Goal: Task Accomplishment & Management: Complete application form

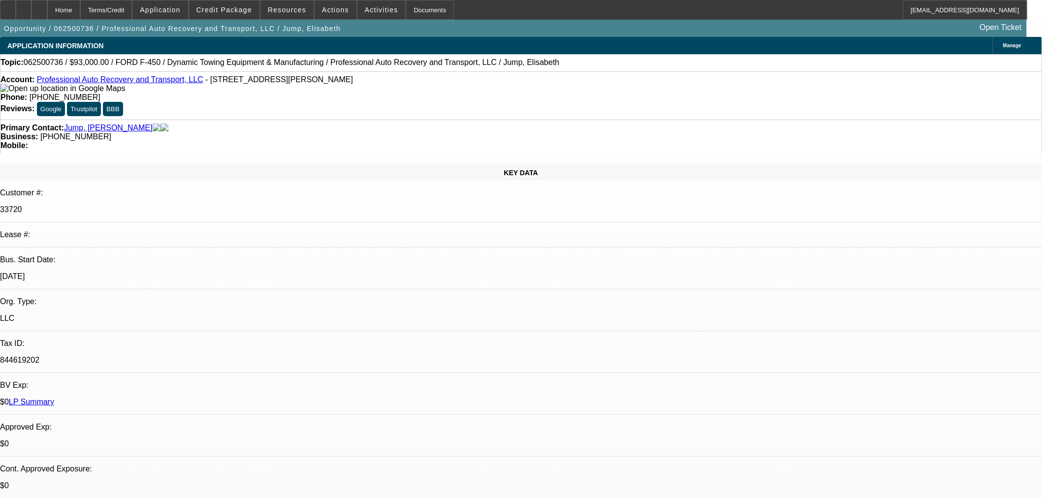
select select "0"
select select "6"
select select "0"
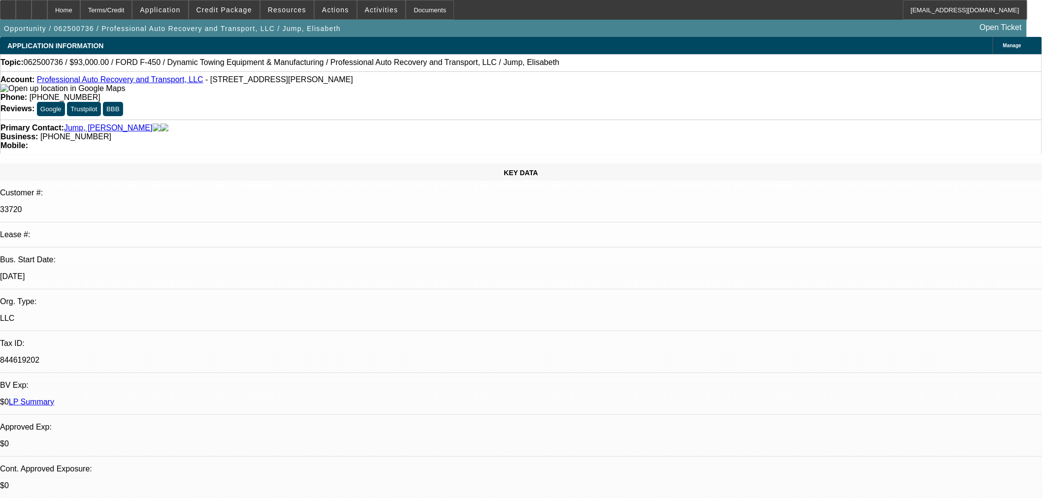
select select "0"
select select "6"
select select "0"
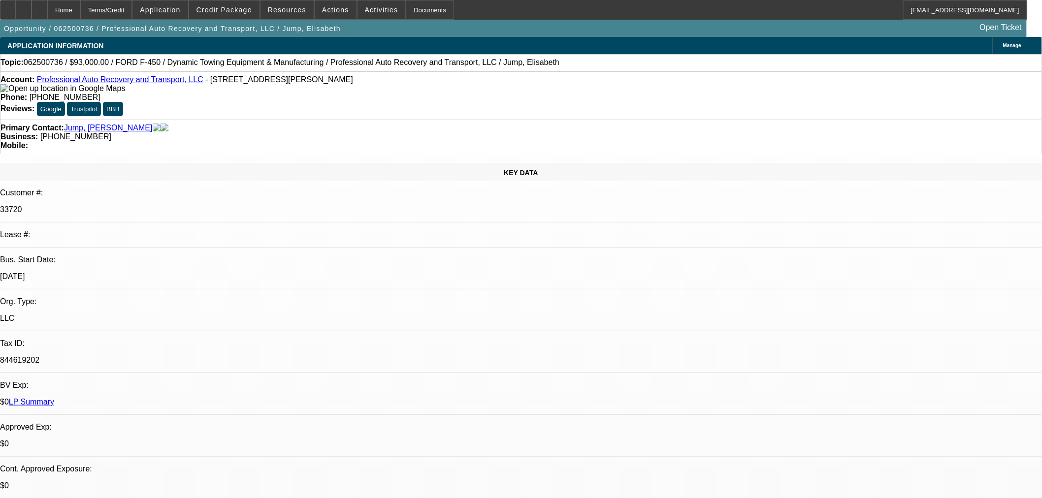
select select "0"
select select "6"
select select "0"
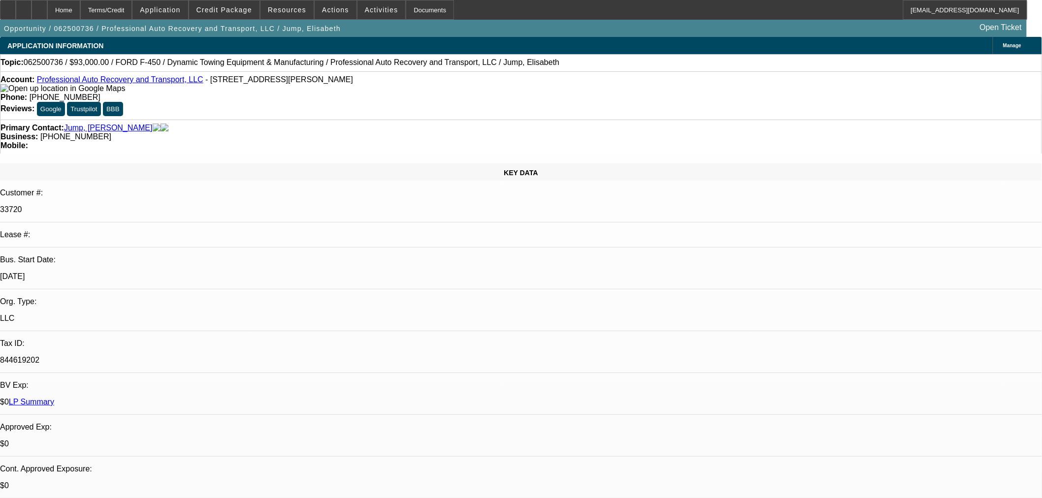
select select "6"
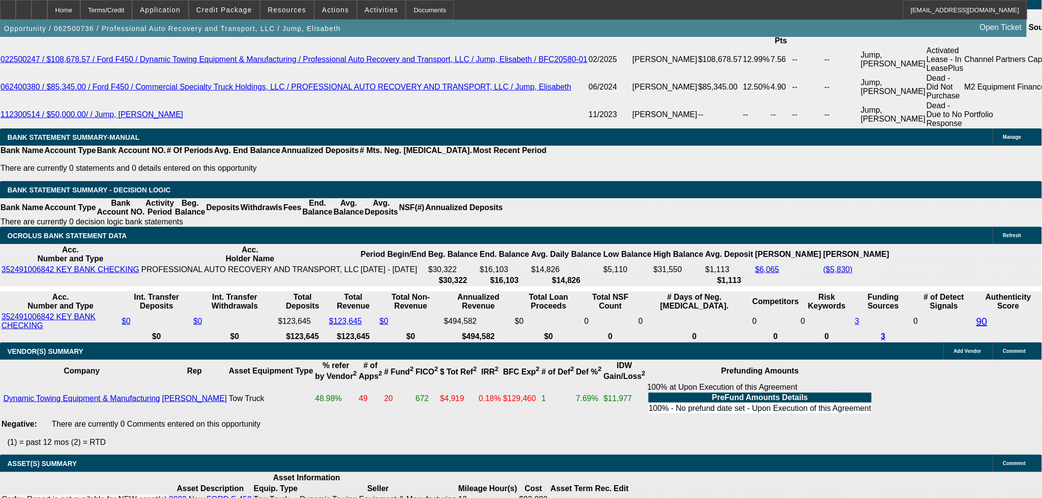
scroll to position [1819, 0]
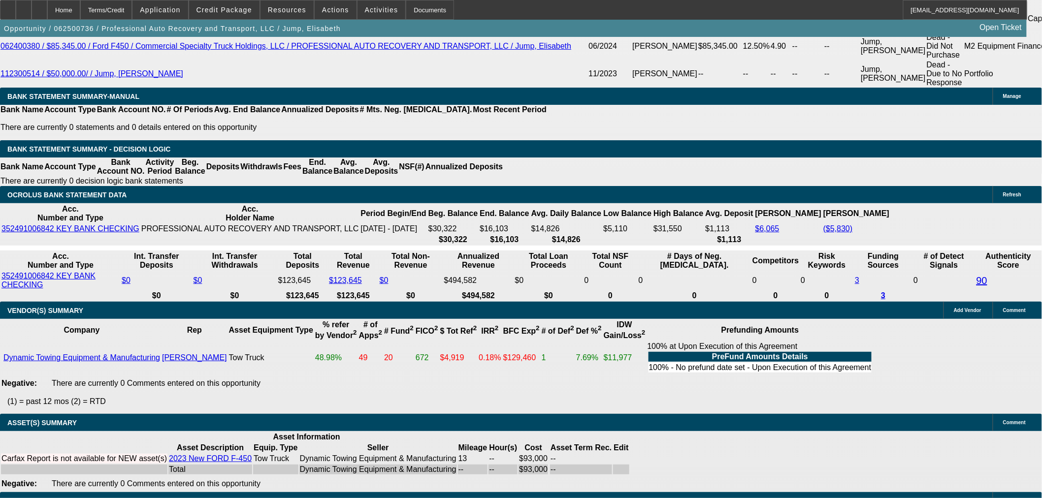
select select "3"
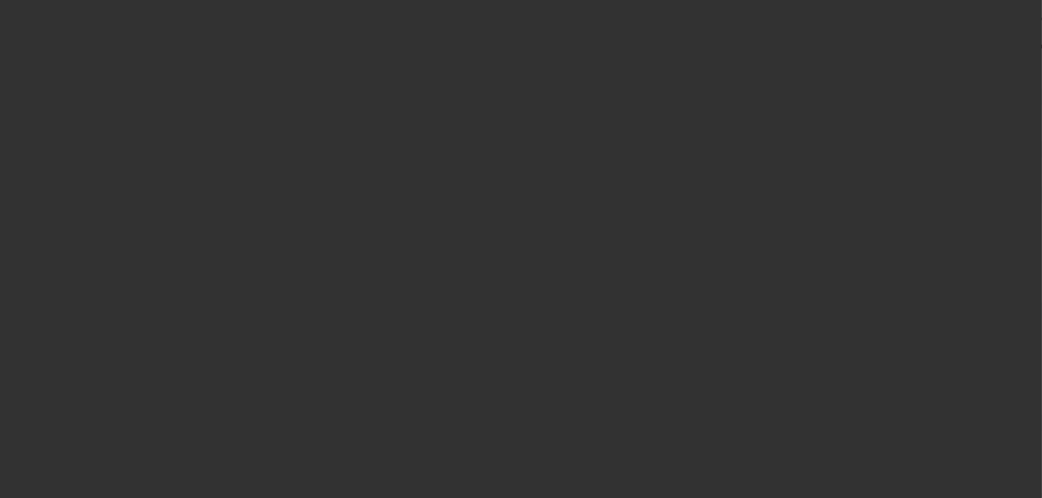
scroll to position [0, 0]
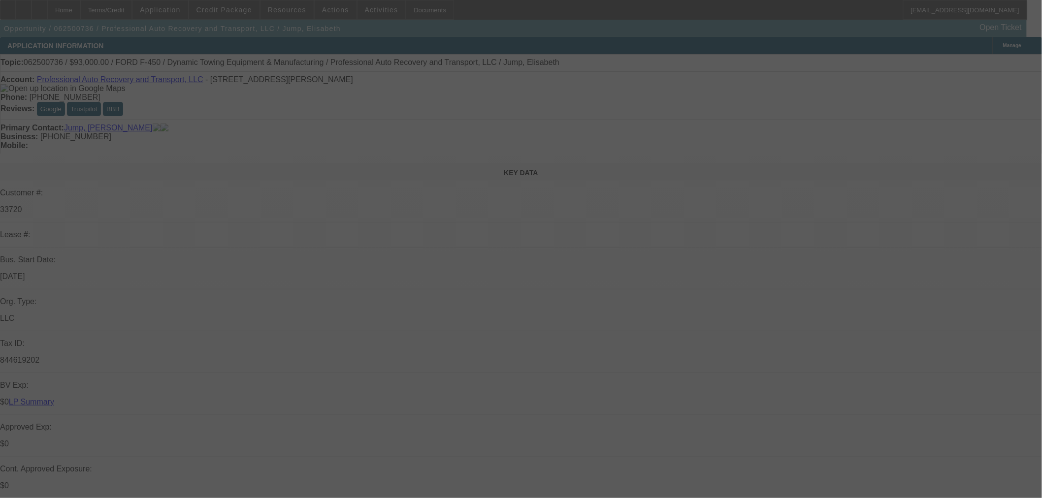
type input "11/20/2025"
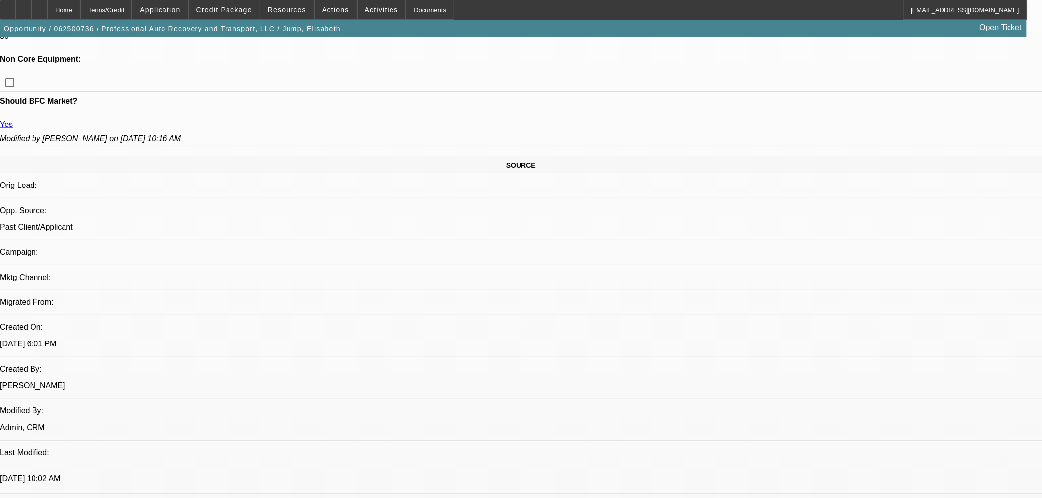
scroll to position [492, 0]
click at [754, 380] on span "Cashiers/Certified Check" at bounding box center [764, 381] width 93 height 12
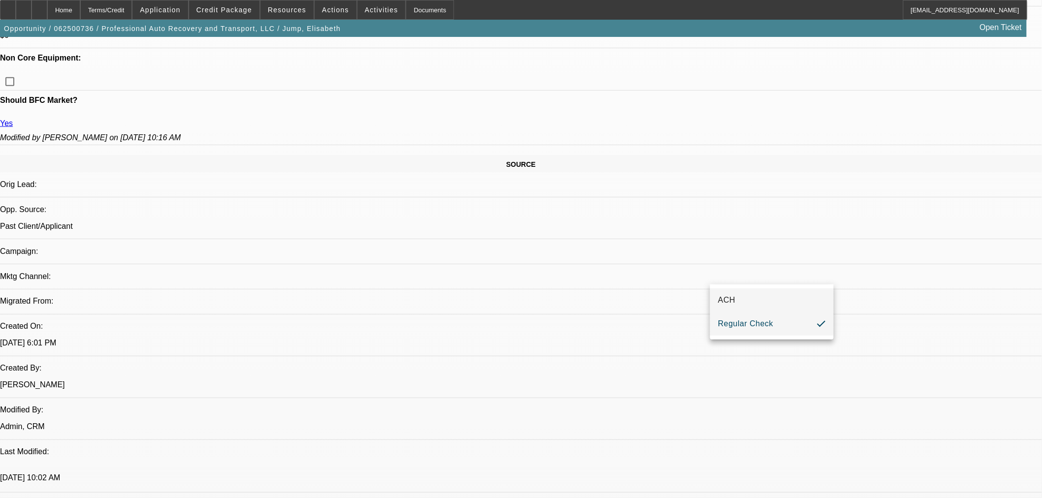
click at [746, 298] on mat-option "ACH" at bounding box center [772, 301] width 124 height 24
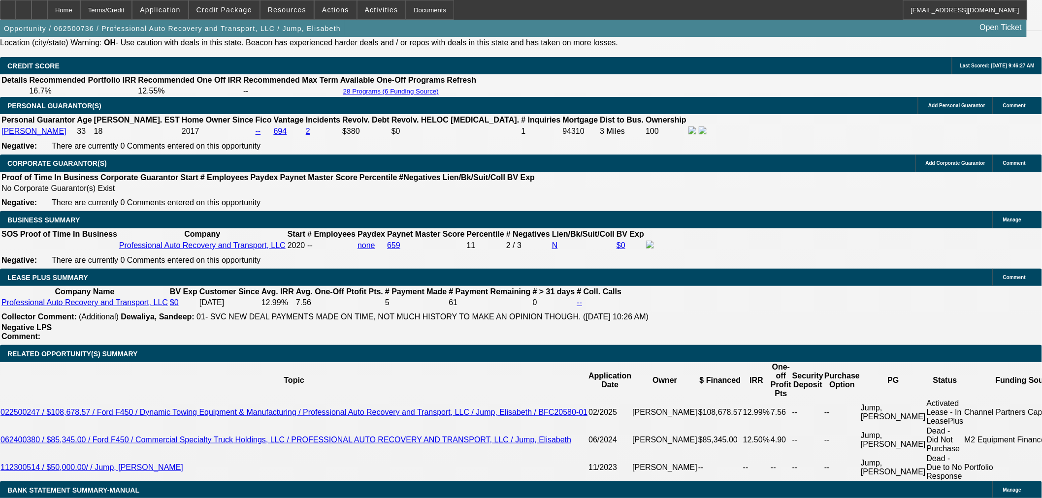
scroll to position [1422, 0]
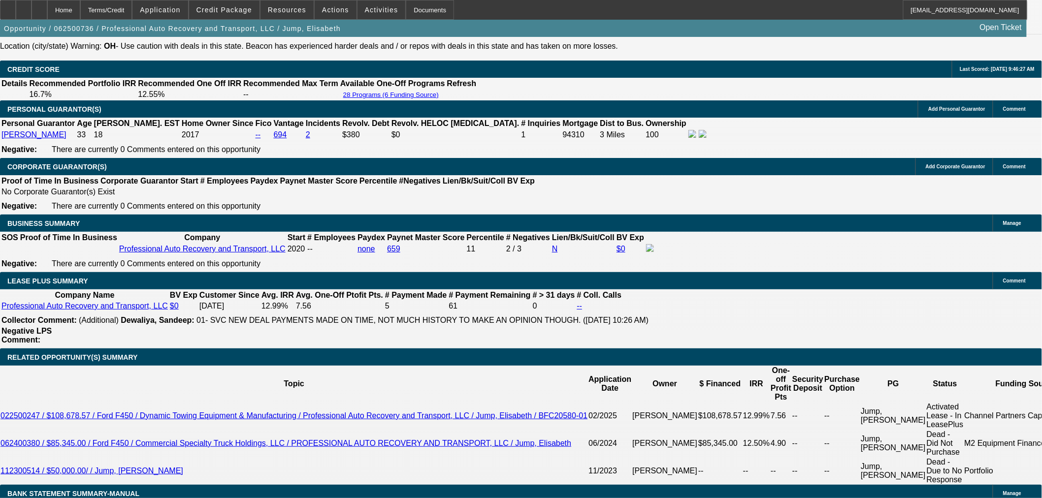
select select "0"
select select "6"
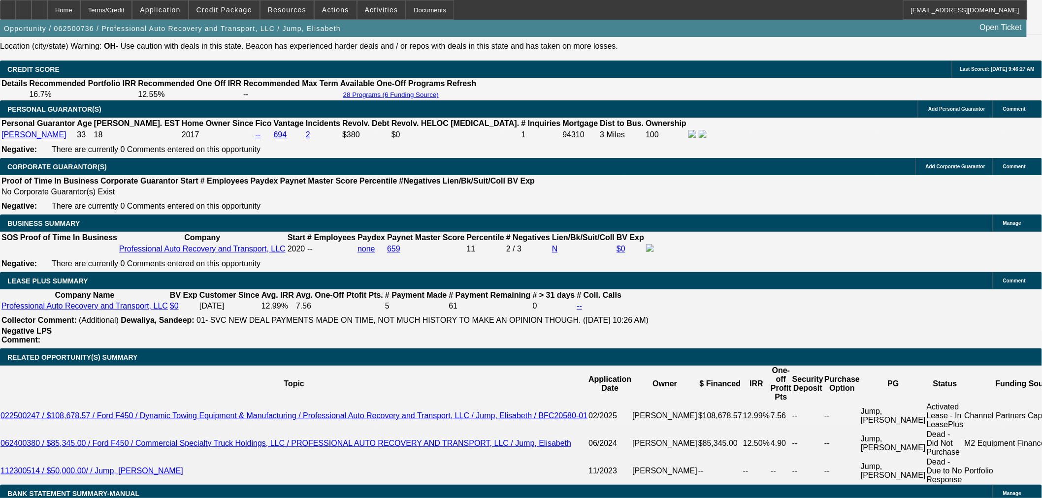
select select "0"
select select "6"
select select "0"
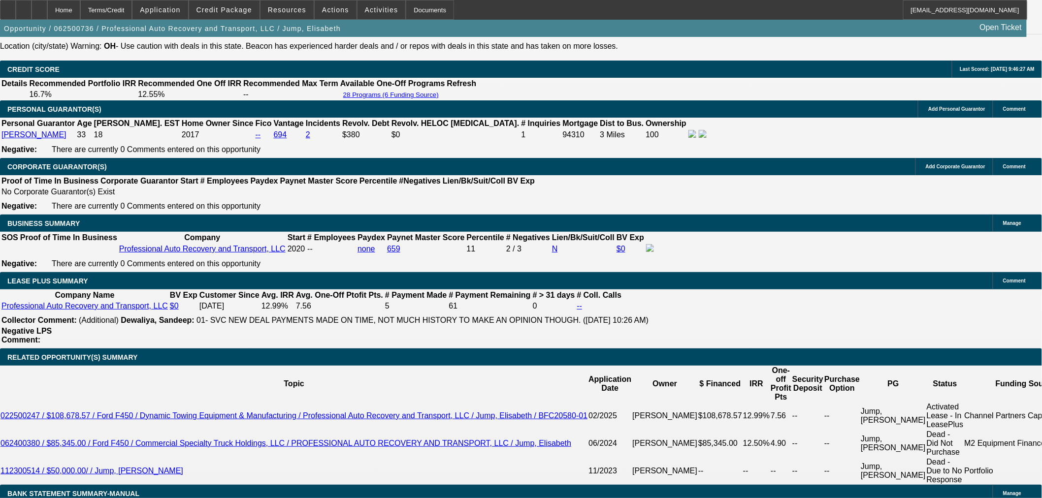
select select "0"
select select "6"
select select "0"
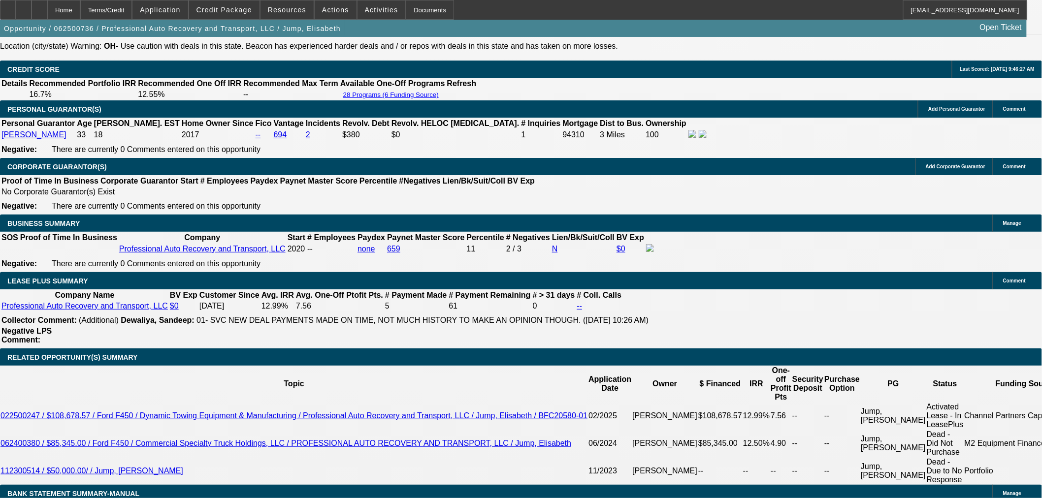
select select "0"
select select "6"
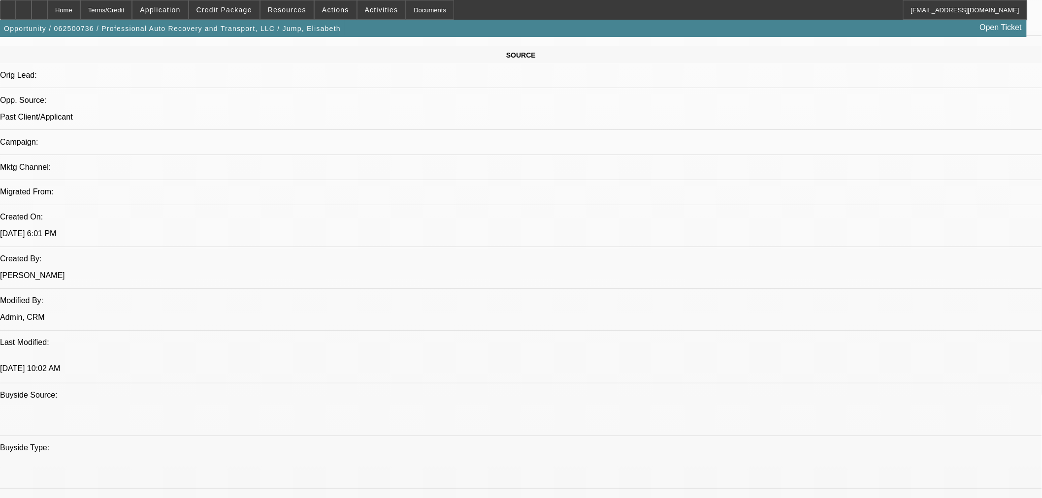
scroll to position [489, 0]
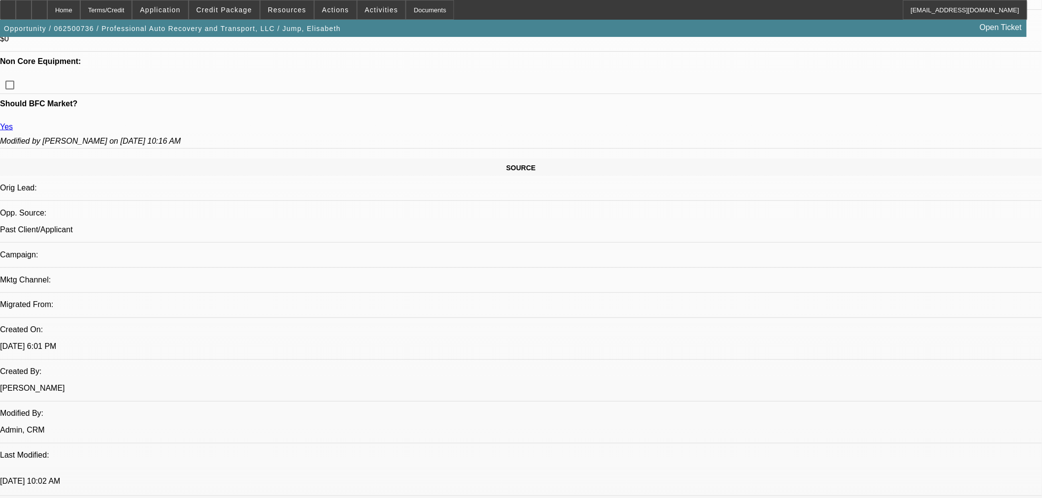
click at [957, 233] on span "Previous month" at bounding box center [962, 233] width 20 height 20
click at [883, 373] on span "29" at bounding box center [882, 371] width 18 height 18
type input "9/29/2025"
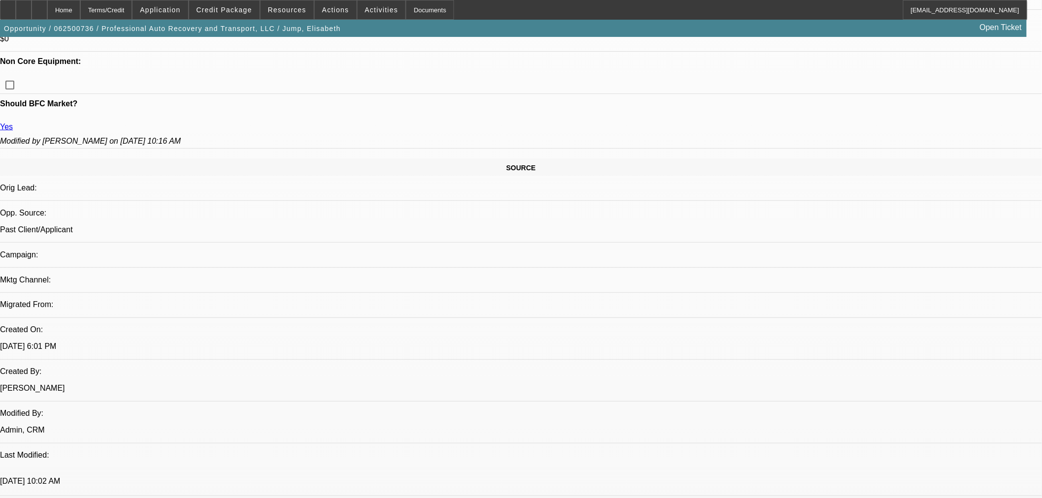
click at [962, 269] on span "Previous month" at bounding box center [962, 270] width 20 height 20
click at [957, 272] on span "Previous month" at bounding box center [962, 270] width 20 height 20
click at [984, 271] on span "Next month" at bounding box center [982, 270] width 20 height 20
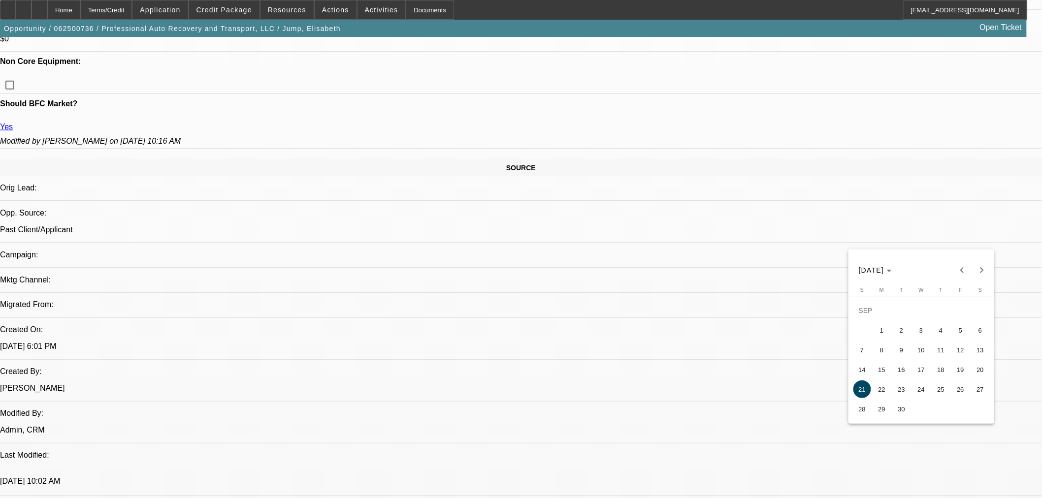
click at [887, 411] on span "29" at bounding box center [882, 409] width 18 height 18
type input "9/29/2025"
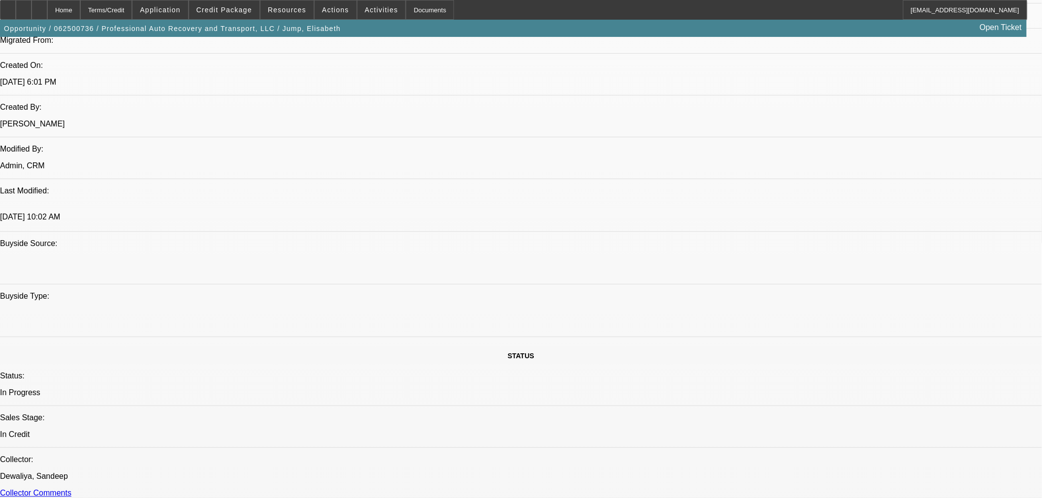
scroll to position [817, 0]
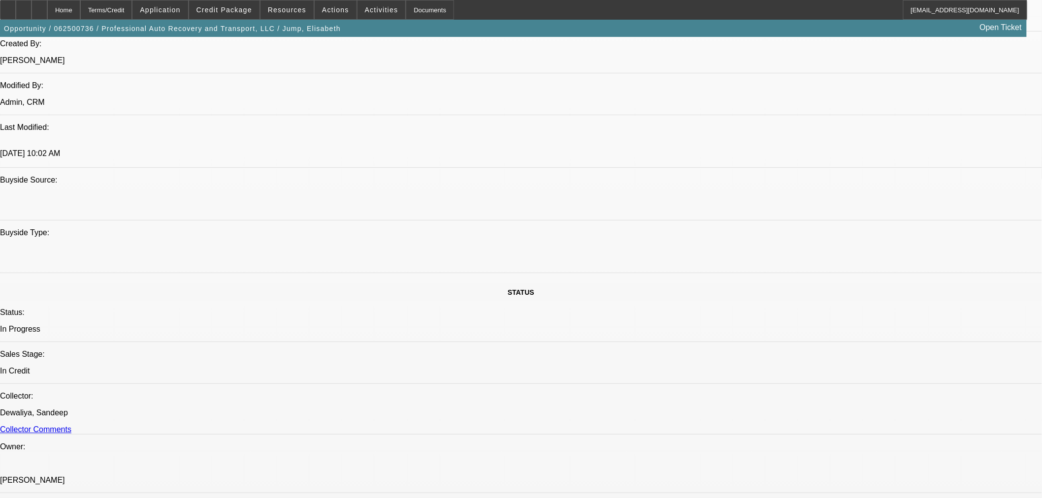
paste textarea "Okay with equipment change - cleared all items and the dealer."
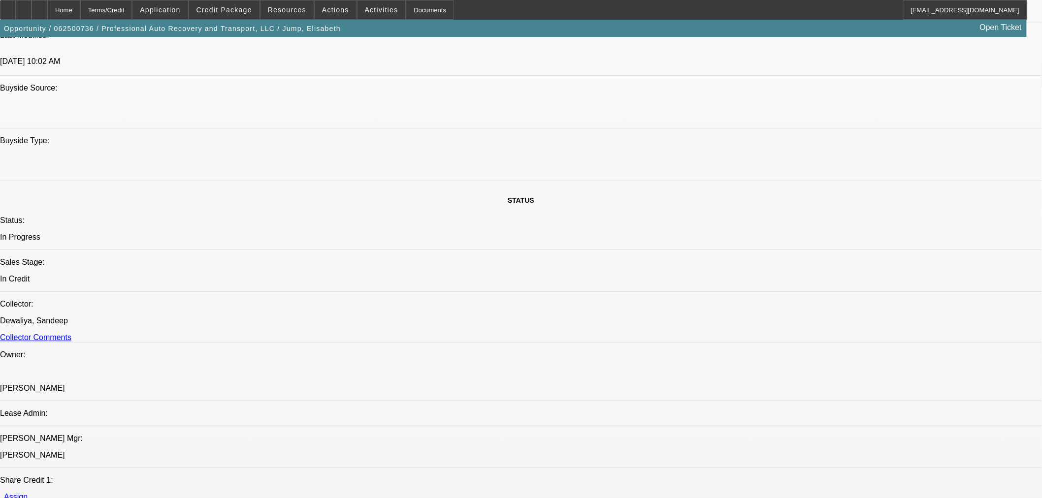
scroll to position [981, 0]
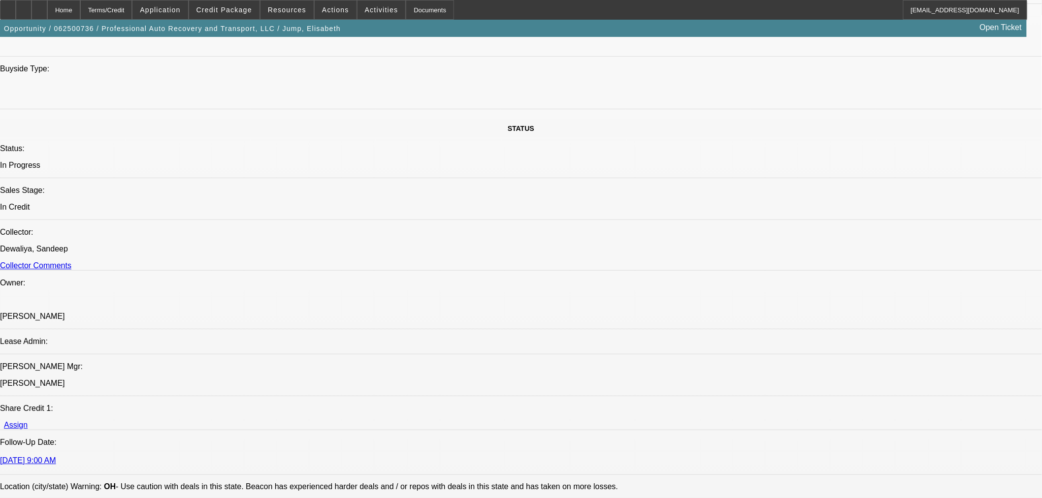
type textarea ""Okay with equipment change - cleared all items and the dealer.""
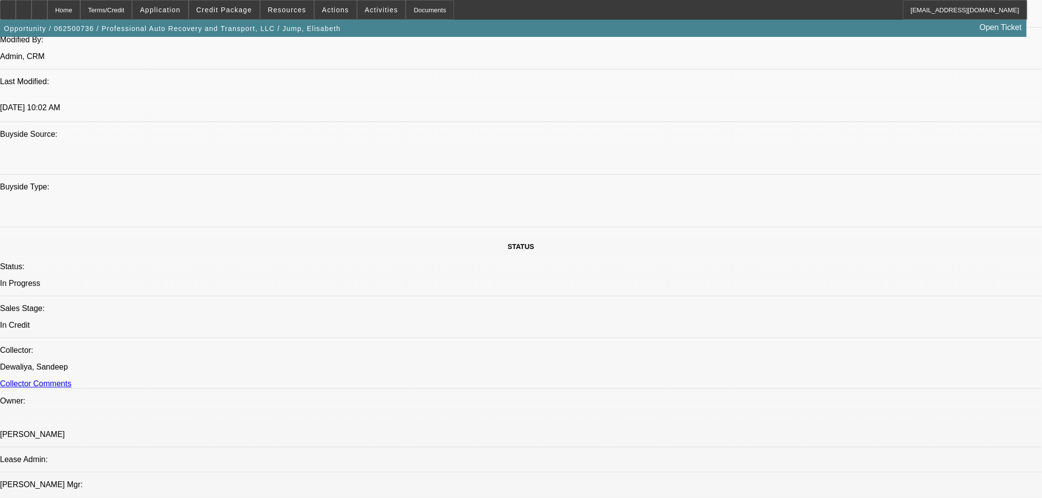
scroll to position [1036, 0]
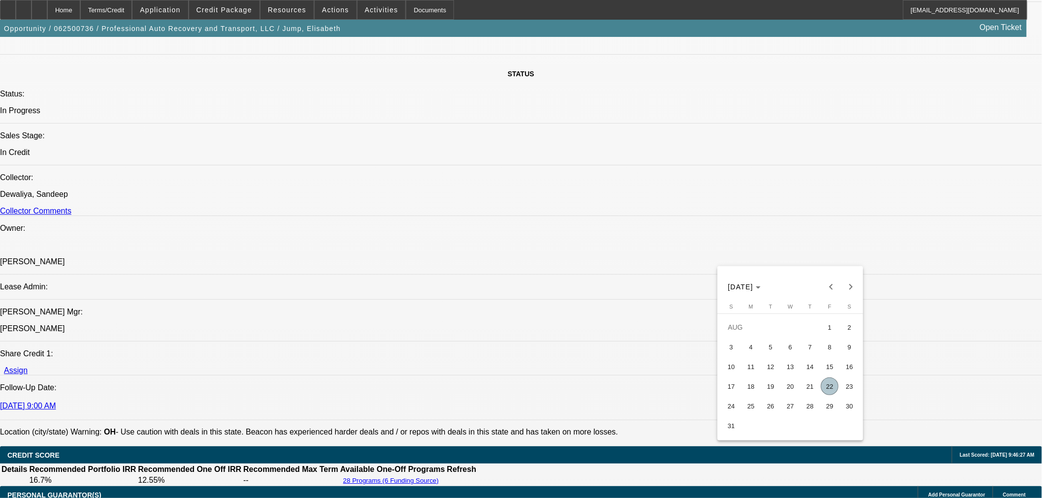
drag, startPoint x: 830, startPoint y: 390, endPoint x: 860, endPoint y: 306, distance: 89.4
click at [830, 390] on span "22" at bounding box center [830, 387] width 18 height 18
type input "[DATE]"
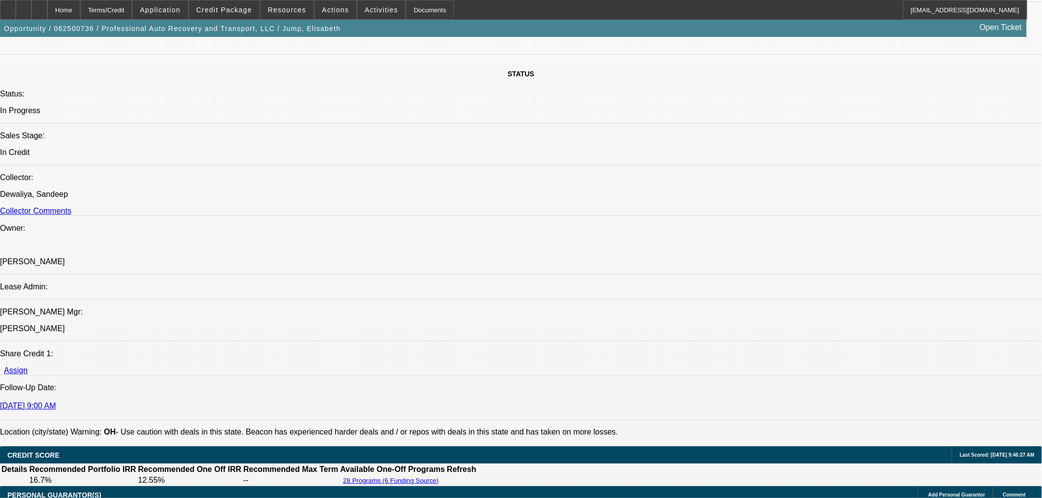
type input "10:11"
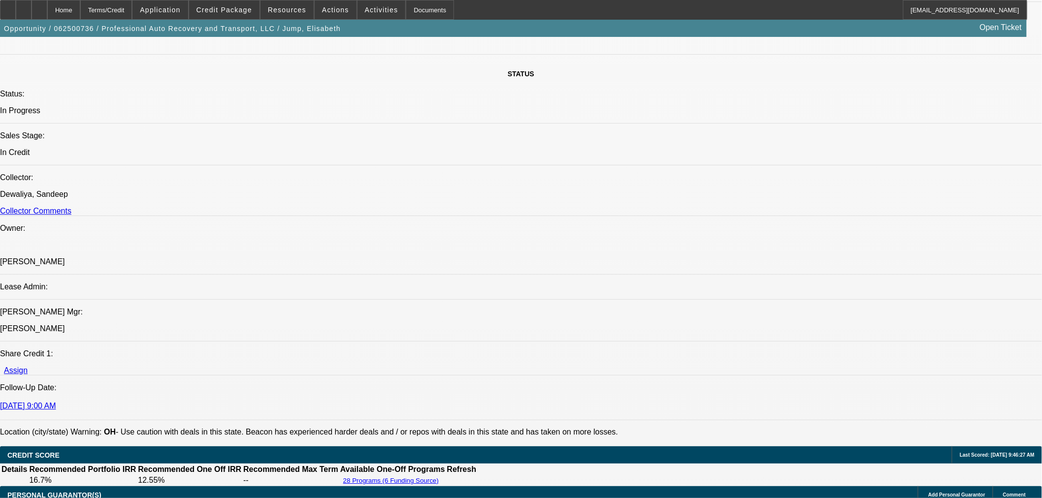
type input "11:35"
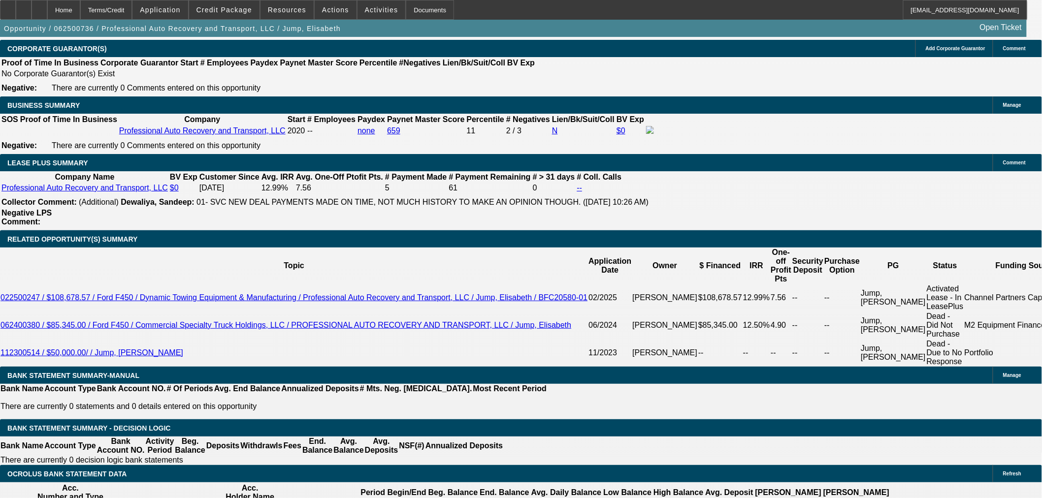
scroll to position [1422, 0]
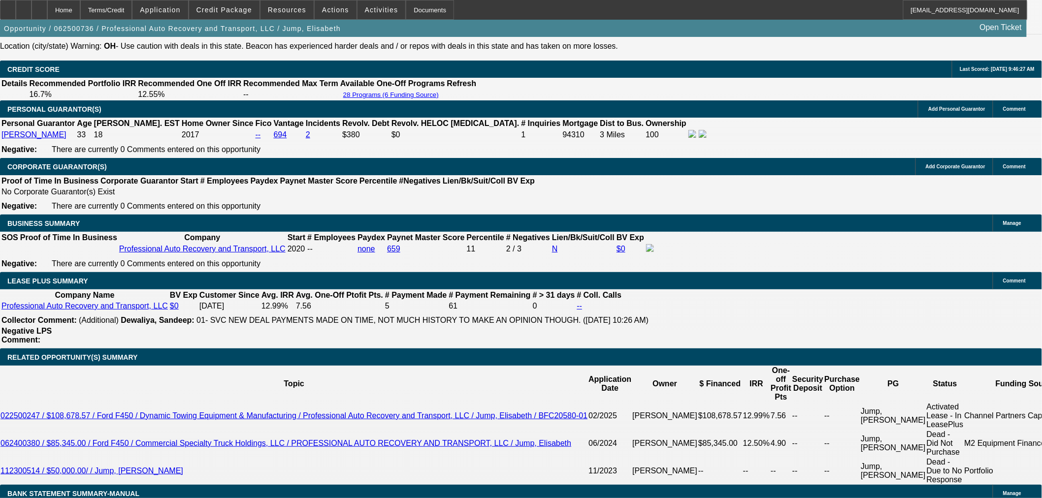
select select "0"
select select "6"
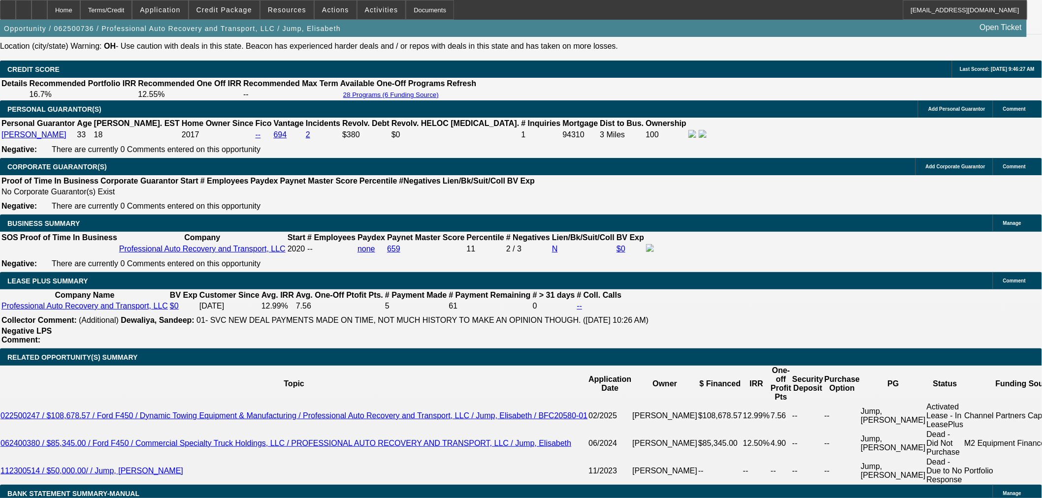
select select "0"
select select "6"
select select "0"
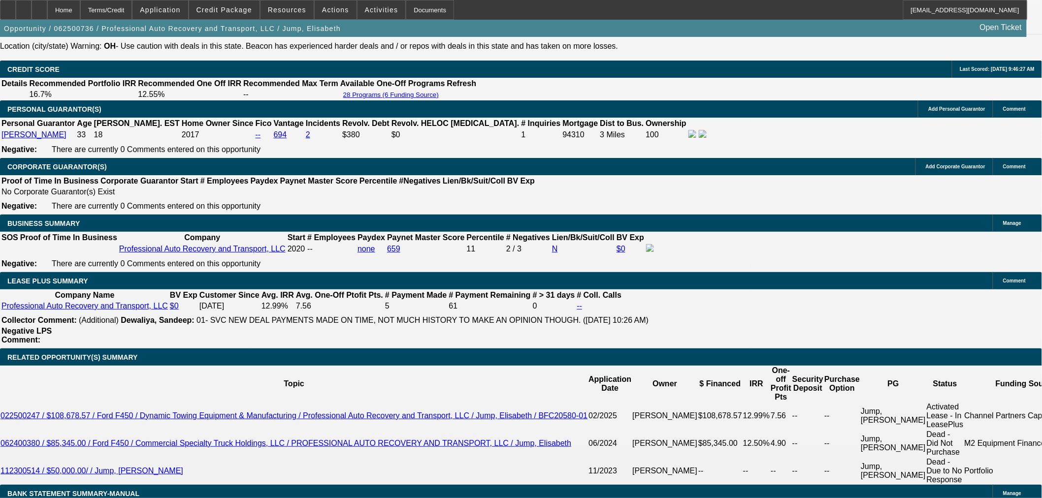
select select "0"
select select "6"
select select "0"
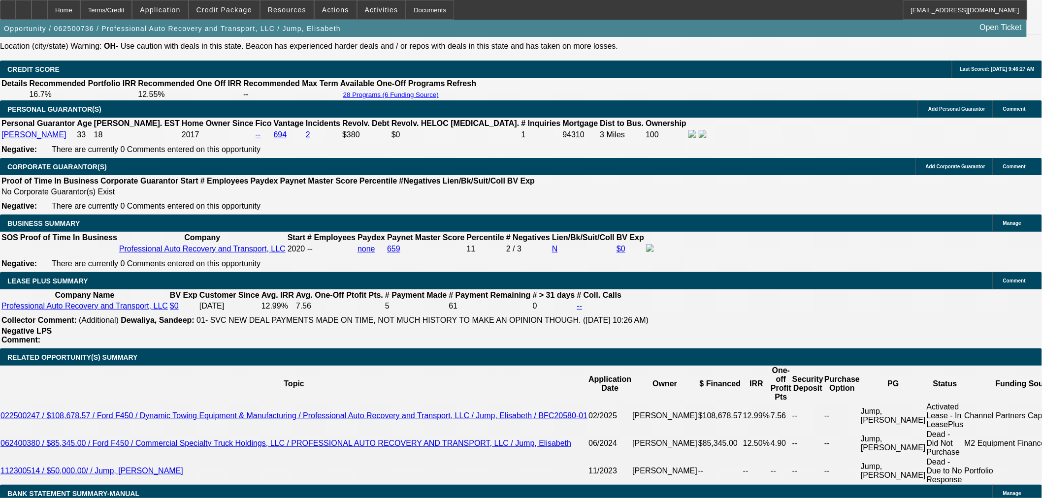
select select "0"
select select "6"
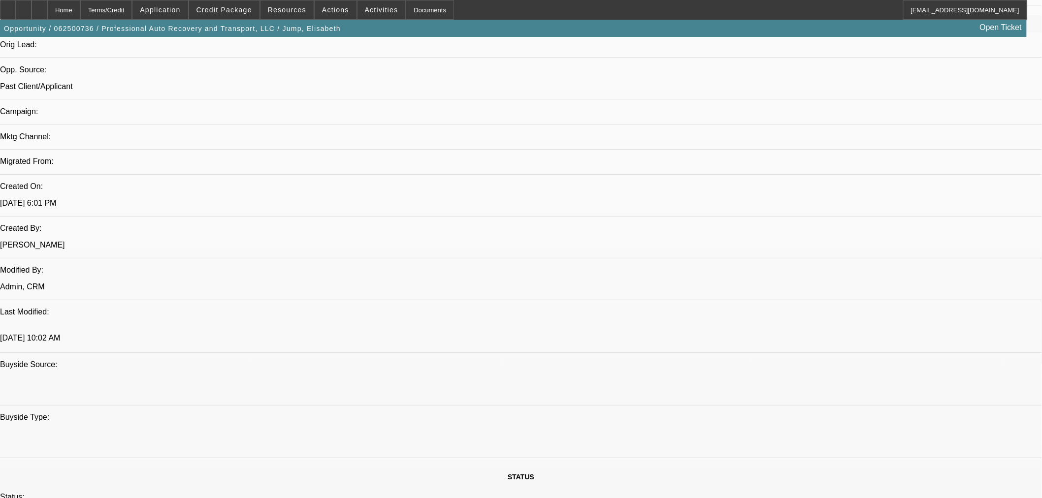
scroll to position [491, 0]
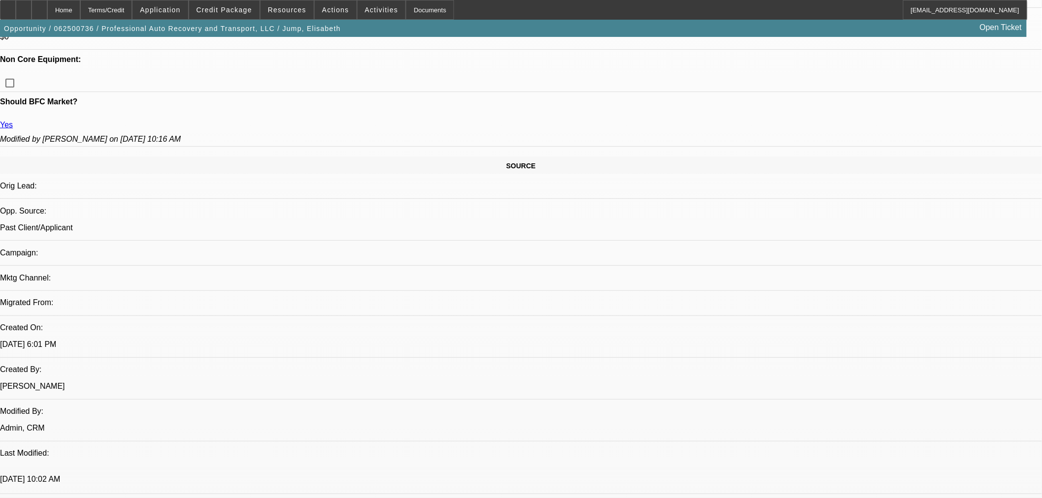
click at [960, 267] on span "Previous month" at bounding box center [962, 268] width 20 height 20
click at [861, 407] on span "31" at bounding box center [862, 407] width 18 height 18
type input "8/31/2025"
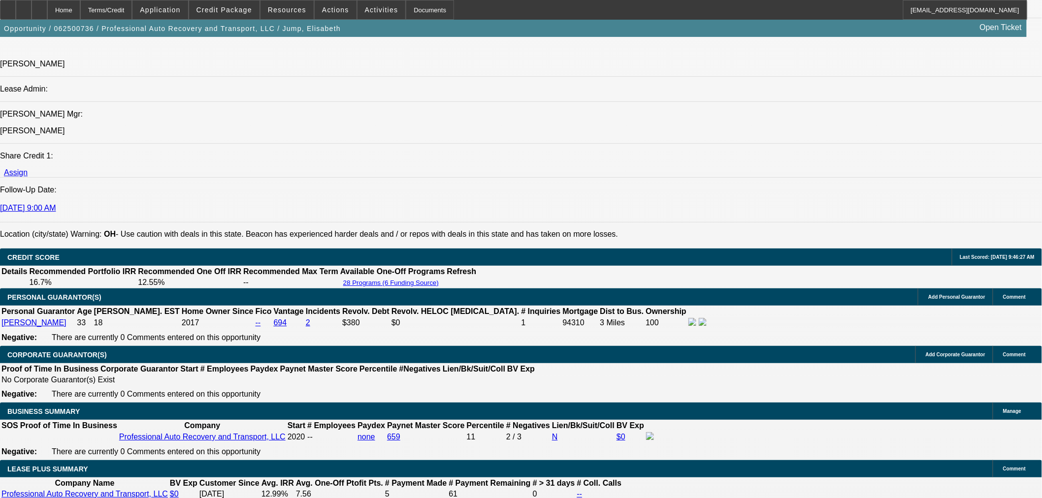
scroll to position [1094, 0]
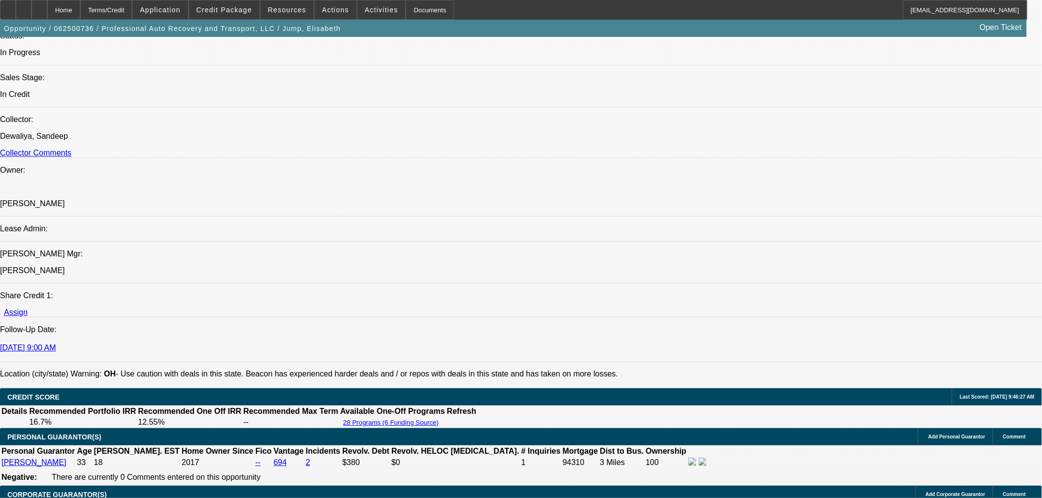
select select "0"
select select "6"
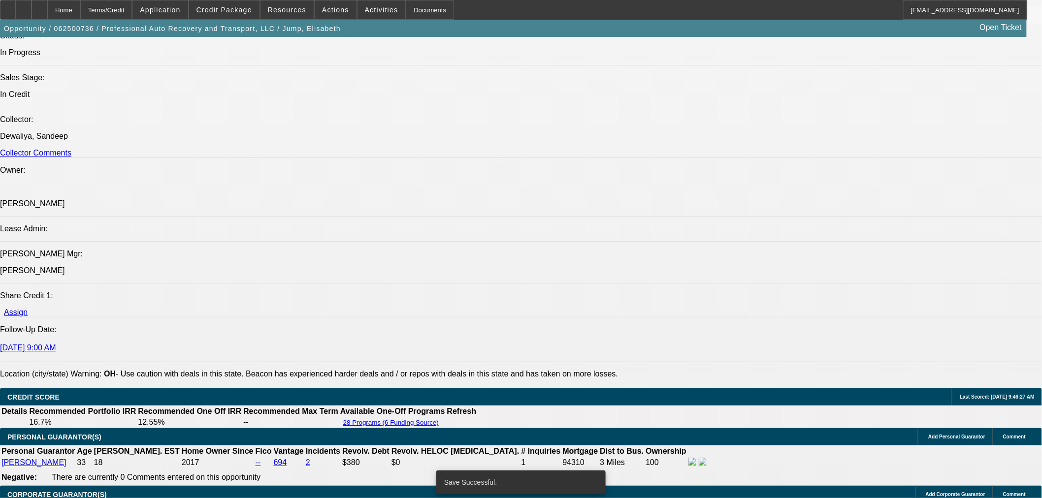
select select "0"
select select "6"
select select "0"
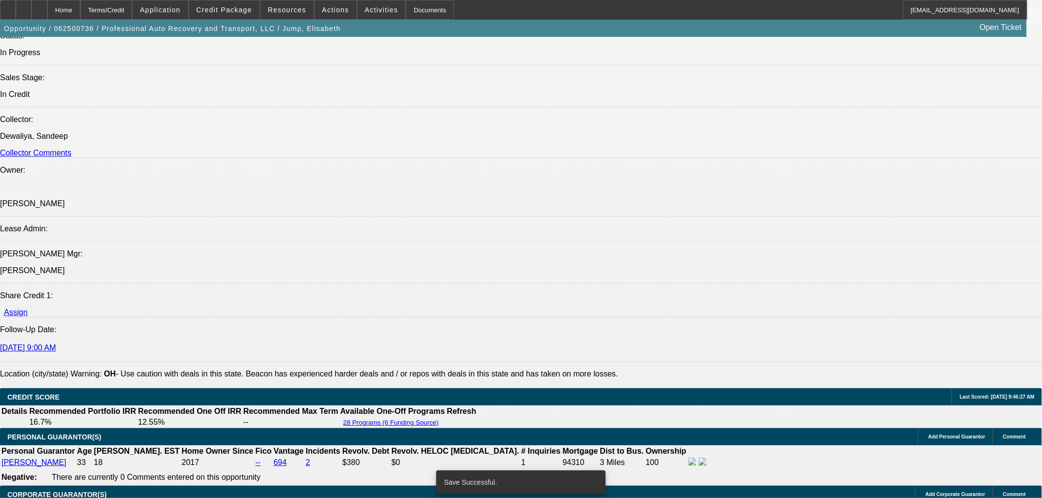
select select "0"
select select "6"
select select "0"
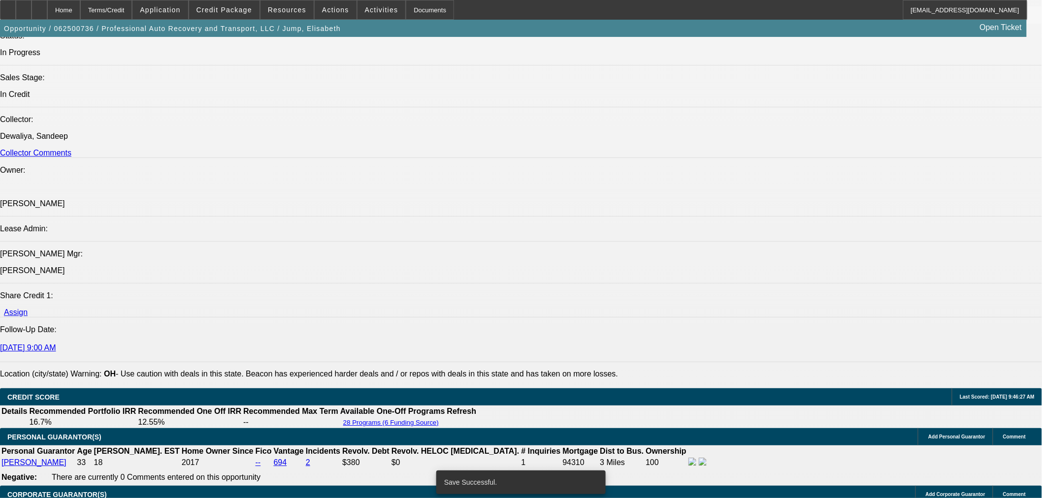
select select "0"
select select "6"
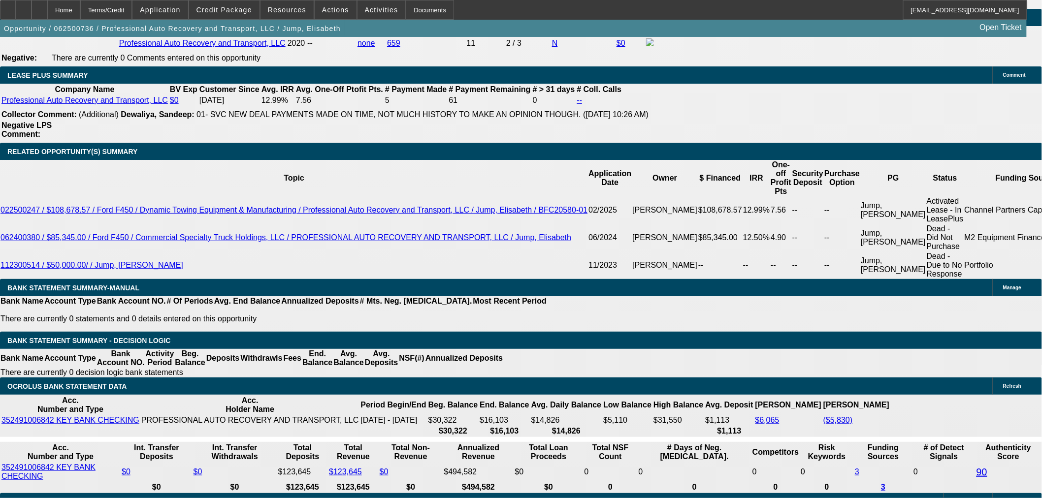
scroll to position [1477, 0]
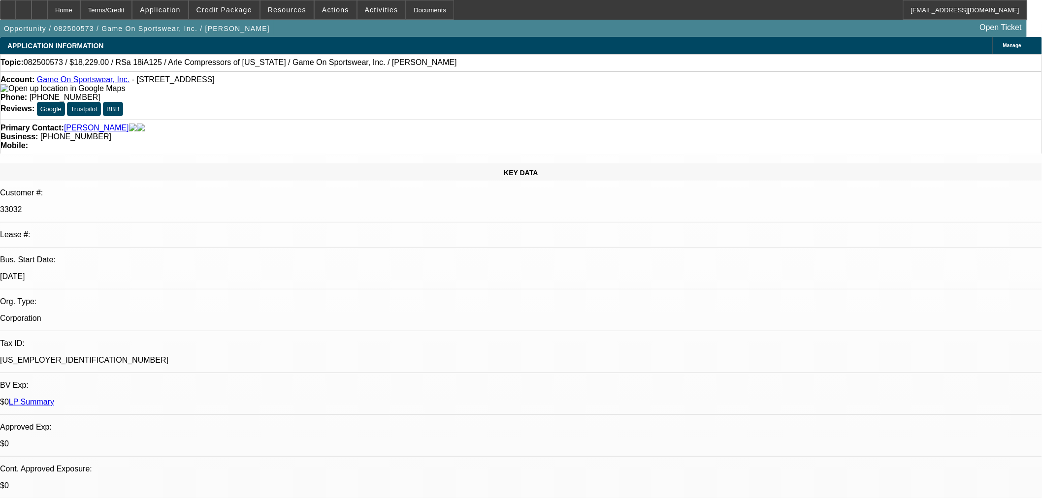
select select "0"
select select "6"
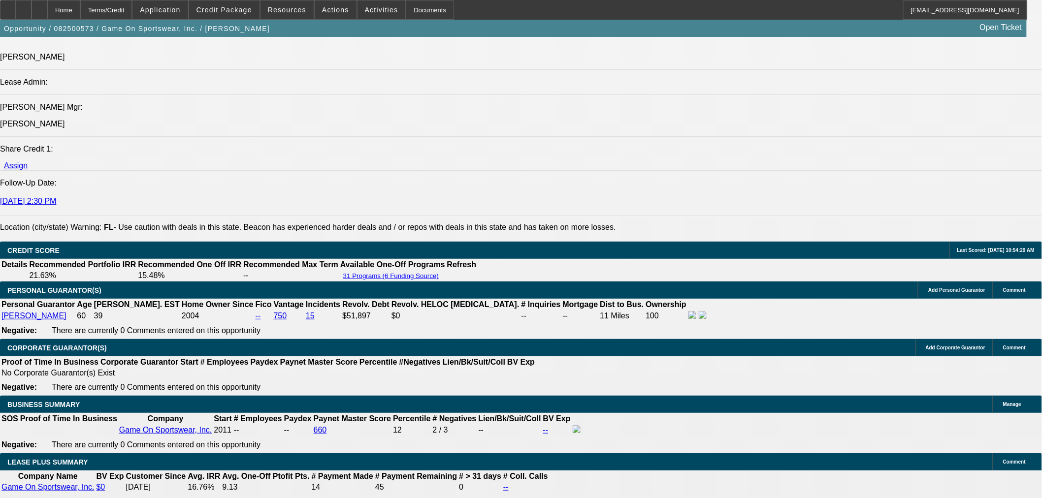
scroll to position [1313, 0]
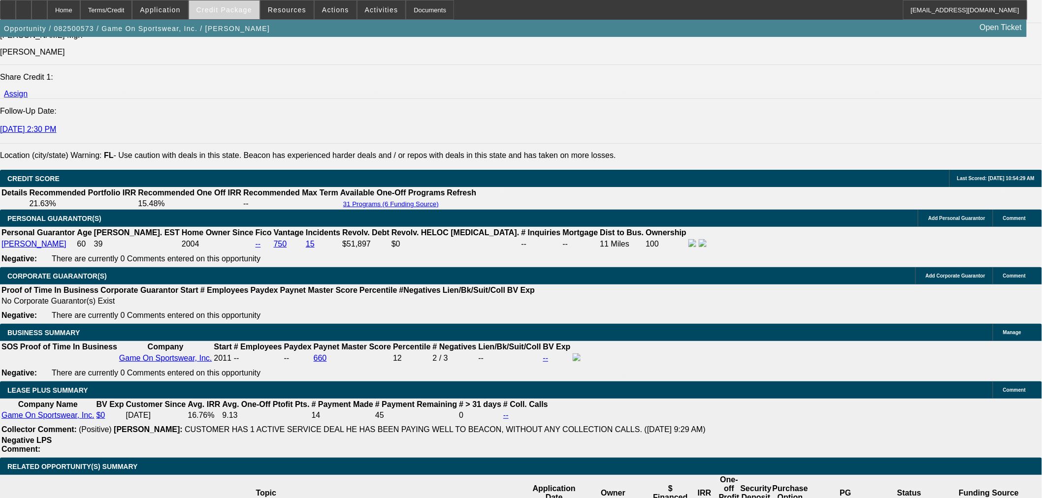
drag, startPoint x: 230, startPoint y: 0, endPoint x: 228, endPoint y: 13, distance: 13.0
click at [229, 8] on button "Credit Package" at bounding box center [224, 9] width 70 height 19
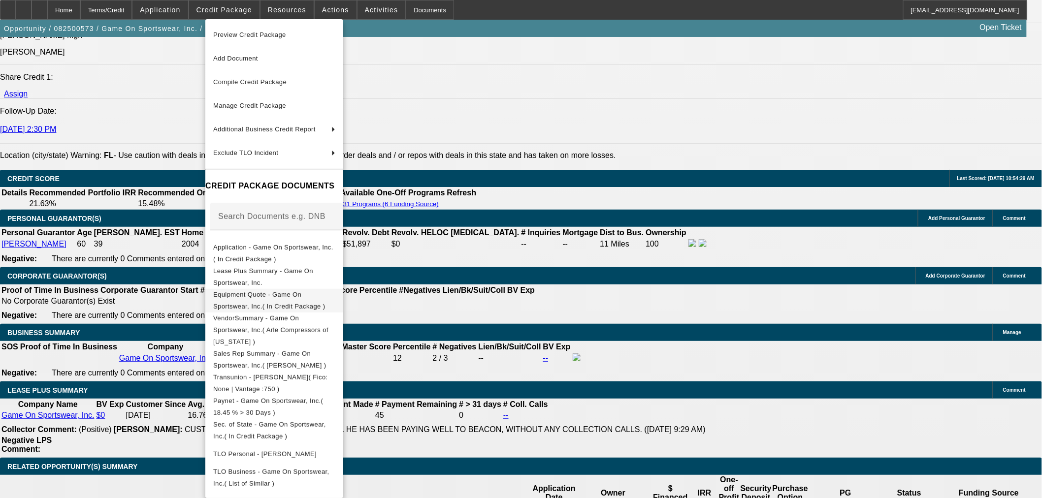
click at [250, 289] on button "Equipment Quote - Game On Sportswear, Inc.( In Credit Package )" at bounding box center [274, 301] width 138 height 24
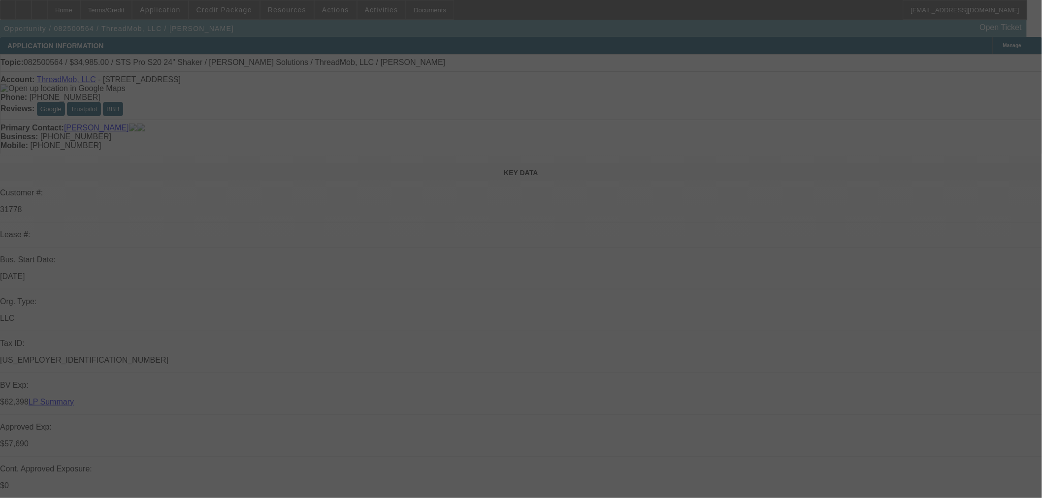
select select "0"
select select "2"
select select "0"
select select "6"
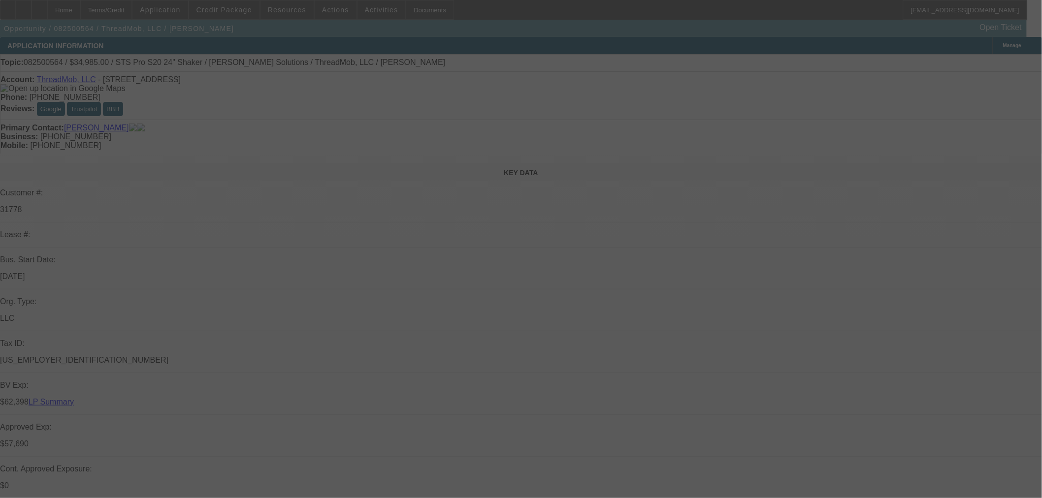
select select "0"
select select "6"
select select "0"
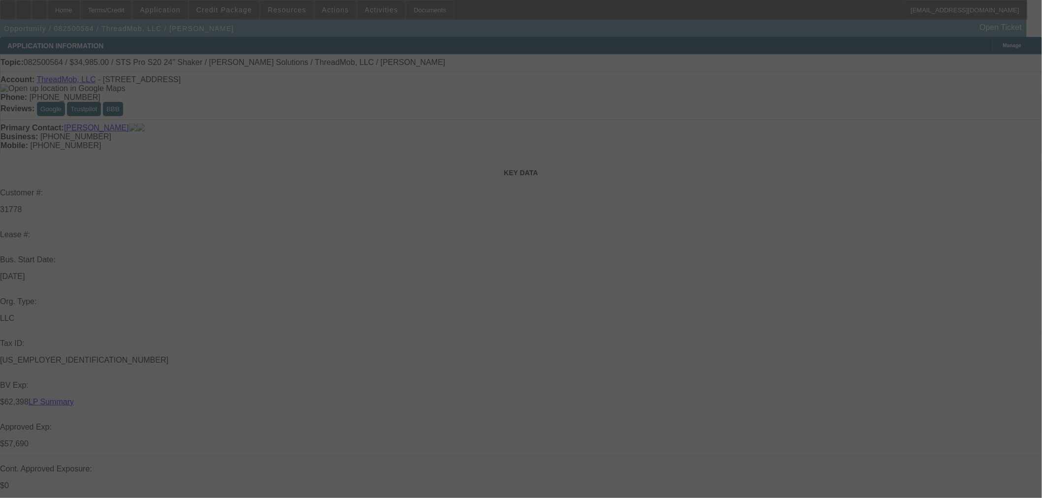
select select "0"
select select "6"
select select "0"
select select "2"
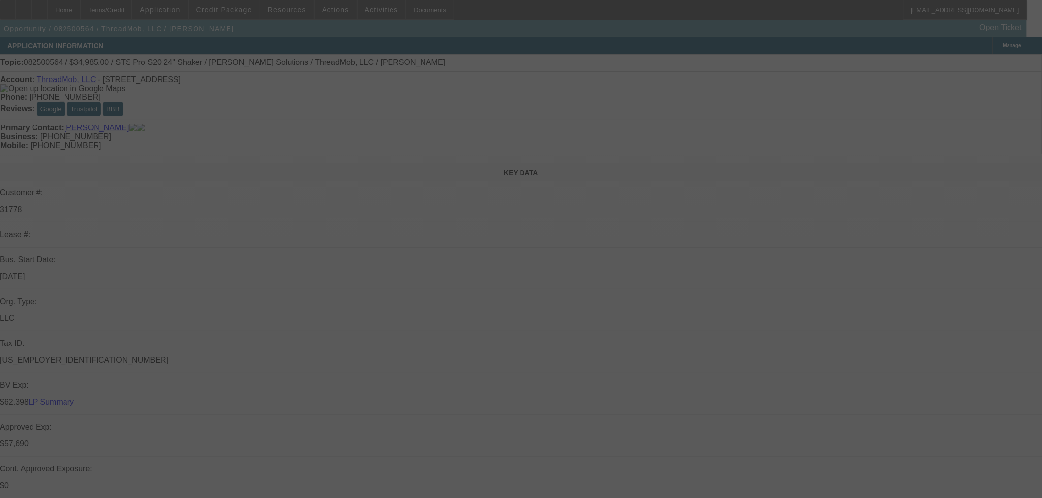
select select "2"
select select "0"
select select "6"
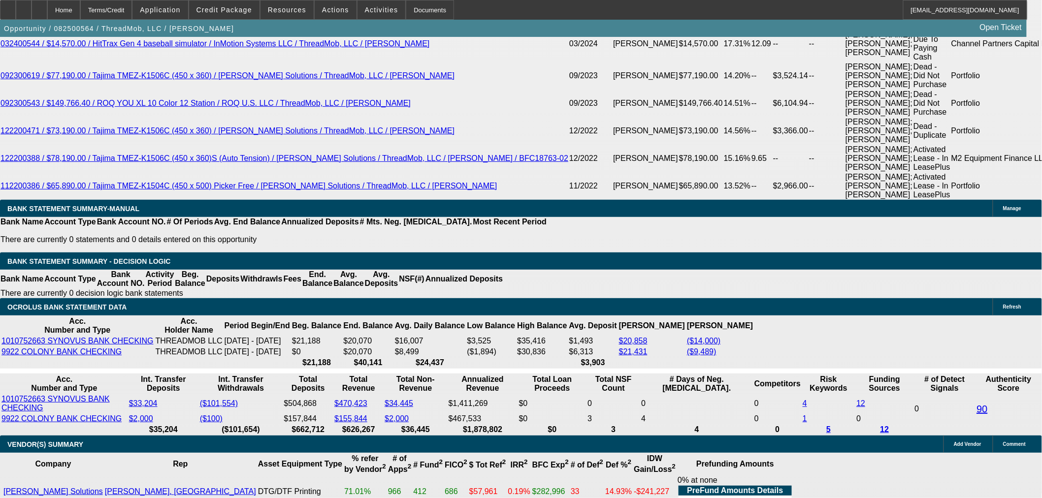
scroll to position [2133, 0]
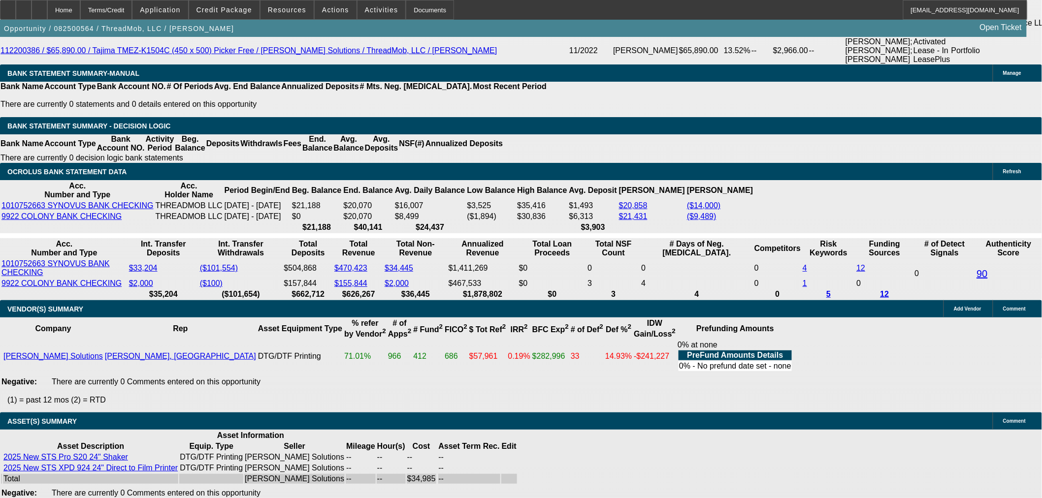
select select "3"
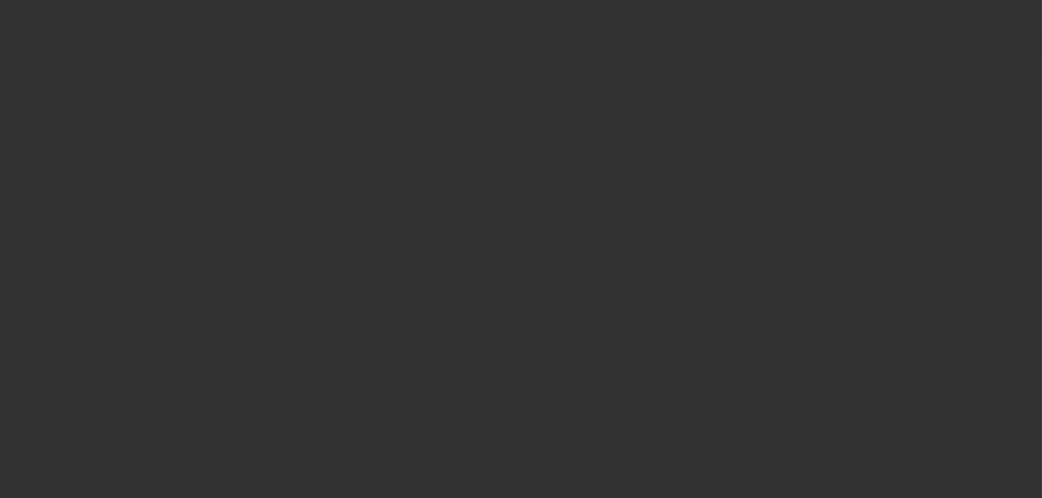
radio input "true"
type input "12"
type input "$25,000.00"
type input "$2,500.00"
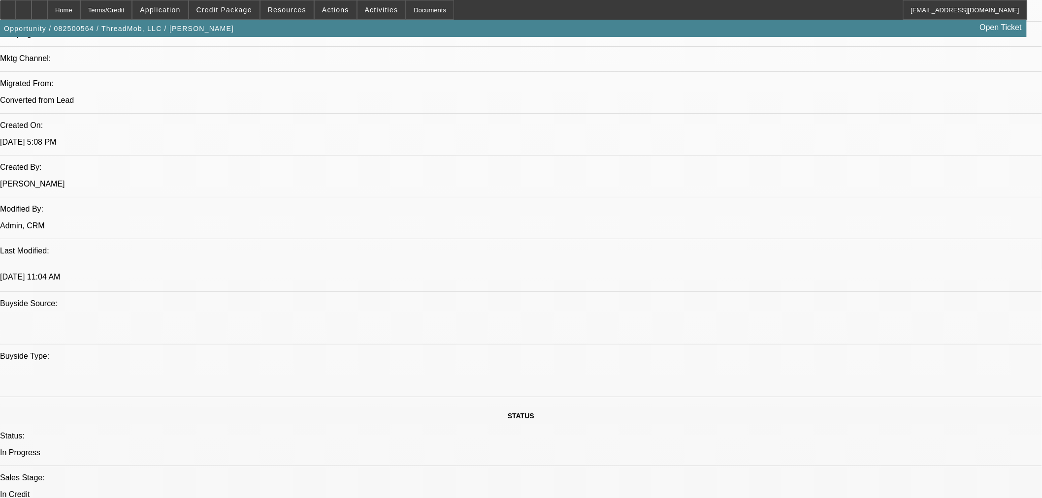
scroll to position [930, 0]
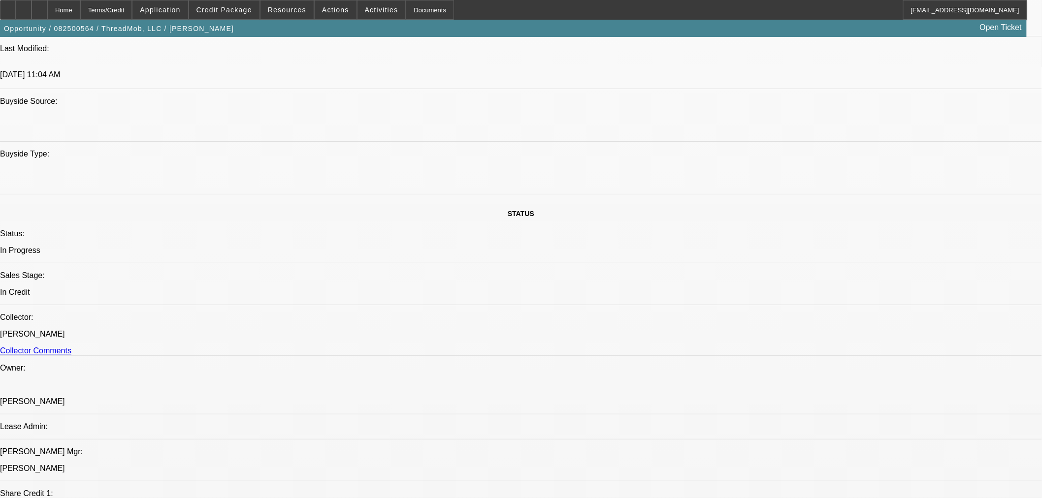
type textarea "o"
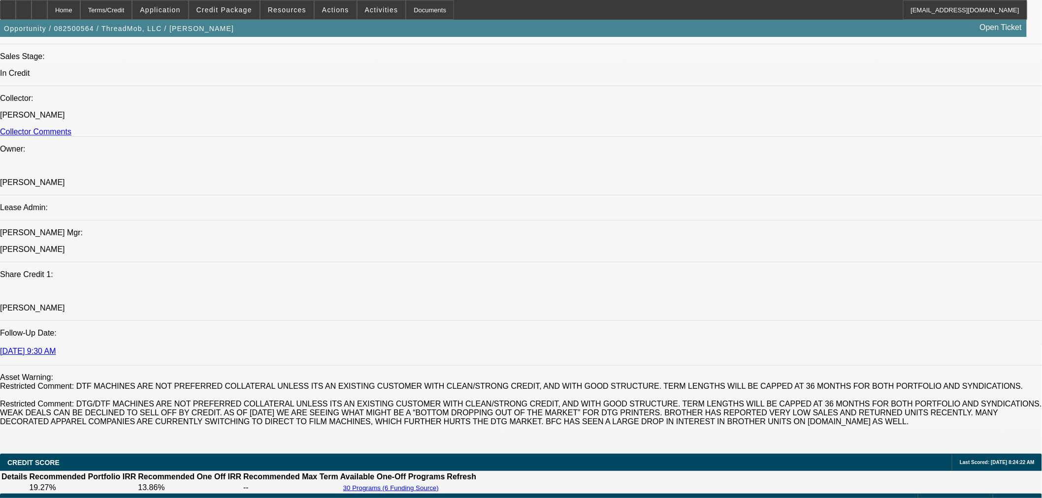
scroll to position [875, 0]
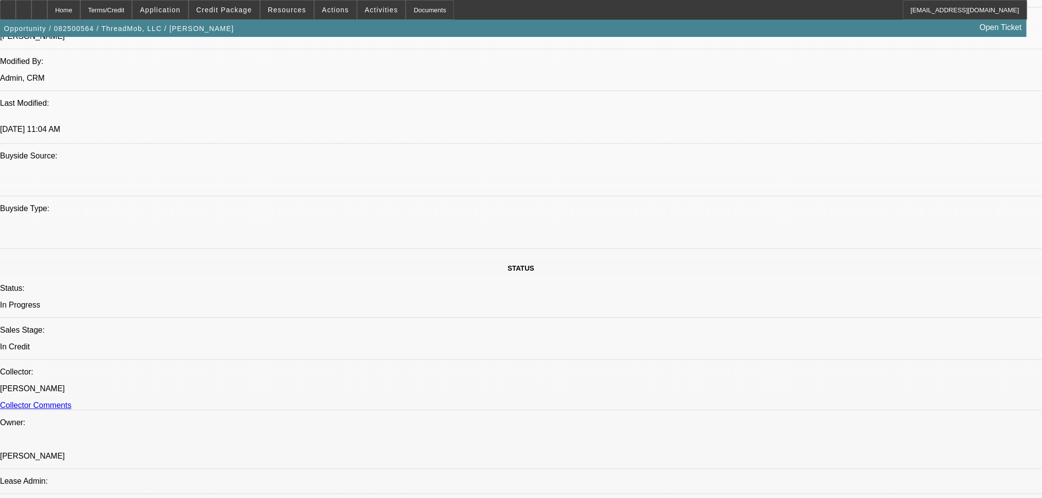
type textarea "OWNERSHIP CLEARED, ALL ELSE THE SAME AS PRIOR APPROVAL."
click at [828, 330] on span "22" at bounding box center [830, 322] width 18 height 18
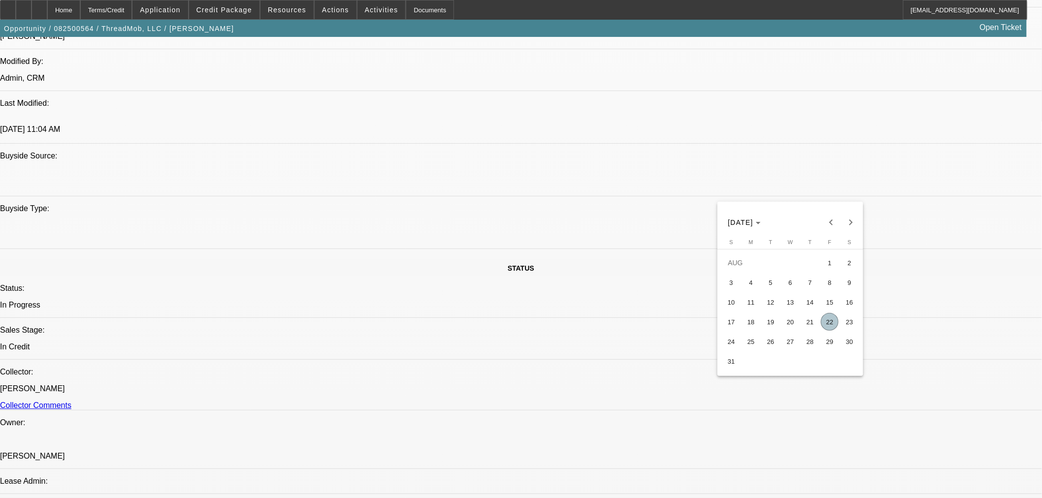
type input "[DATE]"
type input "11:03"
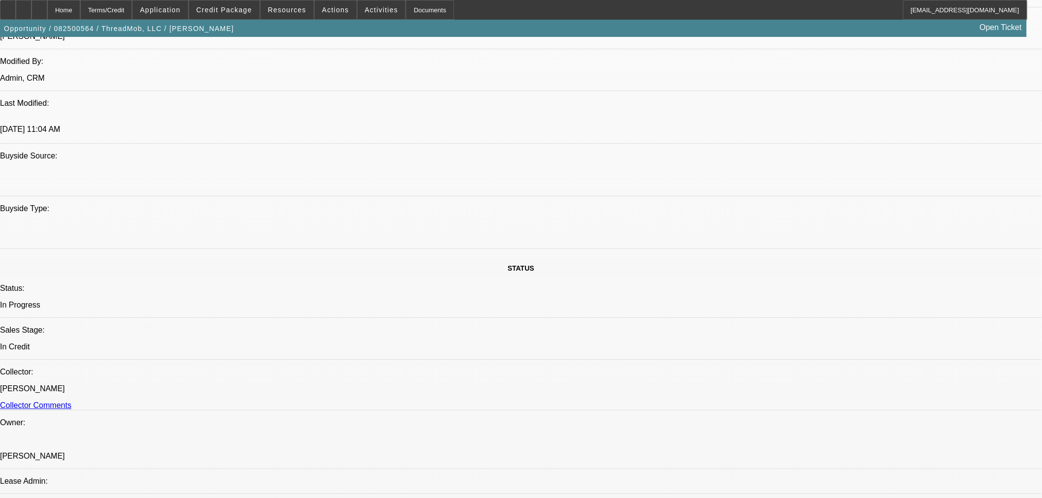
type input "11:48"
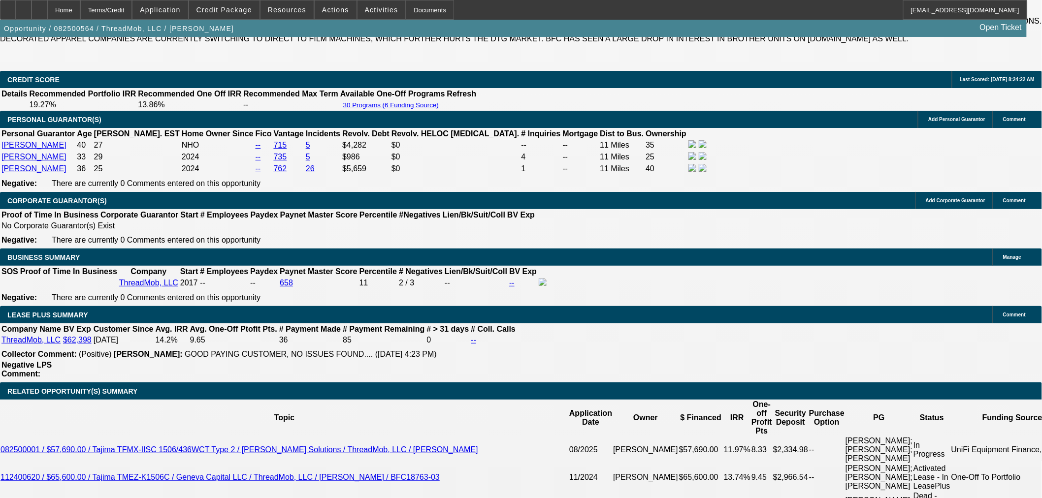
scroll to position [1149, 0]
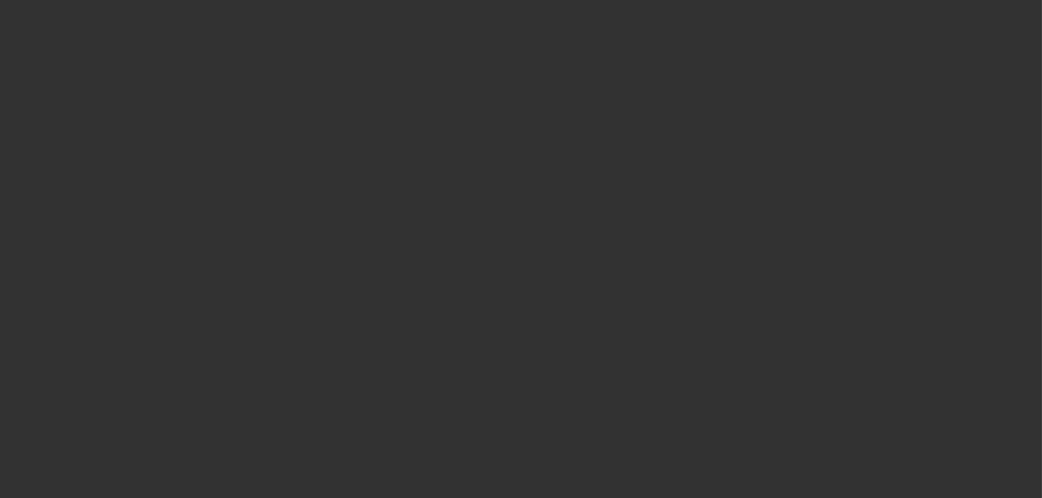
scroll to position [0, 0]
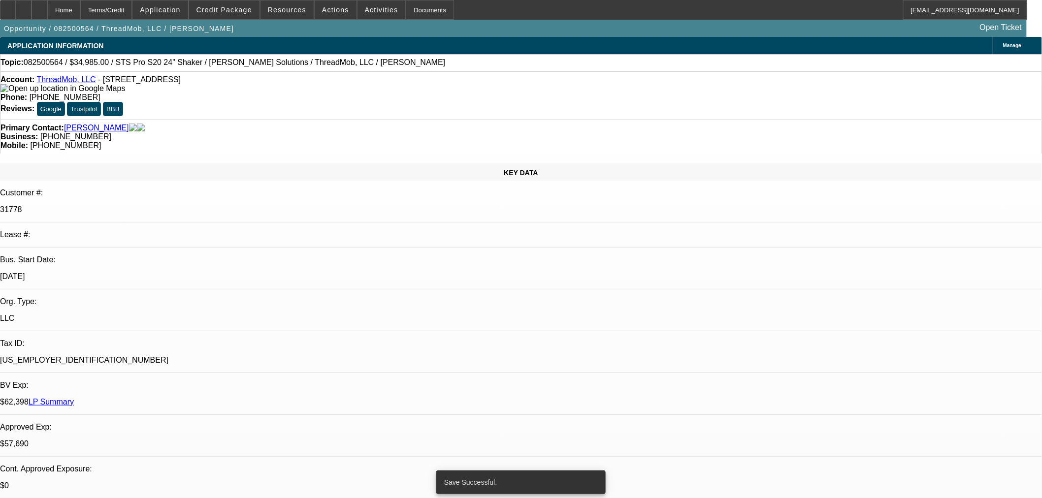
select select "0"
select select "2"
select select "0"
select select "6"
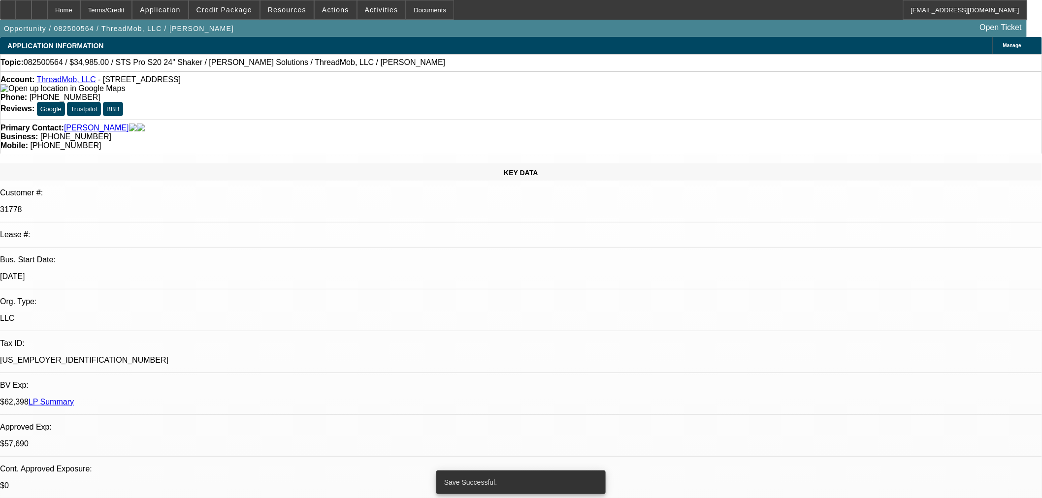
select select "0"
select select "6"
select select "0"
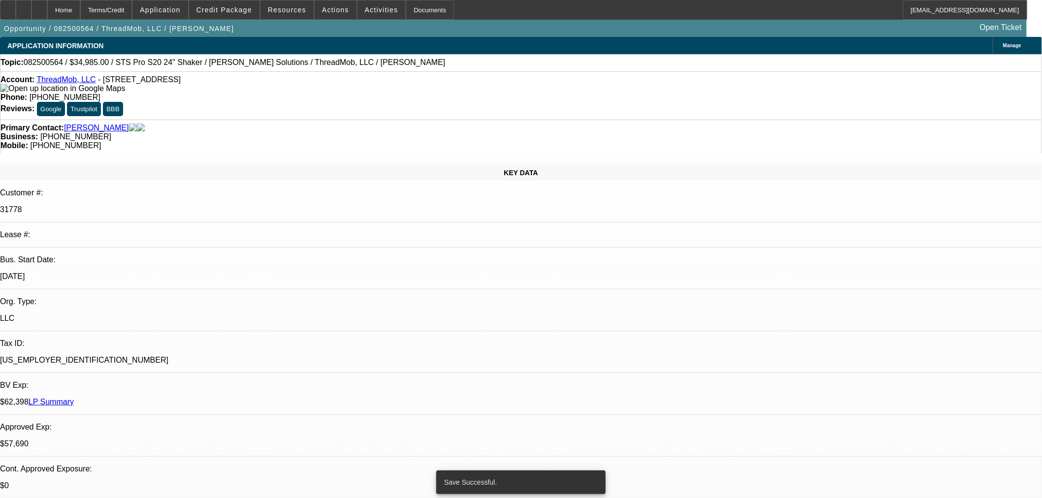
select select "0"
select select "6"
select select "0"
select select "2"
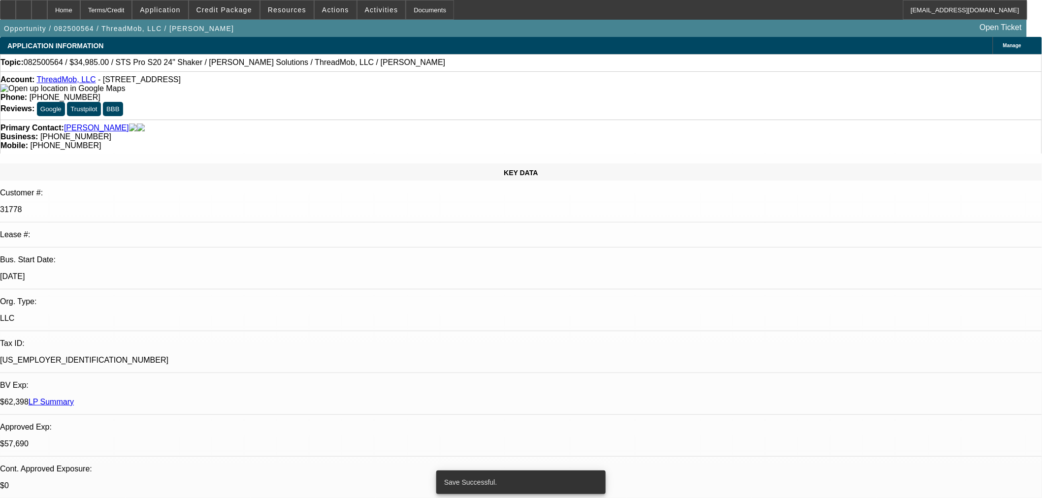
select select "2"
select select "0"
select select "6"
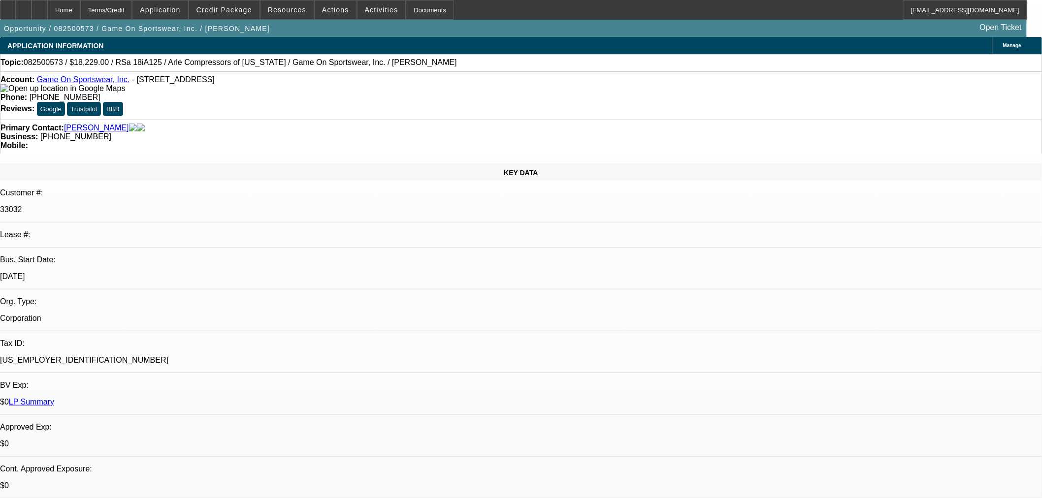
select select "0"
select select "6"
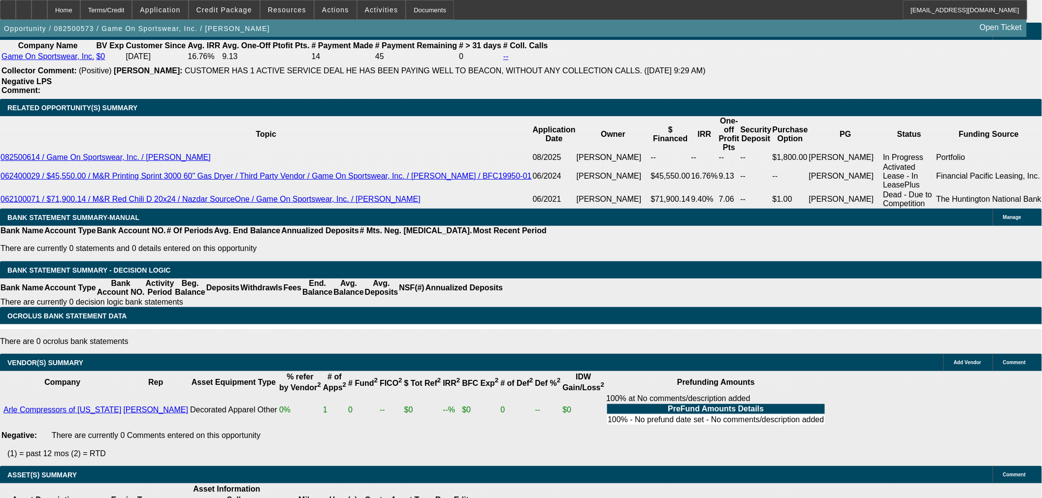
select select "9"
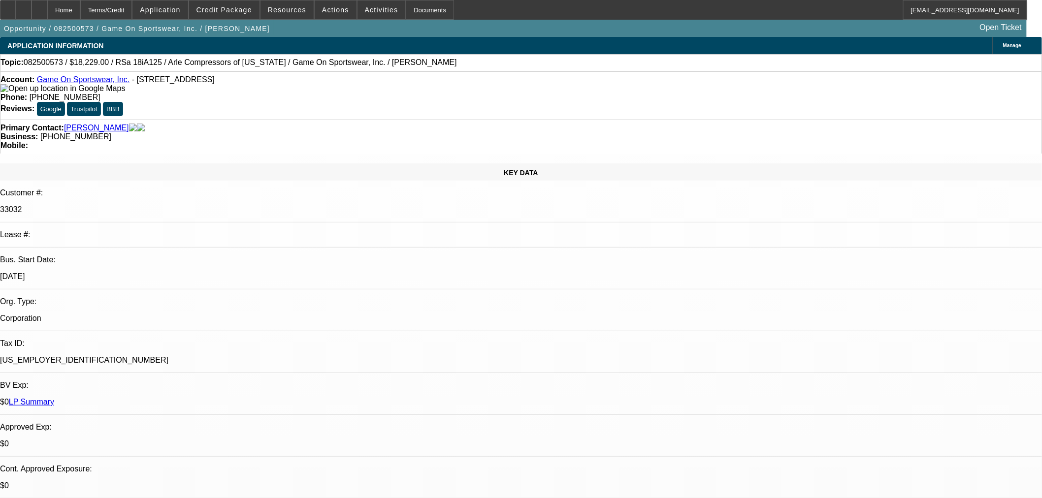
type input "11/20/2025"
paste input "242662"
type input "242662"
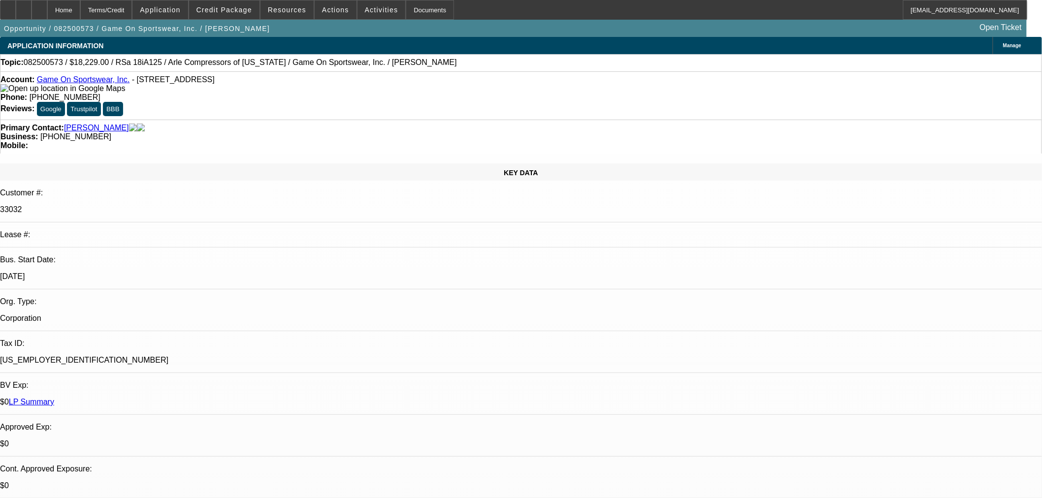
paste input "242662"
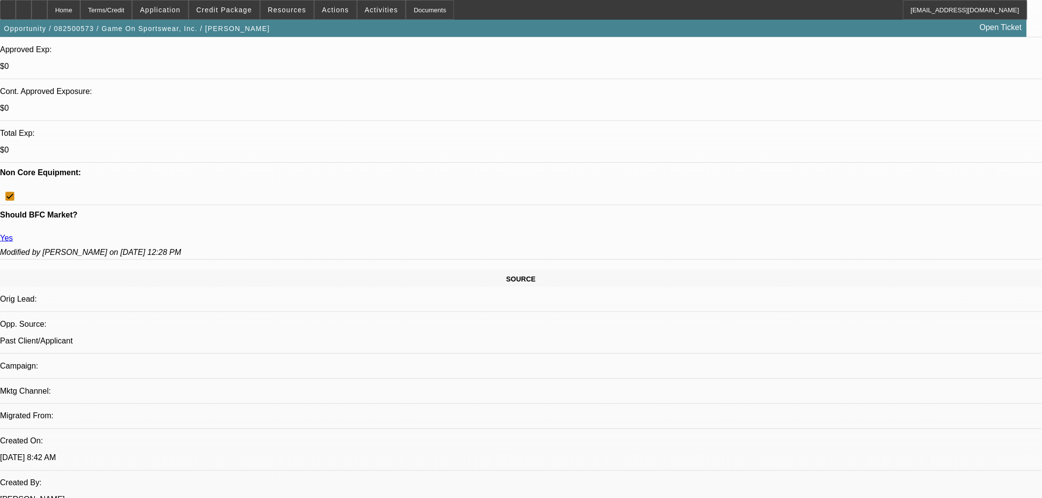
scroll to position [383, 0]
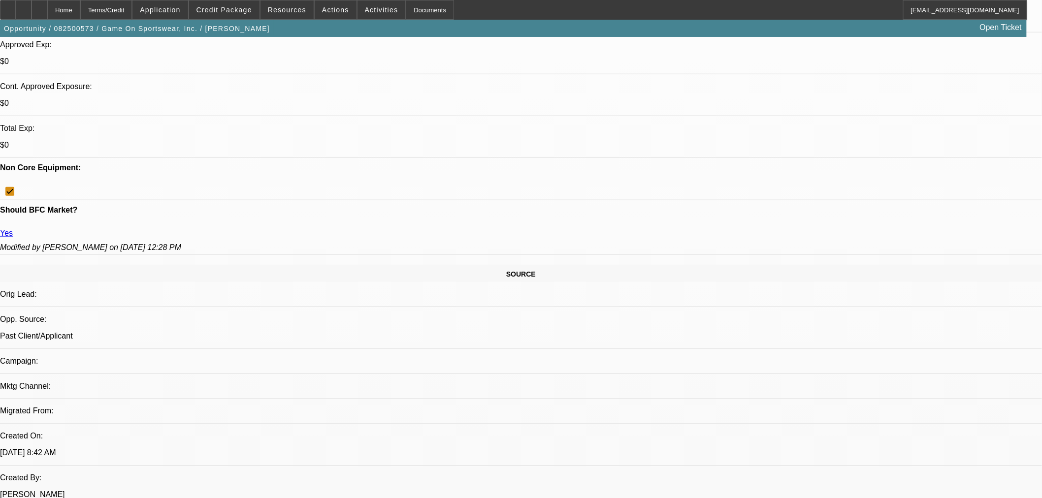
type input "242662"
click at [923, 423] on span "19" at bounding box center [921, 424] width 18 height 18
type input "11/19/2025"
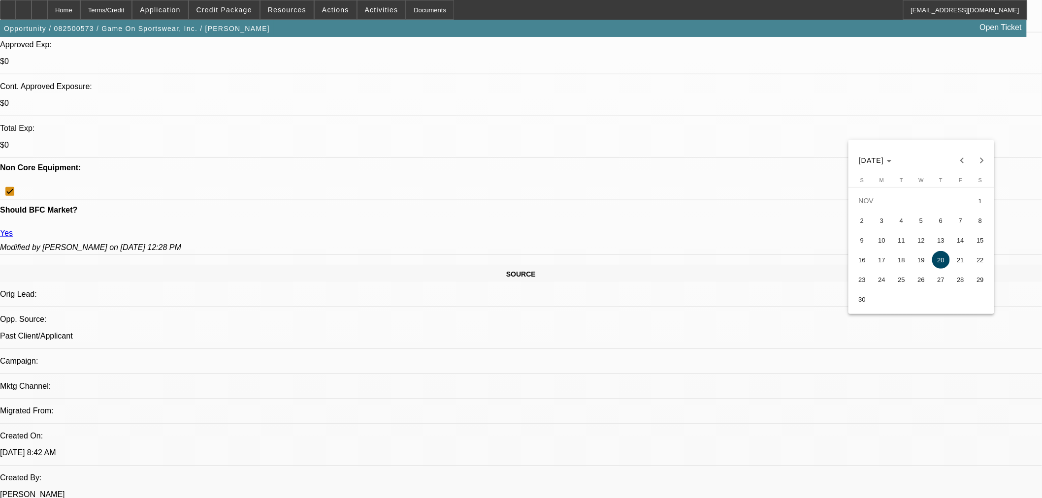
click at [920, 269] on span "19" at bounding box center [921, 260] width 18 height 18
type input "11/19/2025"
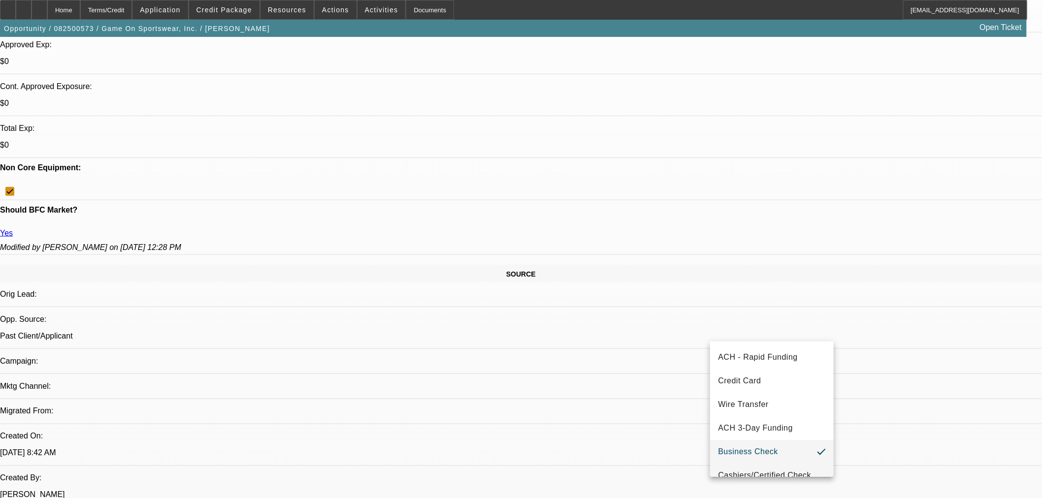
click at [748, 472] on span "Cashiers/Certified Check" at bounding box center [764, 476] width 93 height 12
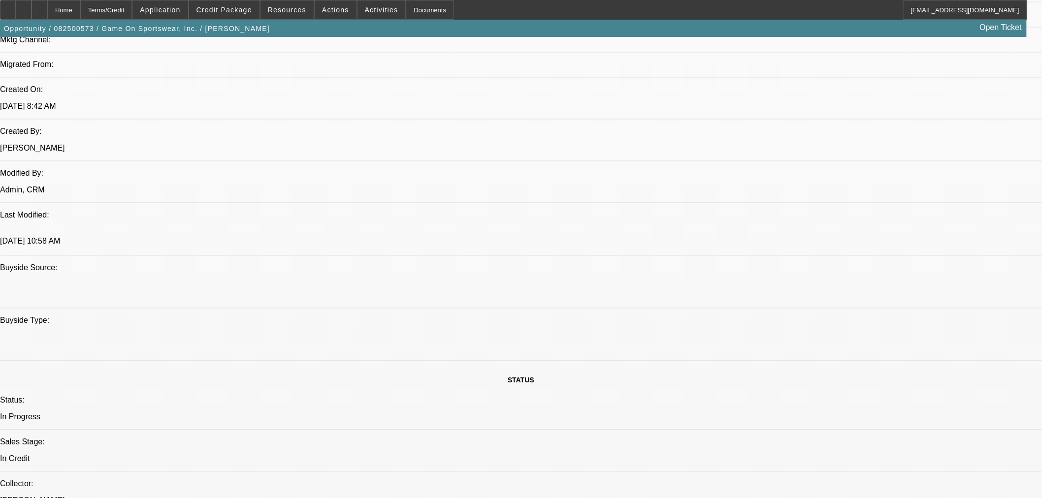
scroll to position [766, 0]
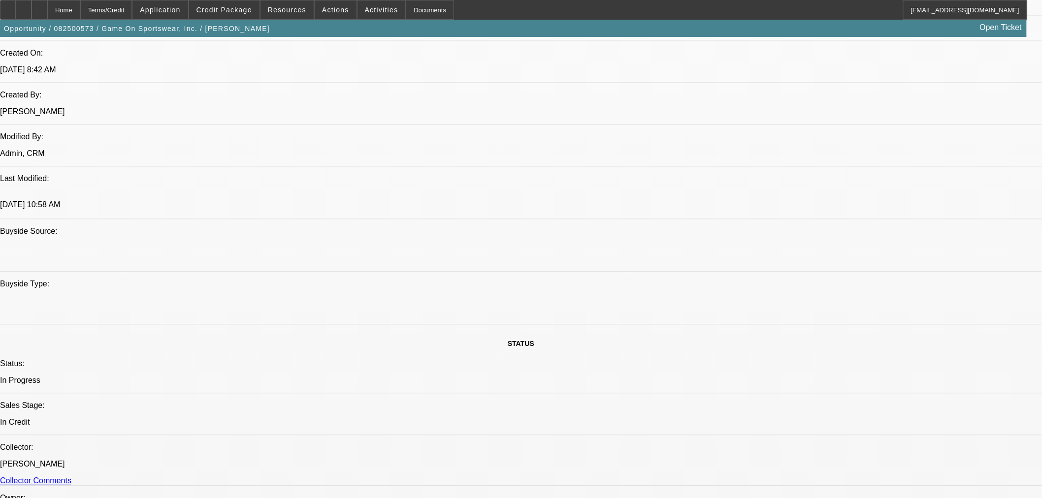
type textarea "a"
paste textarea "Amount: $18,229.00 Approved Term: 36 months Residual: $1.00 to Broker Approved …"
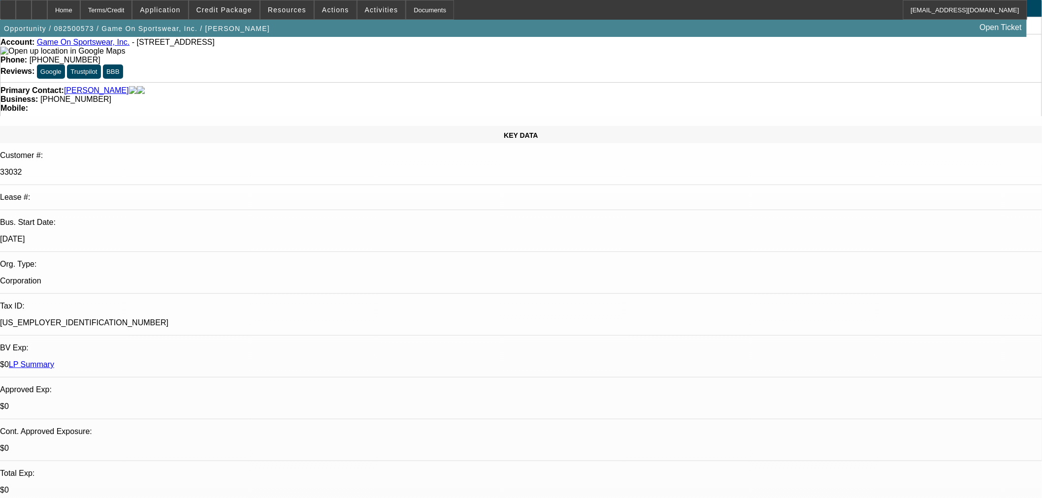
scroll to position [0, 0]
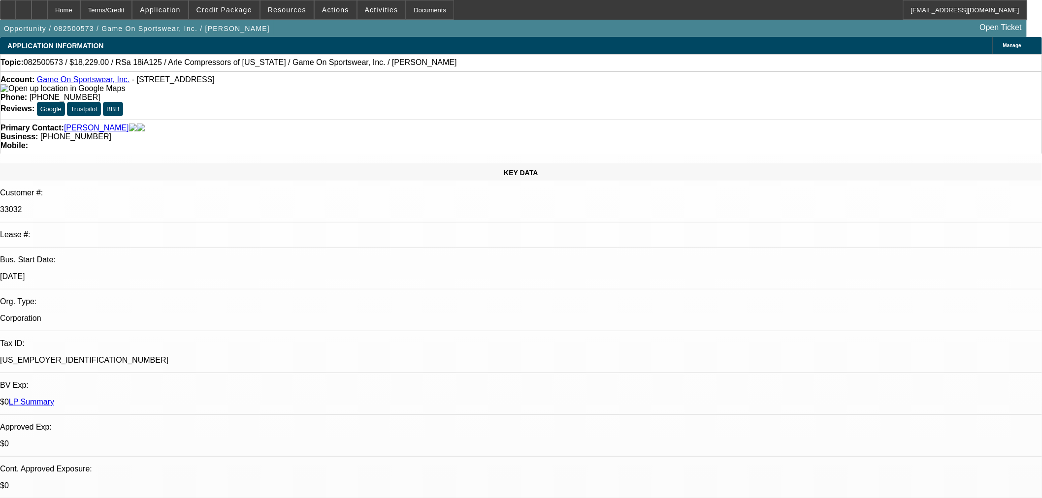
copy p "OK FOR 10% PO, $1.00 OUT, OR EFA"
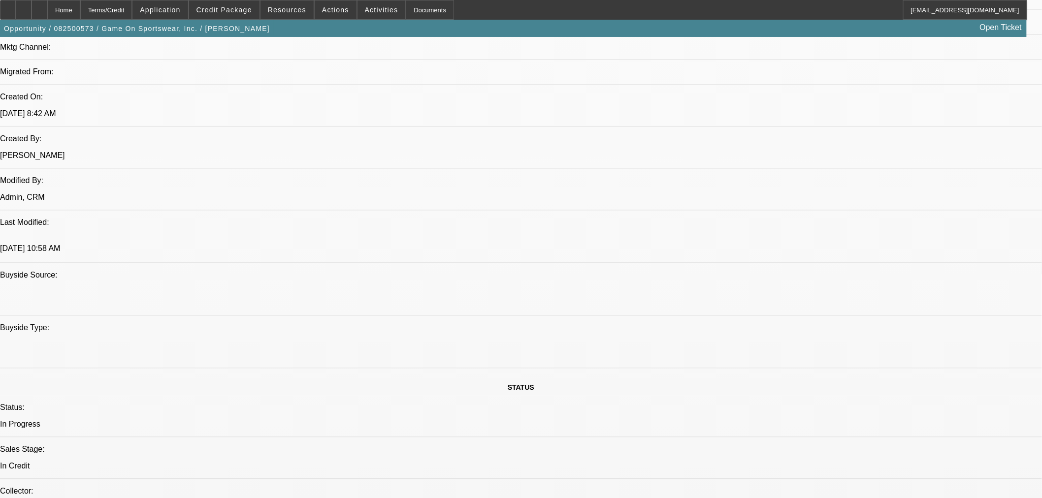
scroll to position [820, 0]
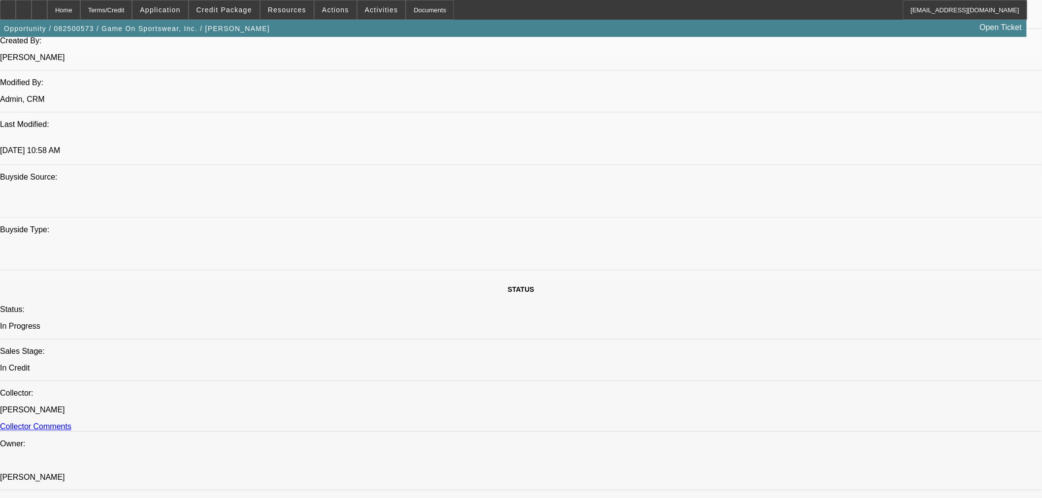
drag, startPoint x: 785, startPoint y: 269, endPoint x: 746, endPoint y: 269, distance: 39.4
paste textarea "OK FOR 10% PO, $1.00 OUT, OR EFA"
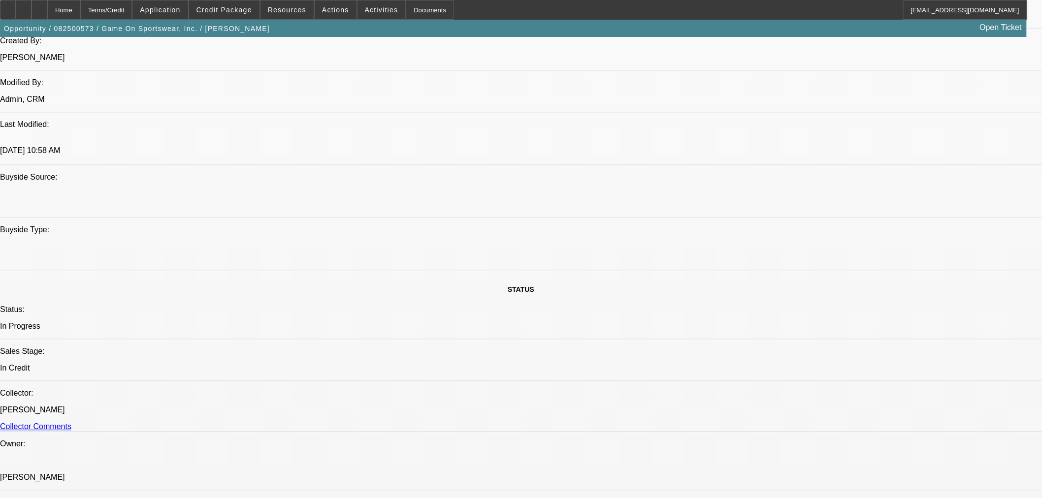
type textarea "APPROVED BY FINPAC: Amount: $18,229.00, Approved Term: 36 months, Residual: OK …"
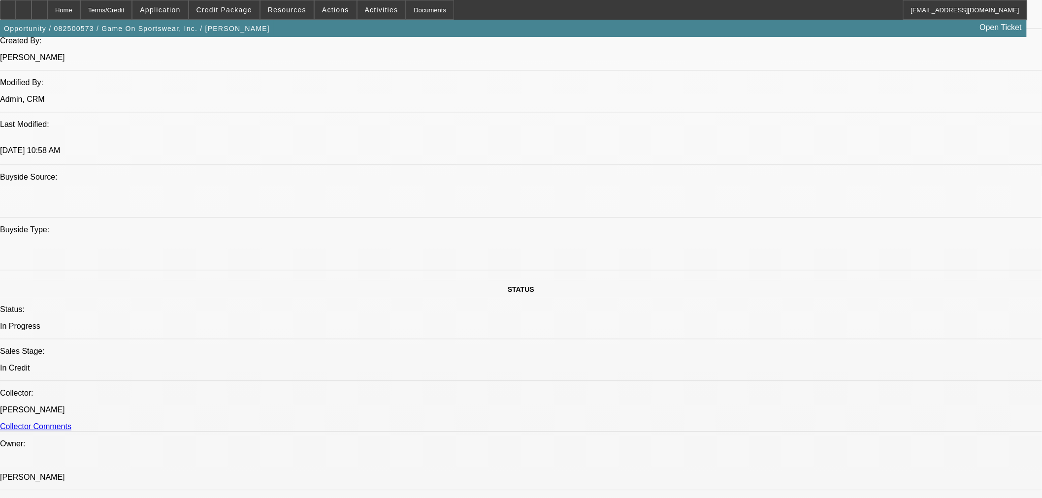
paste textarea "Vendor: NONE SELECTED, Equipment: NOT APPROVED"
drag, startPoint x: 924, startPoint y: 336, endPoint x: 217, endPoint y: 277, distance: 709.5
paste textarea "I am reviewing the invoice for vendor validation and I could use a little help.…"
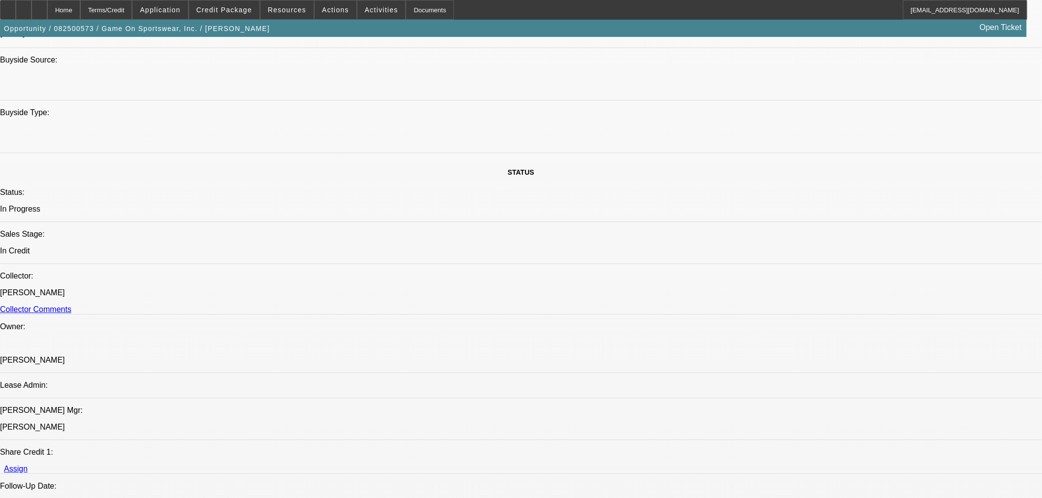
scroll to position [1094, 0]
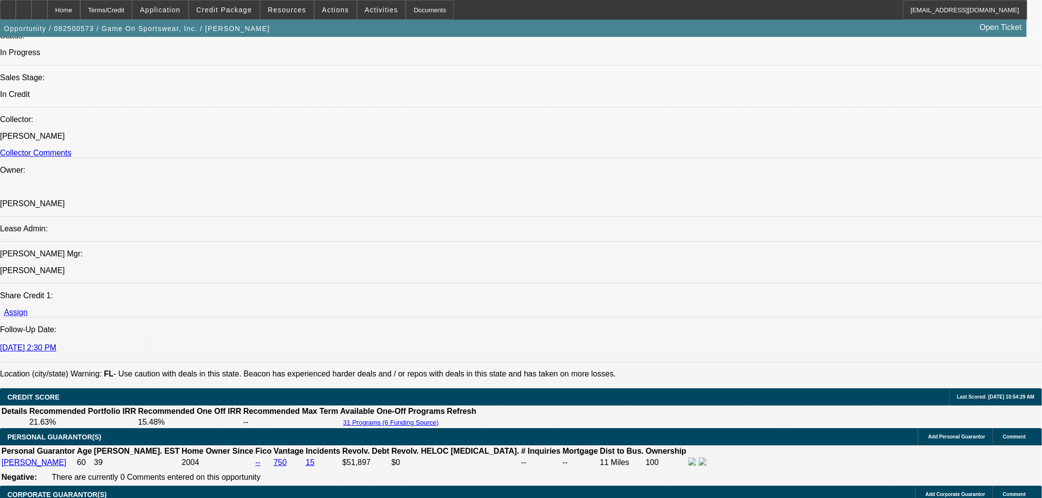
type textarea "I am reviewing the invoice for vendor validation and I could use a little help.…"
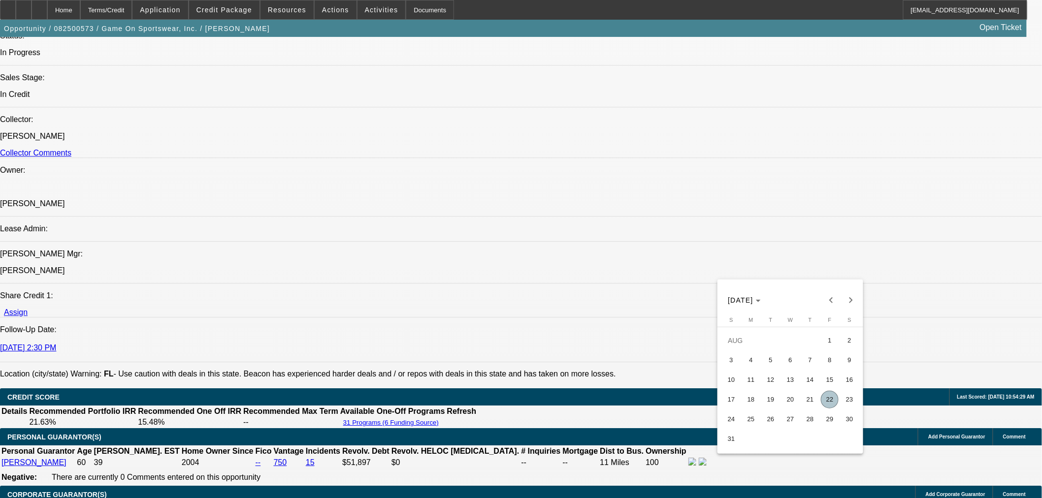
click at [828, 406] on span "22" at bounding box center [830, 400] width 18 height 18
type input "[DATE]"
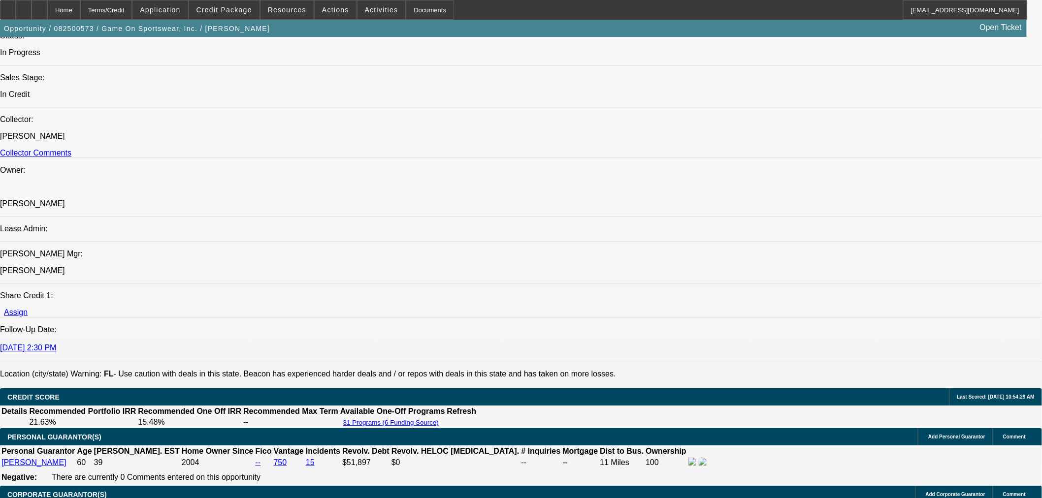
type input "10:59"
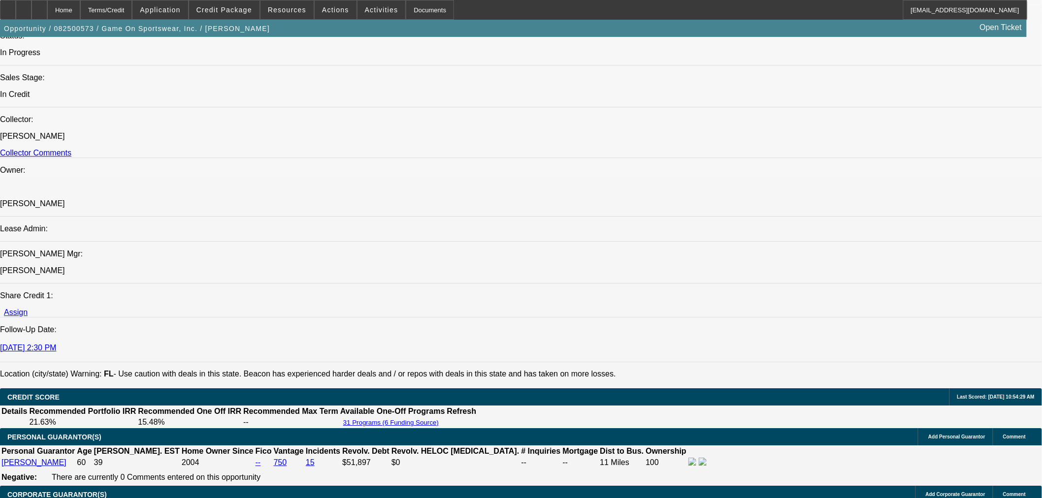
type input "11:36"
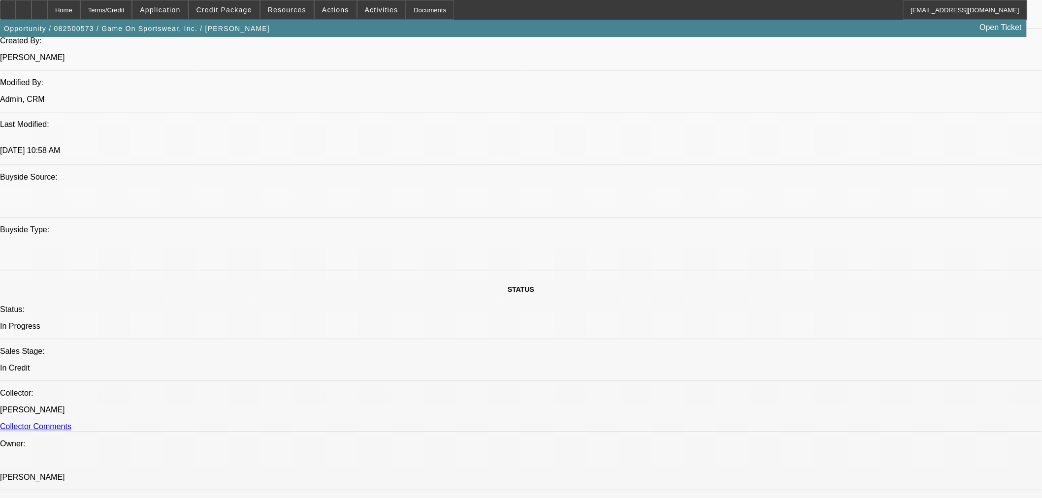
scroll to position [0, 0]
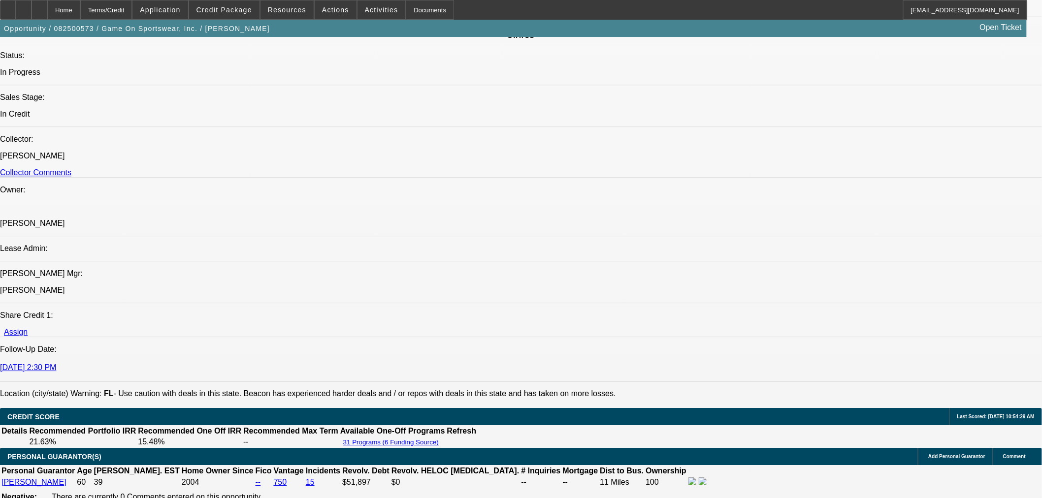
scroll to position [1094, 0]
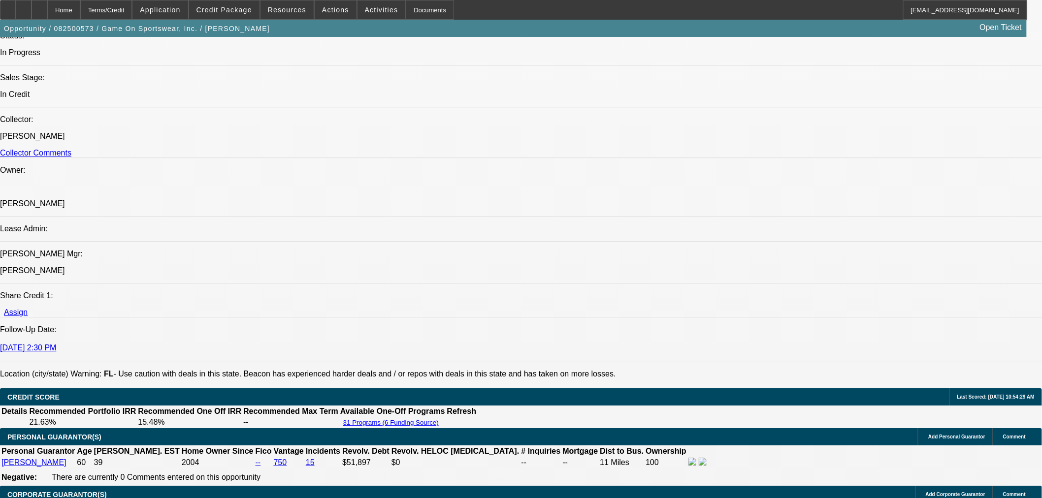
type textarea "APPROVED BY FINPAC: Amount: $18,229.00. Approved Term: 36 months. Residual: OK …"
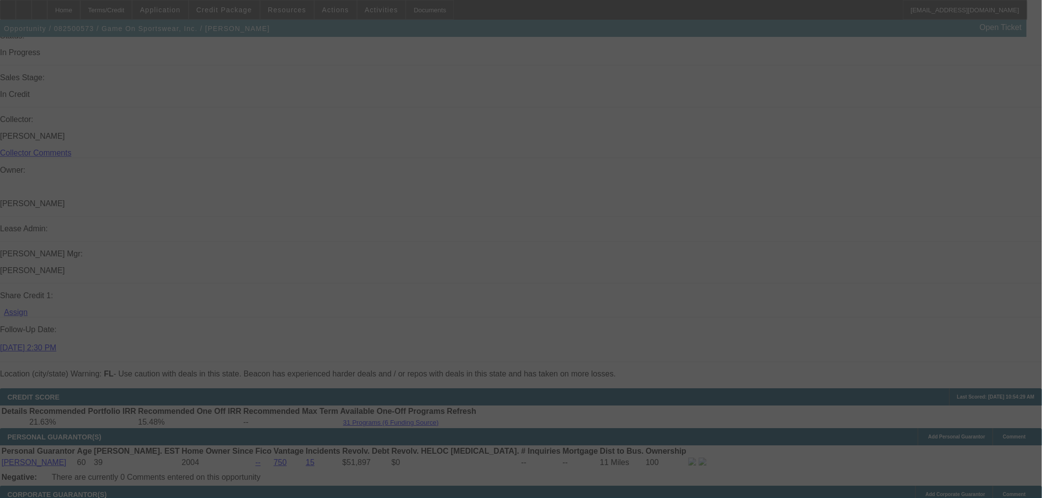
scroll to position [0, 0]
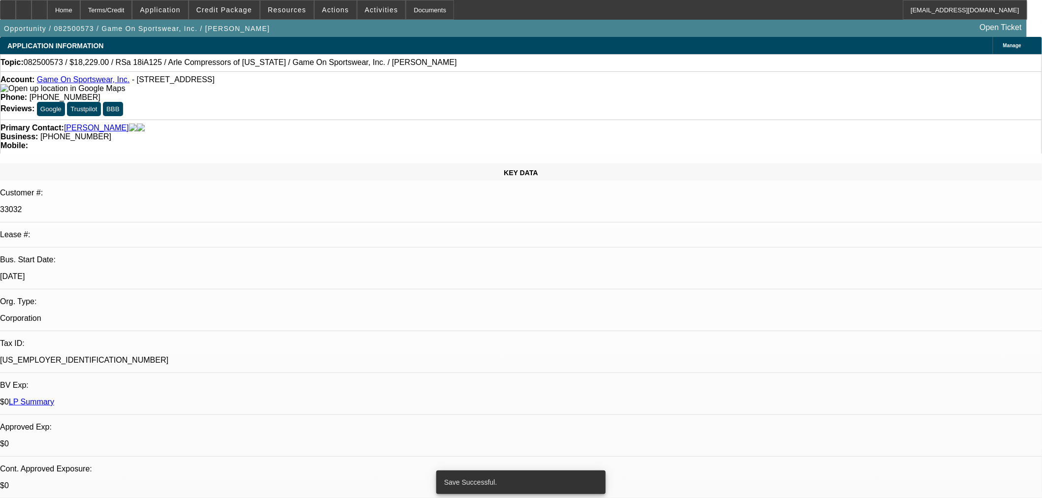
select select "0"
select select "6"
select select "0"
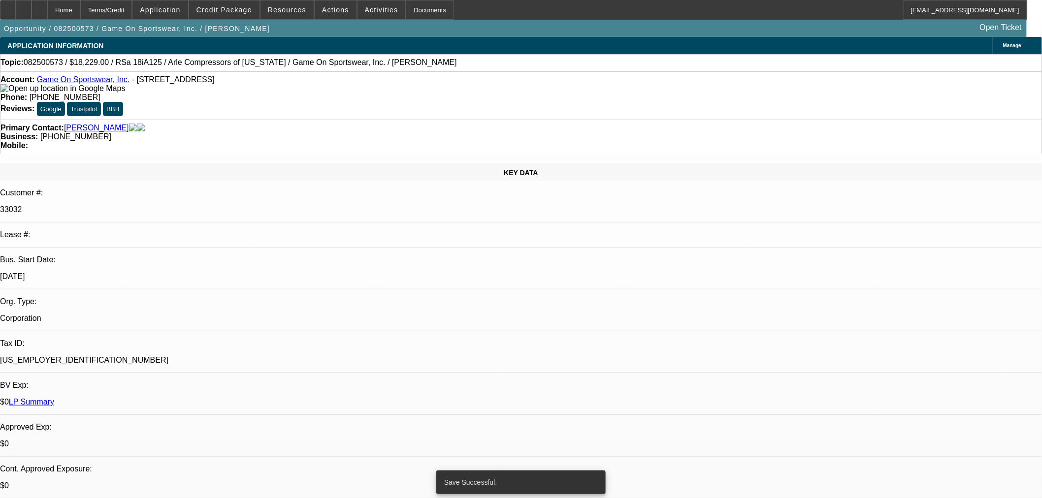
select select "0"
select select "6"
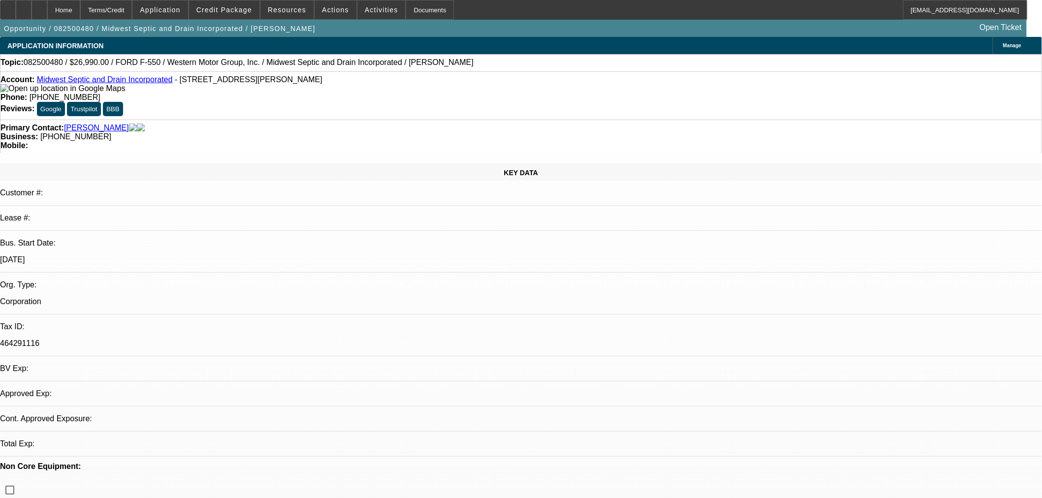
select select "0"
select select "6"
select select "0"
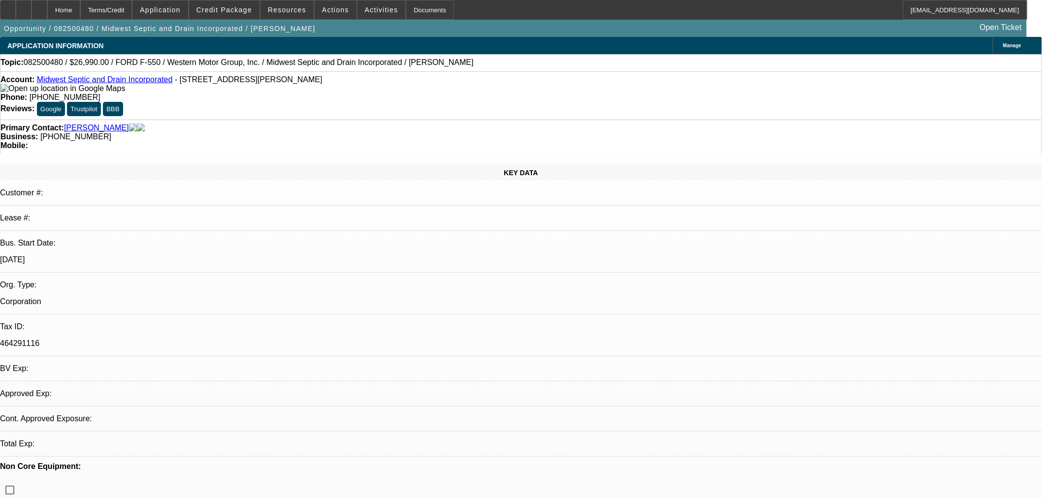
select select "0"
select select "6"
select select "0"
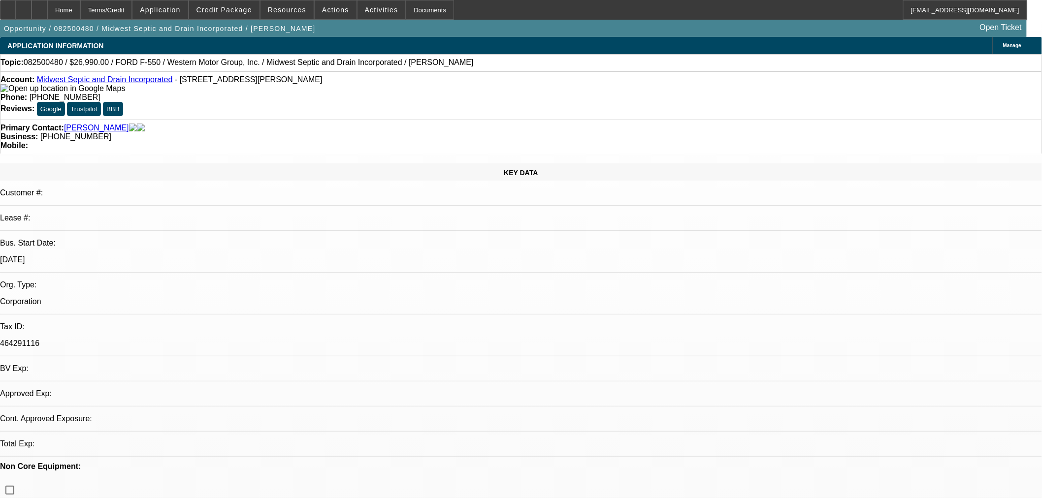
select select "0"
select select "6"
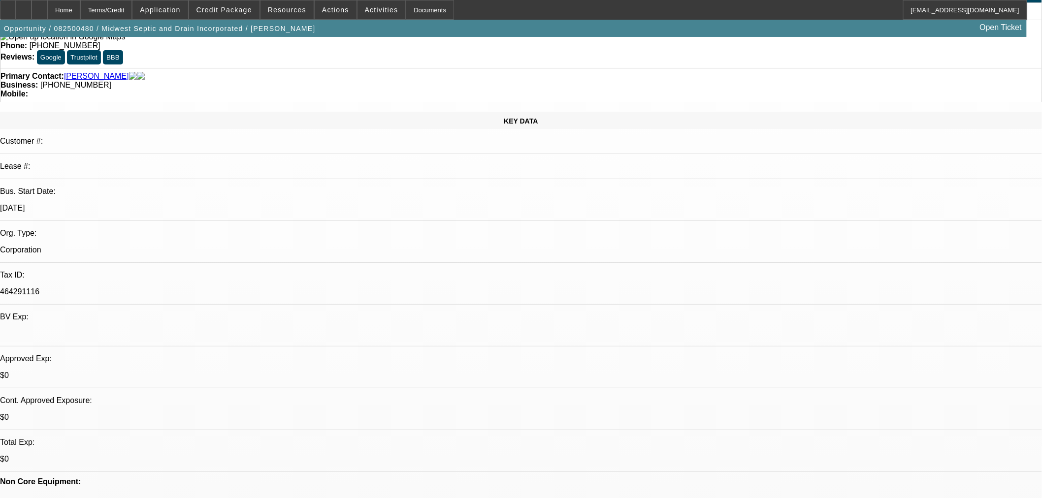
scroll to position [219, 0]
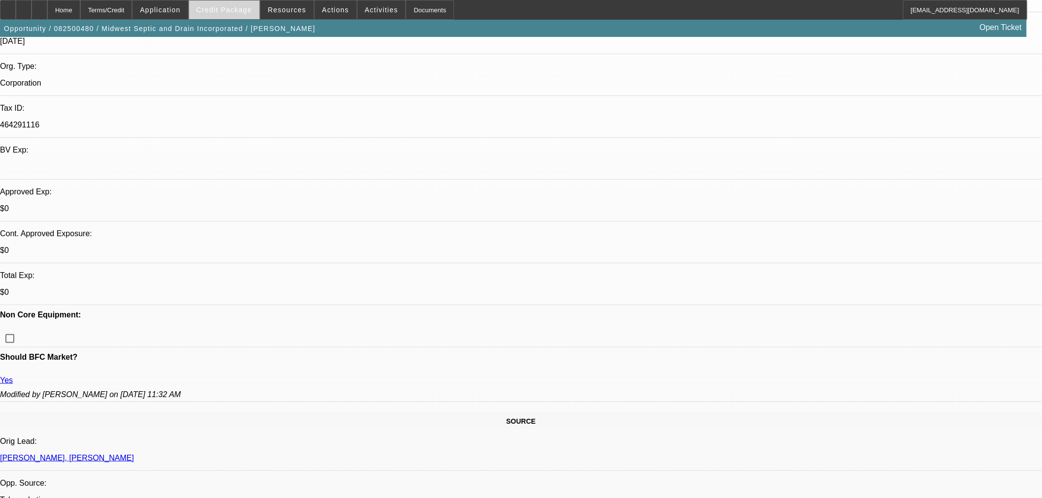
click at [225, 7] on span "Credit Package" at bounding box center [224, 10] width 56 height 8
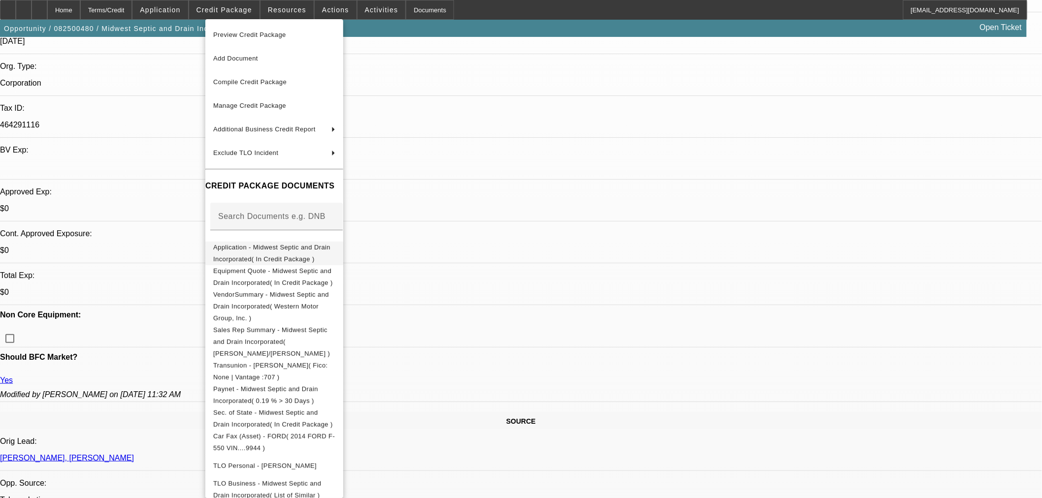
click at [302, 256] on button "Application - Midwest Septic and Drain Incorporated( In Credit Package )" at bounding box center [274, 253] width 138 height 24
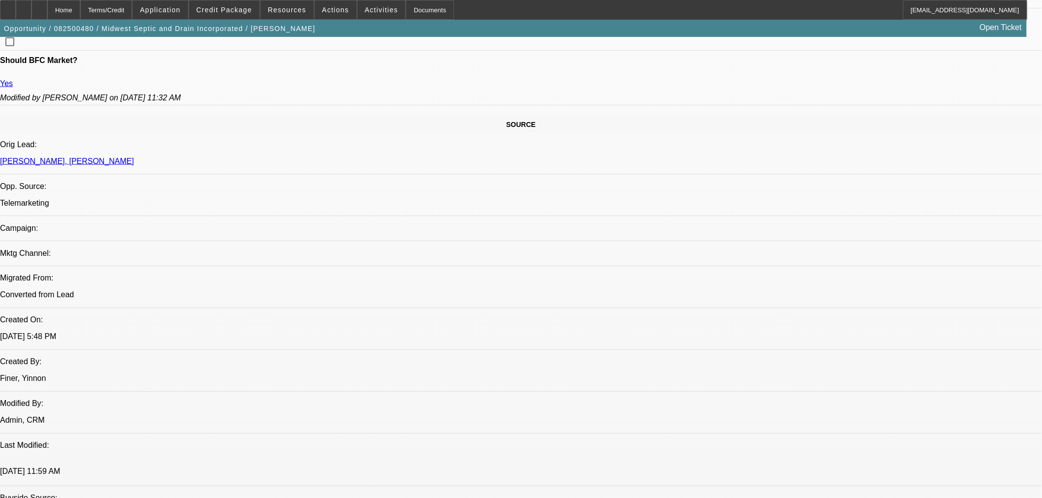
scroll to position [383, 0]
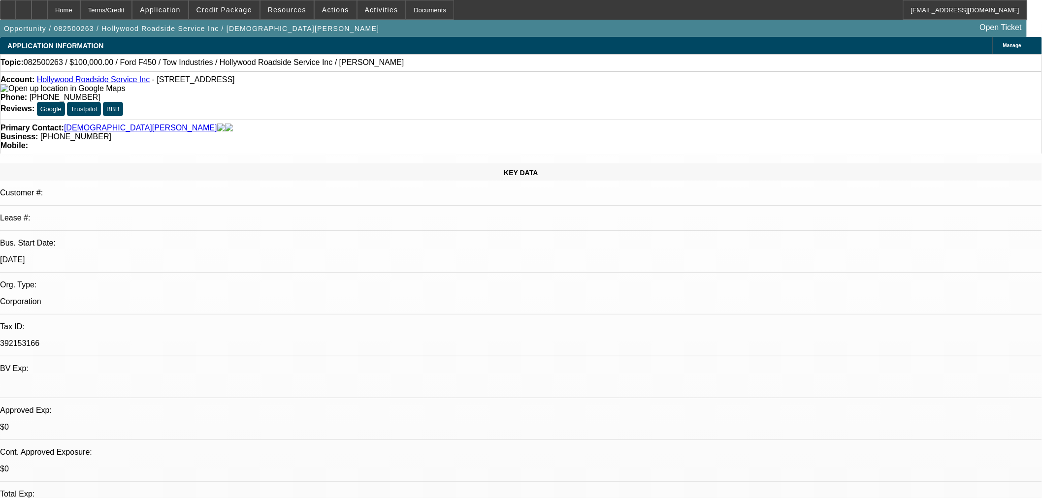
select select "0"
select select "2"
select select "0"
select select "5"
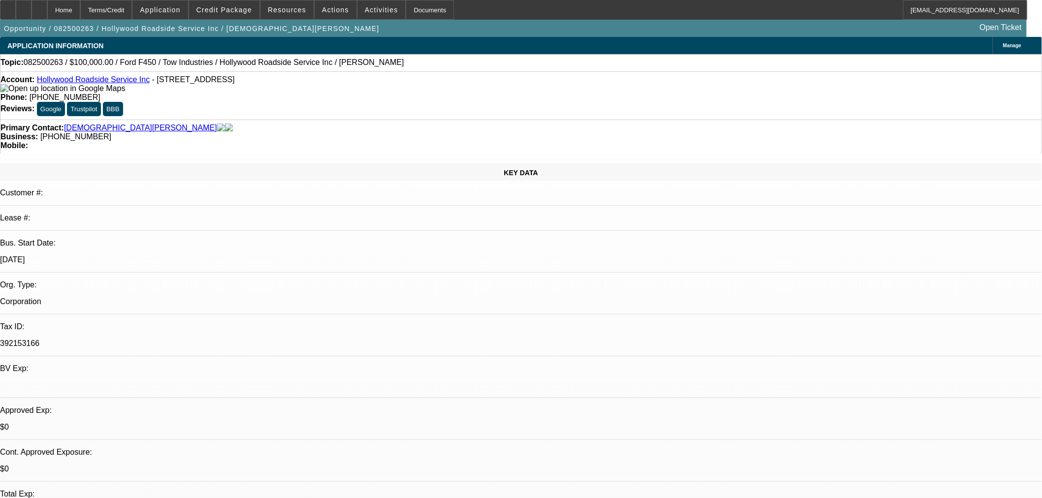
select select "0"
select select "0.1"
select select "4"
select select "0.2"
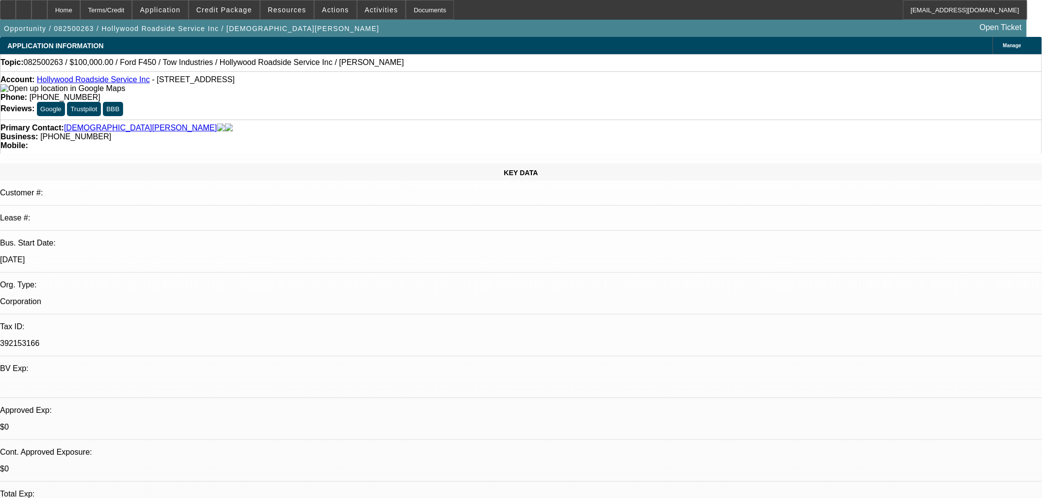
select select "2"
select select "0.1"
select select "4"
select select "0"
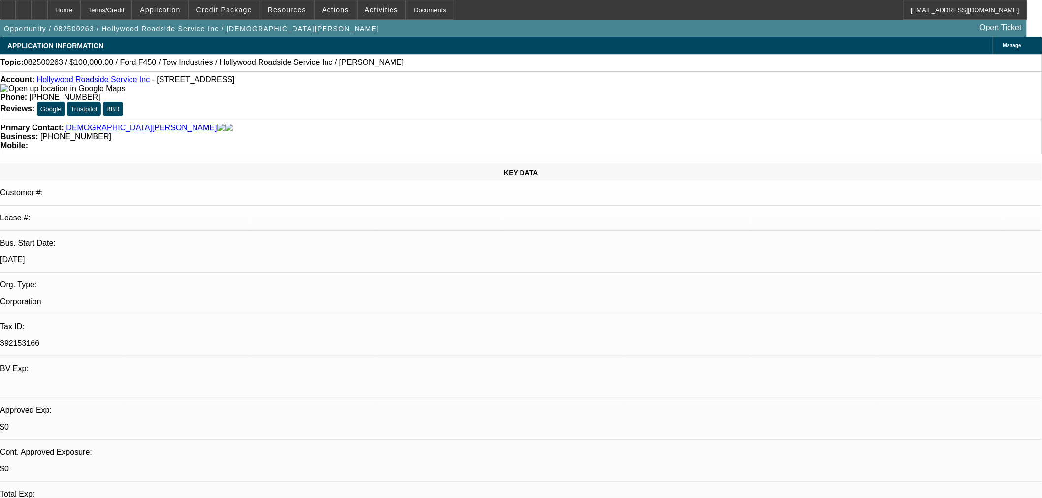
select select "0.1"
select select "4"
click at [233, 10] on span "Credit Package" at bounding box center [224, 10] width 56 height 8
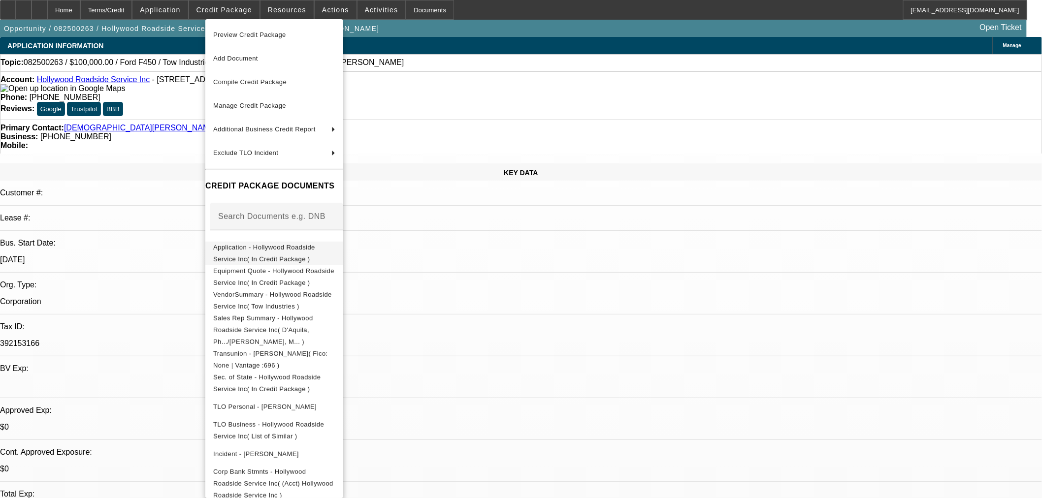
click at [287, 257] on button "Application - Hollywood Roadside Service Inc( In Credit Package )" at bounding box center [274, 253] width 138 height 24
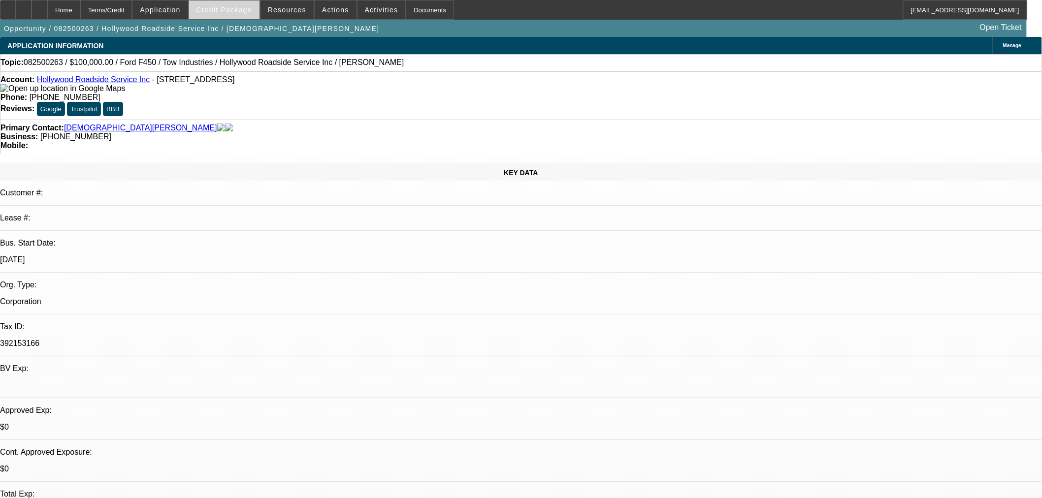
click at [234, 10] on span "Credit Package" at bounding box center [224, 10] width 56 height 8
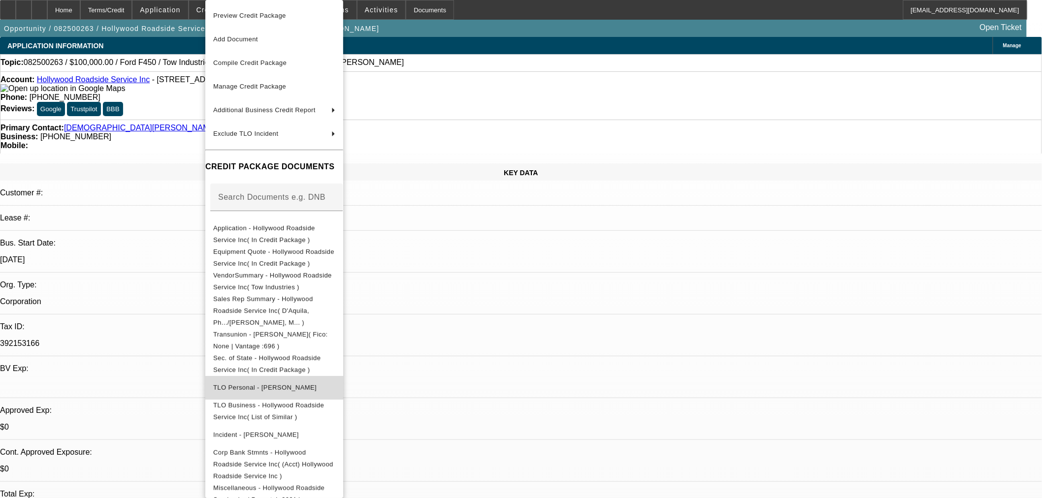
click at [286, 384] on span "TLO Personal - Pastor, David" at bounding box center [264, 387] width 103 height 7
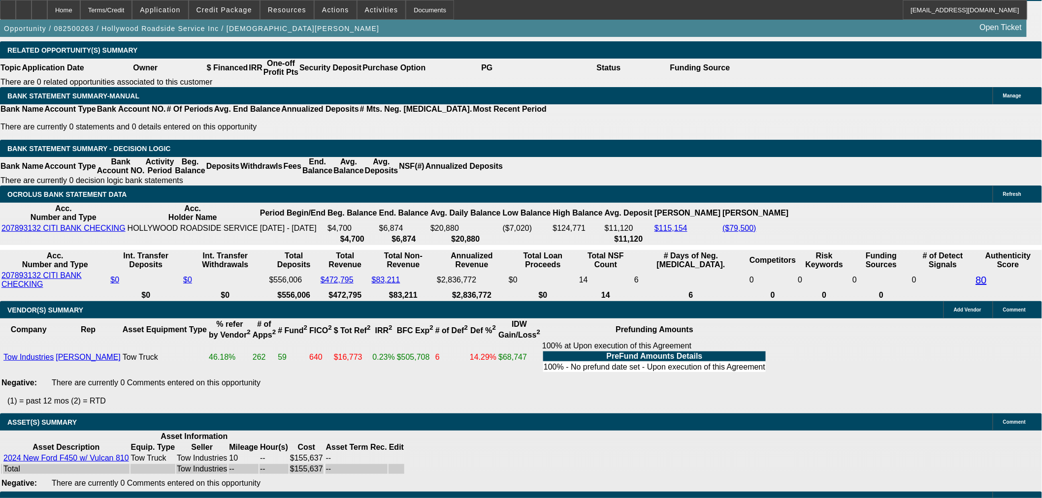
scroll to position [1740, 0]
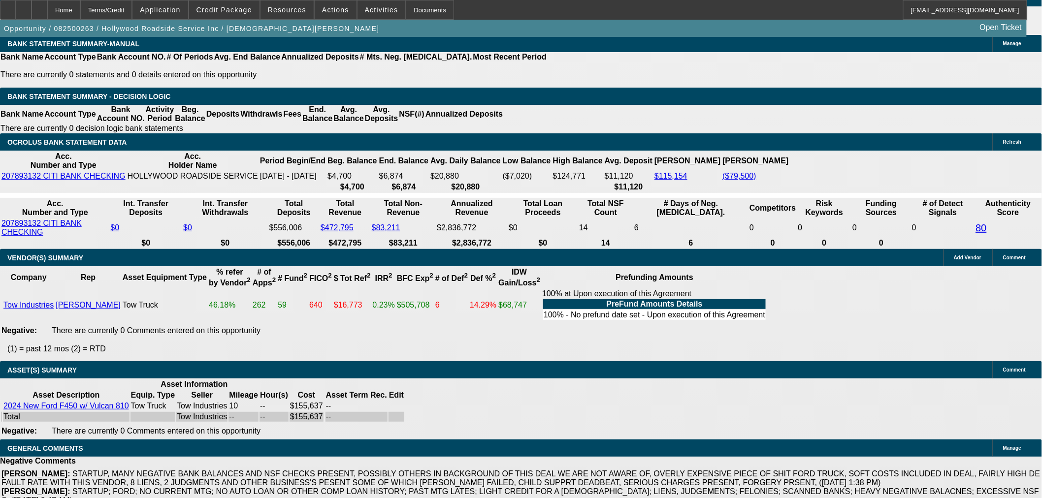
select select "6"
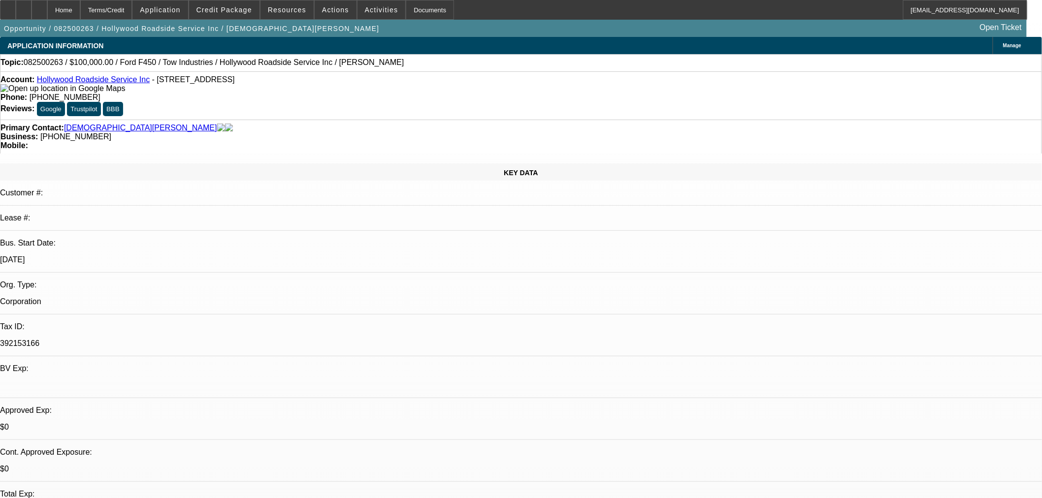
type textarea "SSN ON APPLICATION IS INCORRECT, DAKOTA IS UNABLE TO PULL. PLEASE CORRECT."
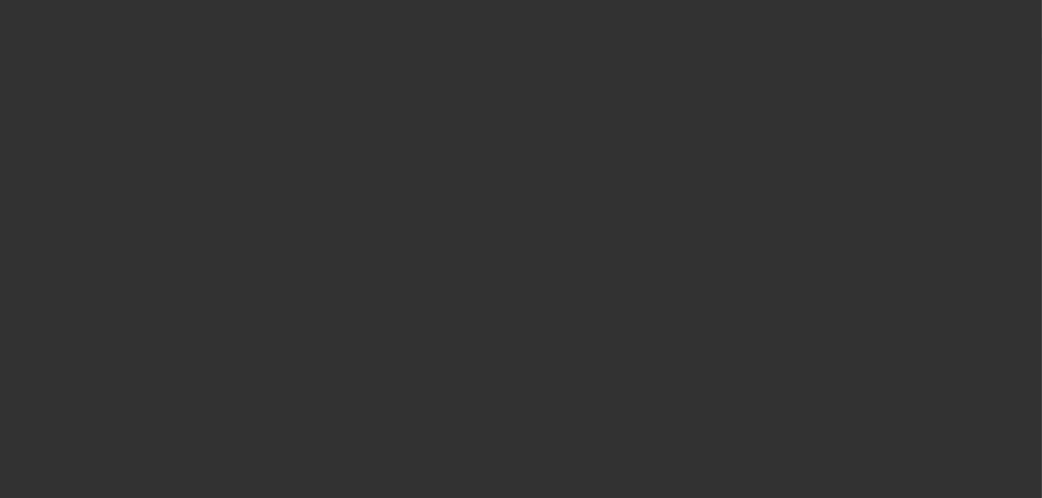
select select "0"
select select "2"
select select "0"
select select "5"
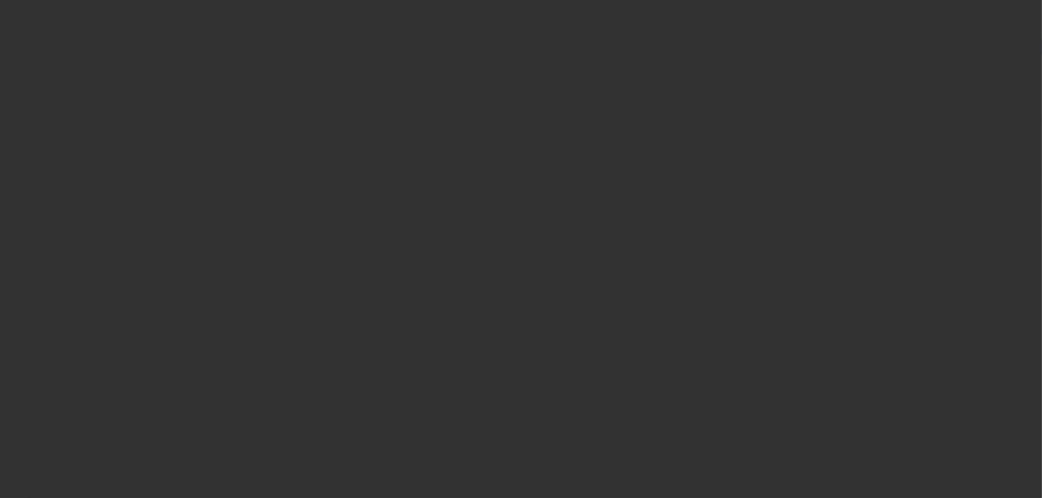
select select "0"
select select "0.1"
select select "4"
select select "0.2"
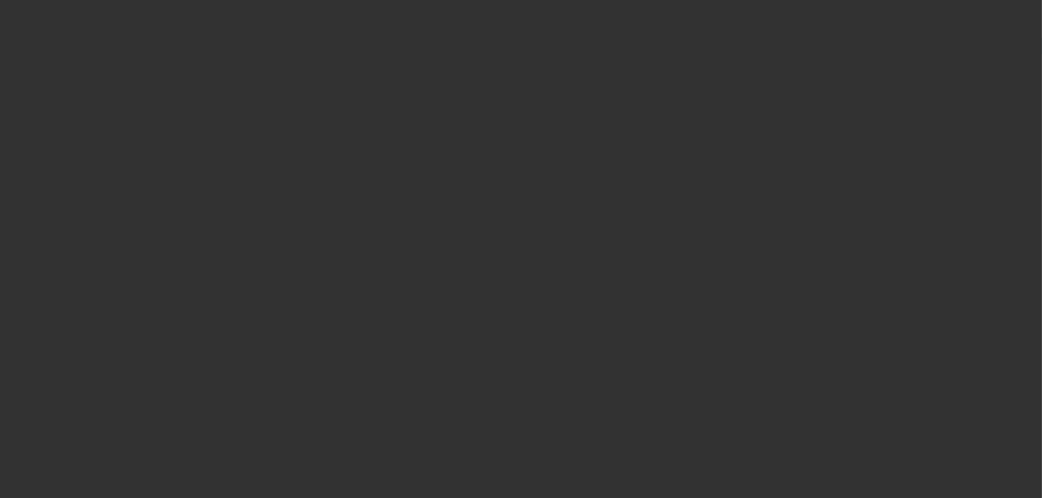
select select "2"
select select "0.1"
select select "4"
select select "0"
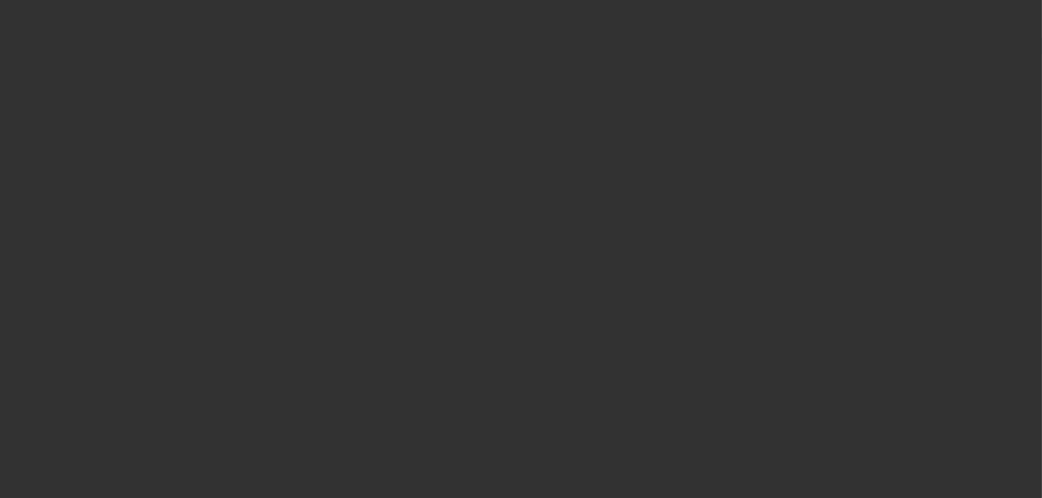
select select "0.1"
select select "4"
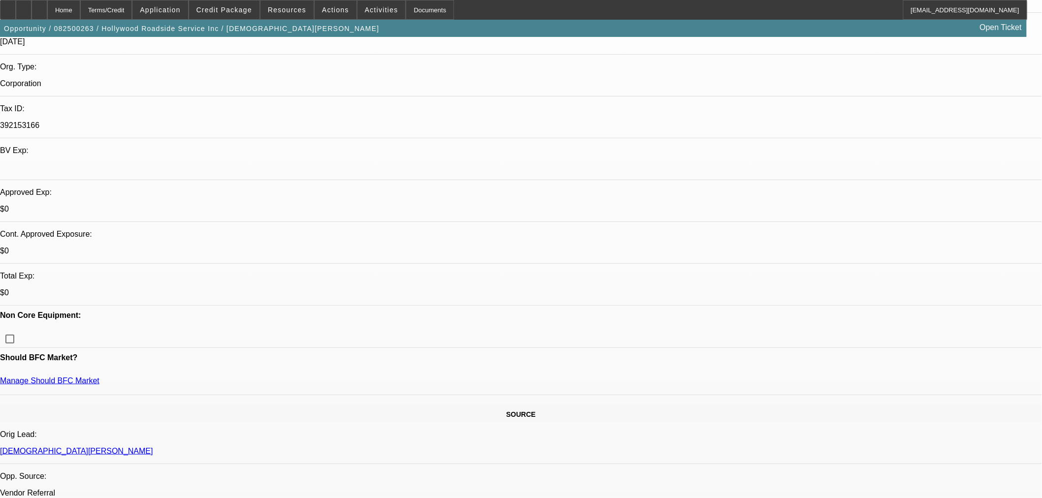
scroll to position [219, 0]
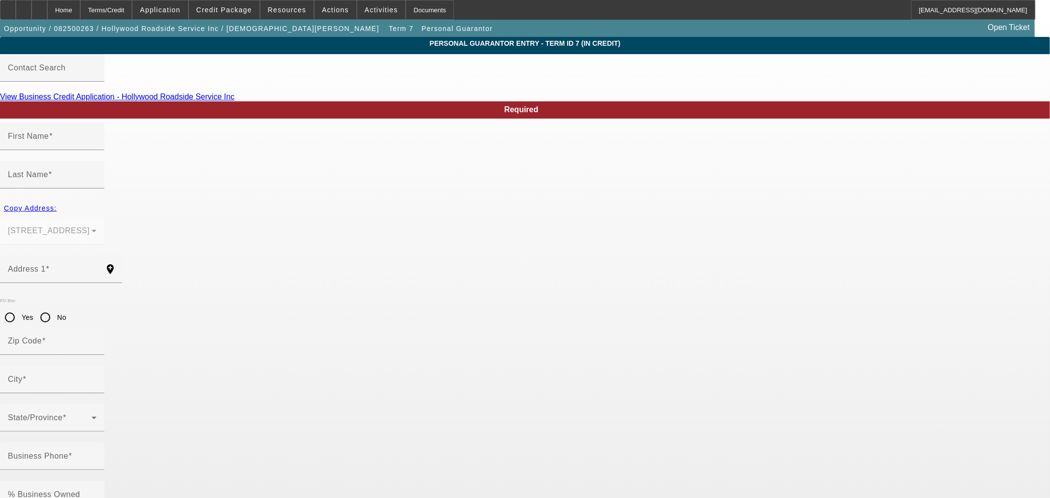
type input "David"
type input "Pastor"
type input "1201 N Fairfax Ave"
radio input "true"
type input "90046"
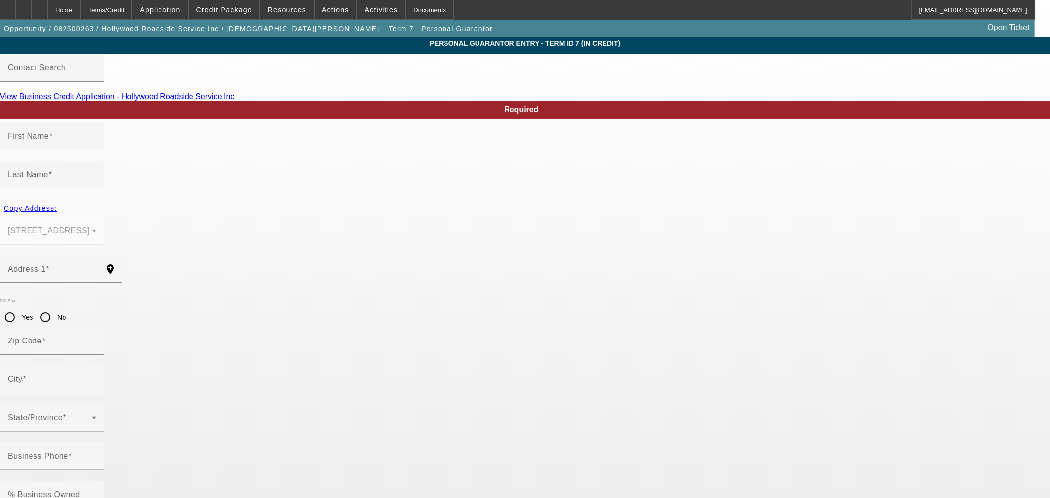
type input "West Hollywood"
type input "(323) 828-0052"
type input "100"
type input "608-13-1877"
type input "hwdroadhelp@gmail.com"
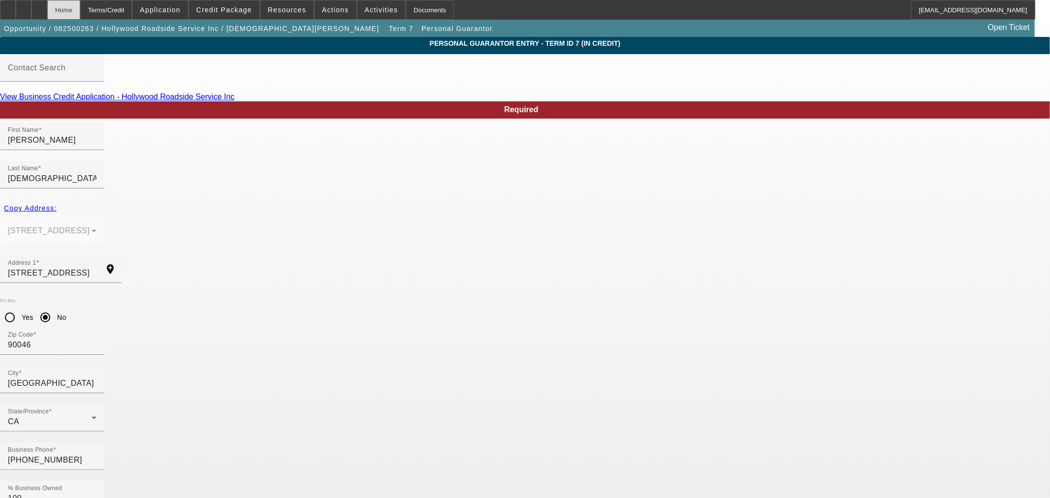
click at [80, 3] on div "Home" at bounding box center [63, 10] width 33 height 20
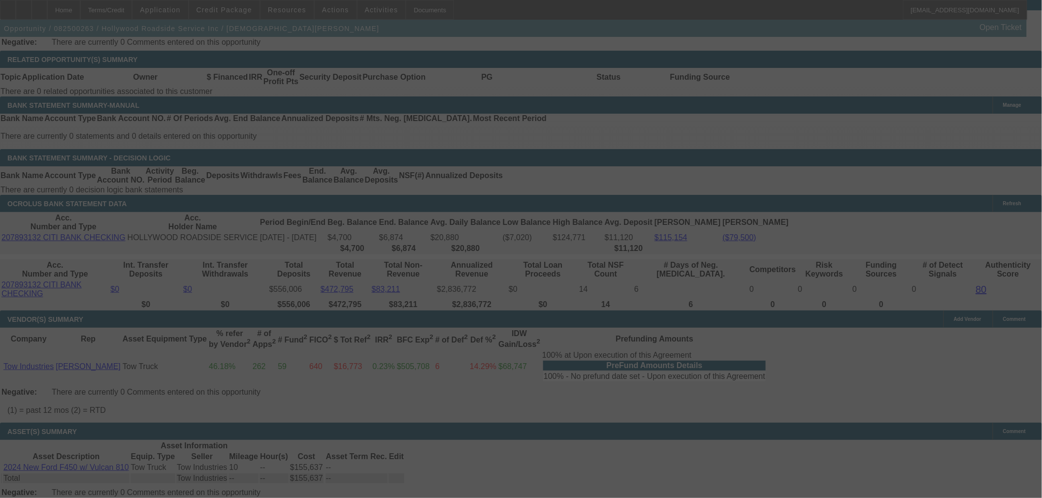
scroll to position [1684, 0]
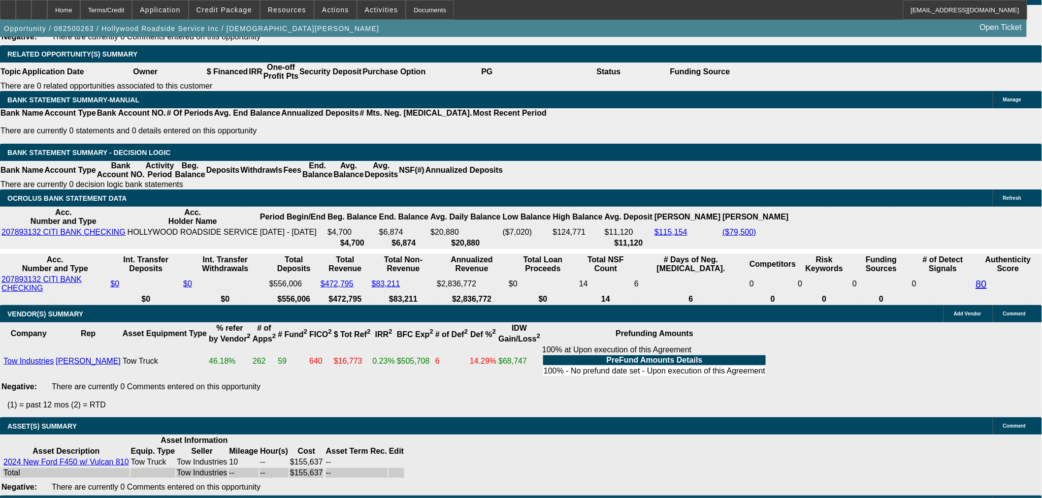
select select "0"
select select "2"
select select "0"
select select "5"
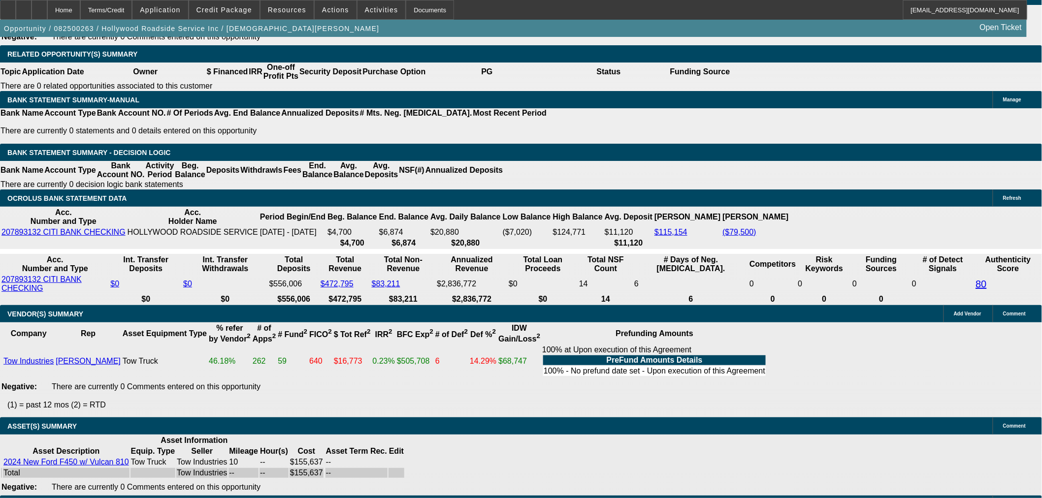
select select "0"
select select "0.1"
select select "4"
select select "0.2"
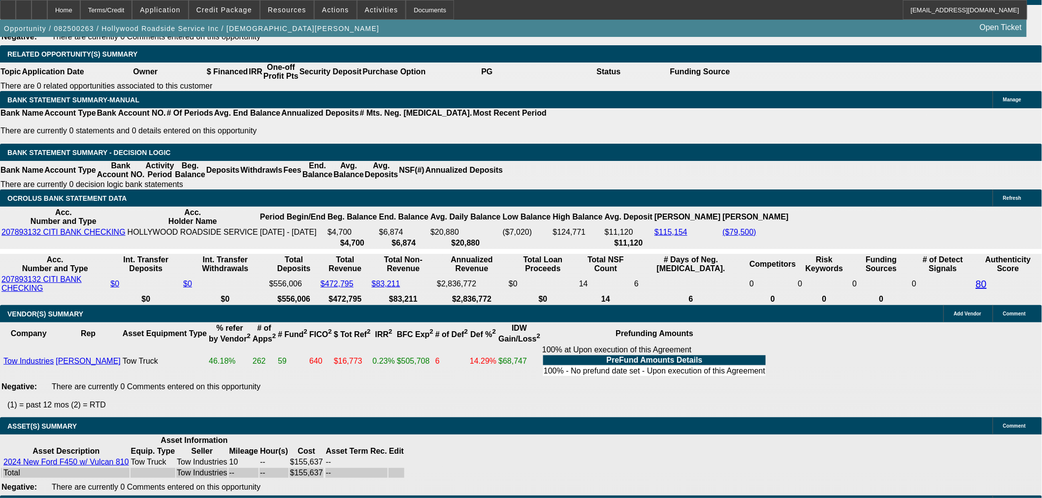
select select "2"
select select "0.1"
select select "4"
select select "0"
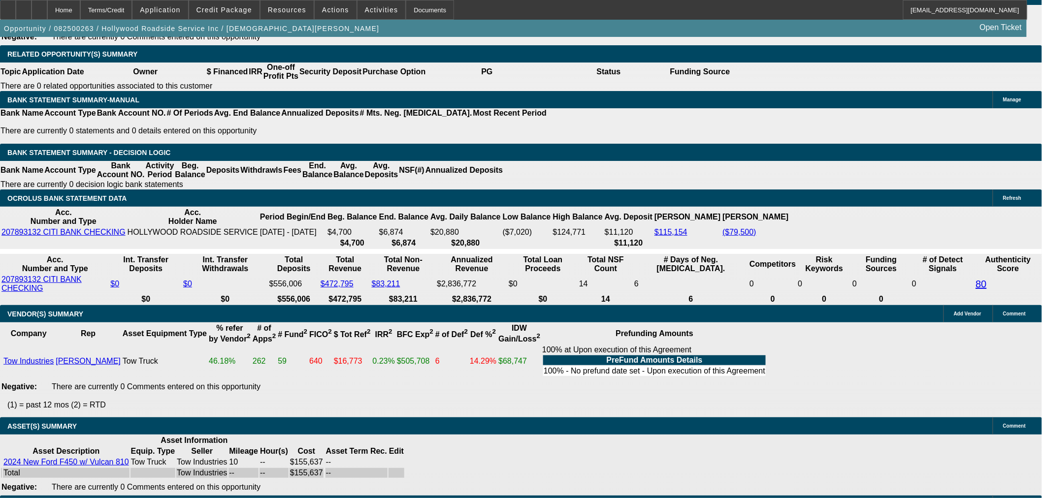
select select "0.1"
select select "4"
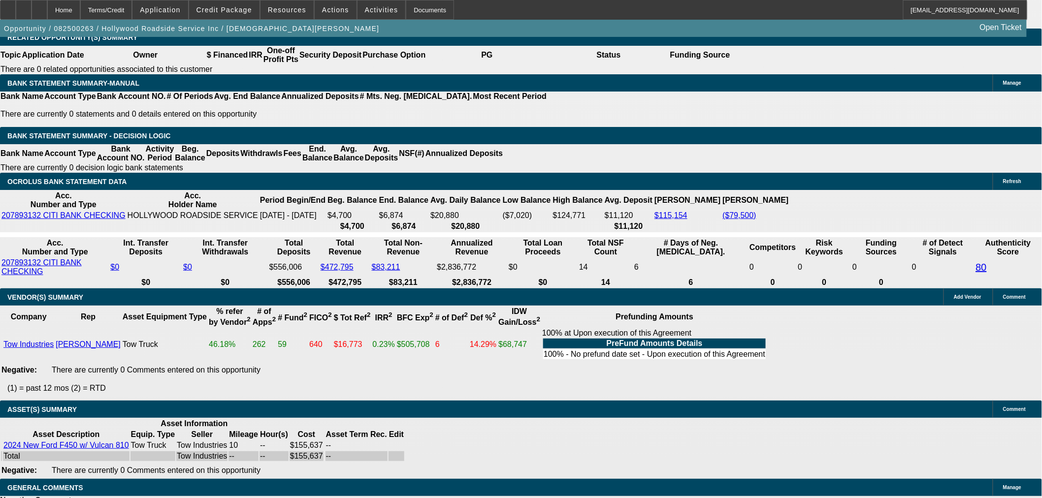
select select "6"
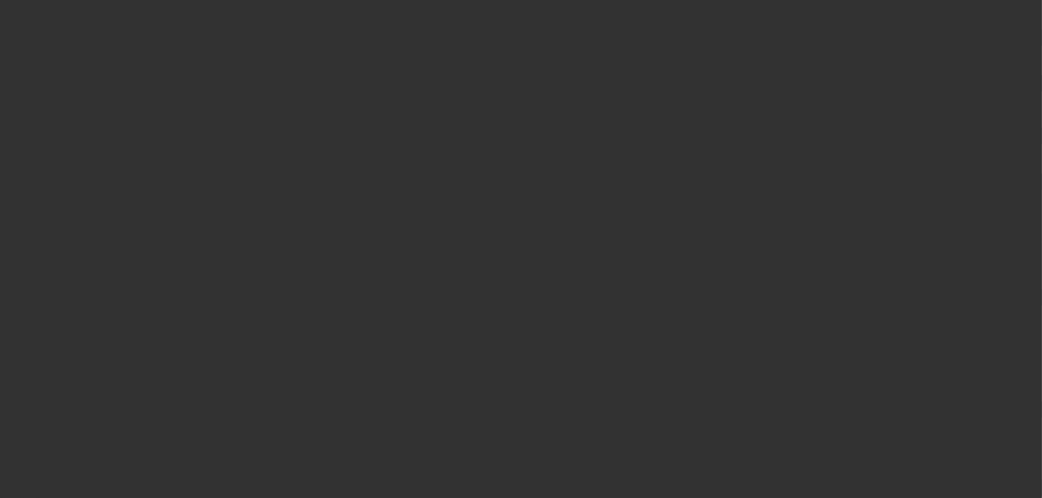
scroll to position [0, 0]
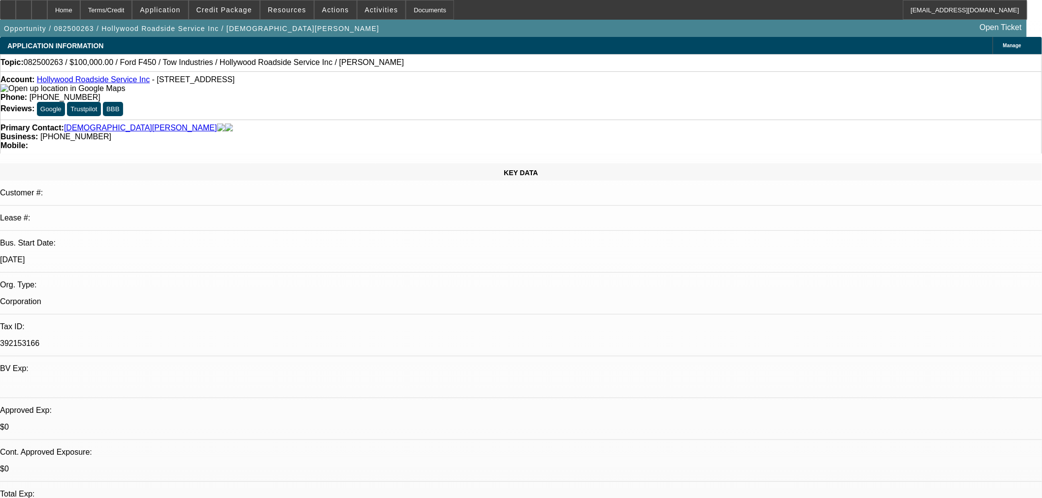
paste textarea "SSN ON APPLICATION IS INCORRECT, DAKOTA IS UNABLE TO PULL. PLEASE CORRECT."
type textarea "SSN ON APPLICATION IS INCORRECT, DAKOTA IS UNABLE TO PULL. PLEASE CORRECT."
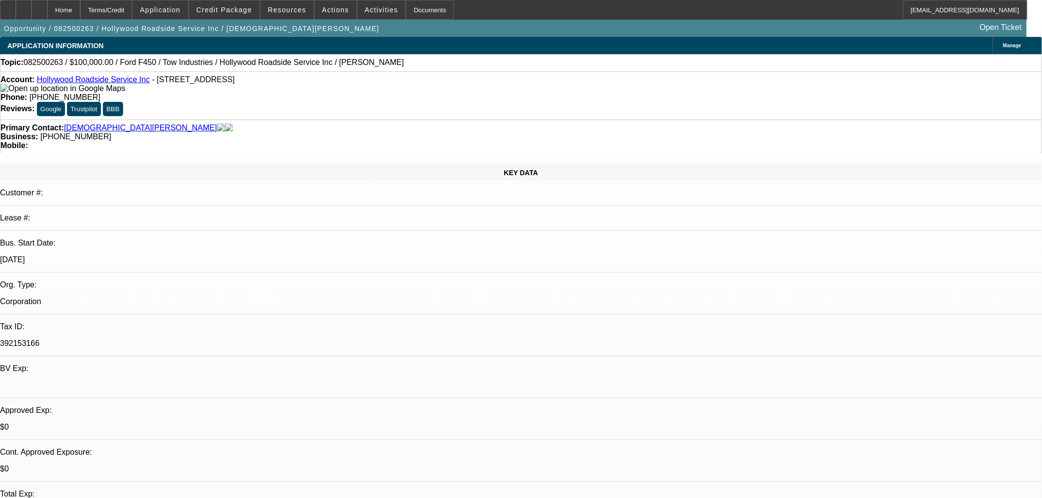
checkbox input "true"
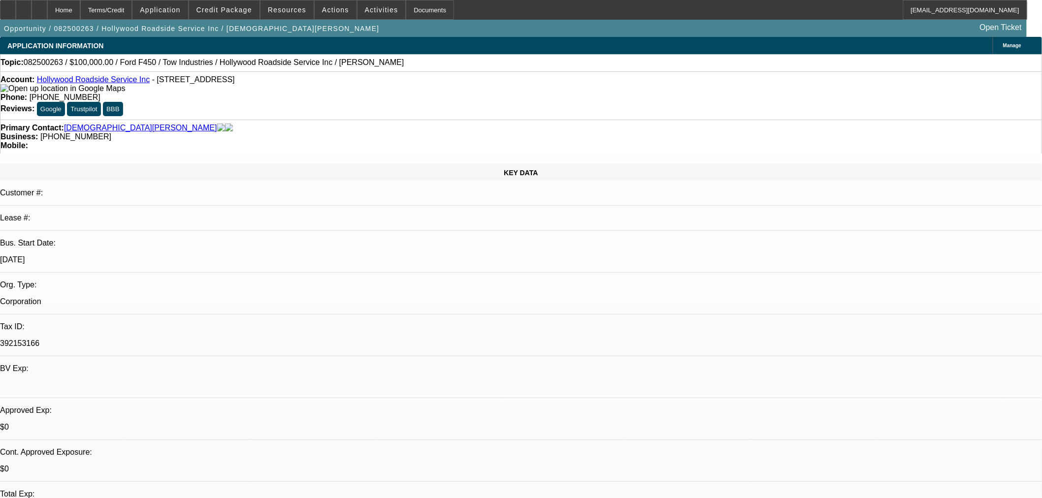
type textarea "SSN ON APPLICATION IS INCORRECT AND DOESN'T MATCH WHAT WE HAVE IN CRM, DAKOTA I…"
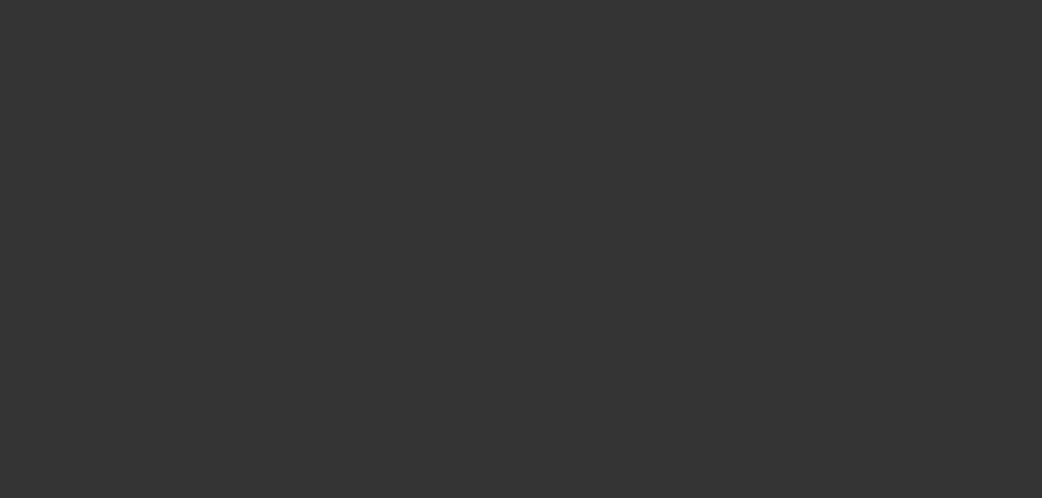
select select "0"
select select "2"
select select "0"
select select "5"
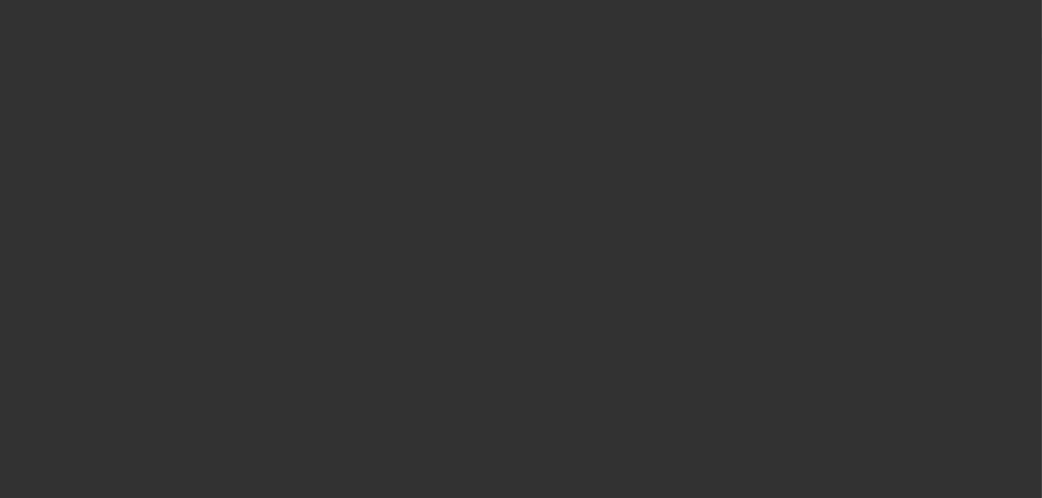
select select "0"
select select "2"
select select "0"
select select "5"
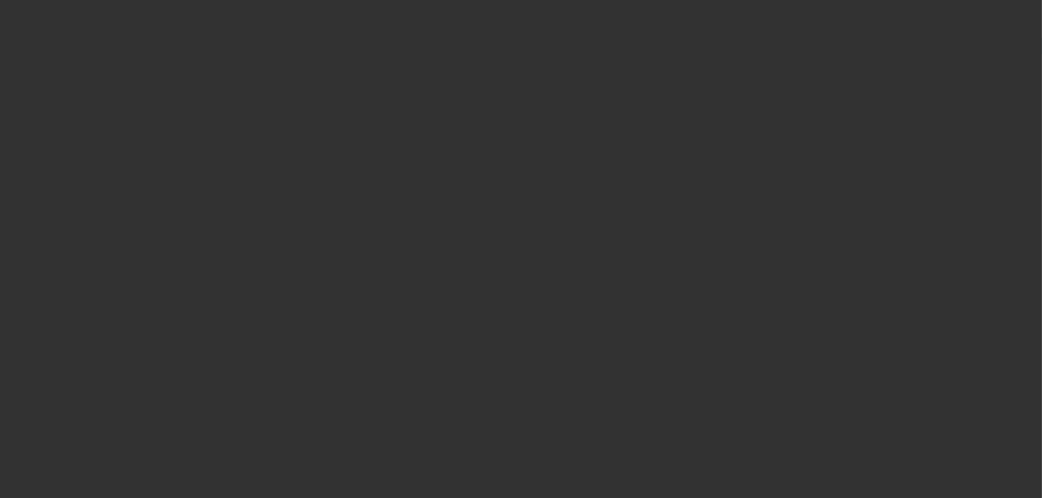
select select "0"
select select "0.1"
select select "4"
select select "0.2"
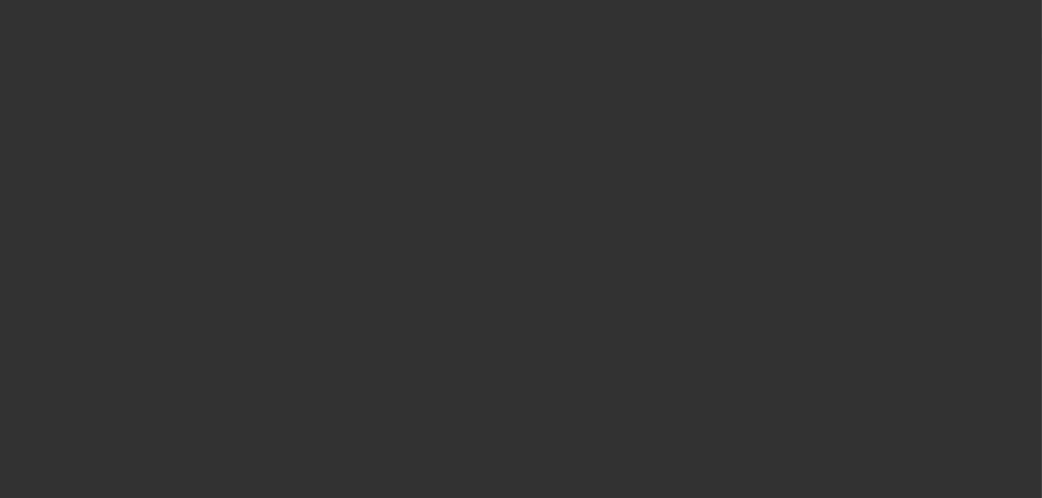
select select "2"
select select "0.1"
select select "4"
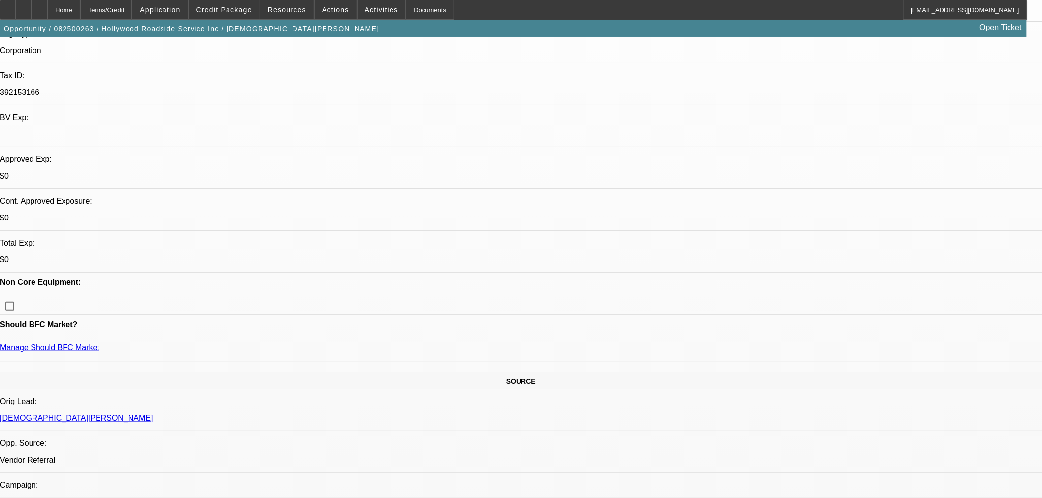
scroll to position [99, 0]
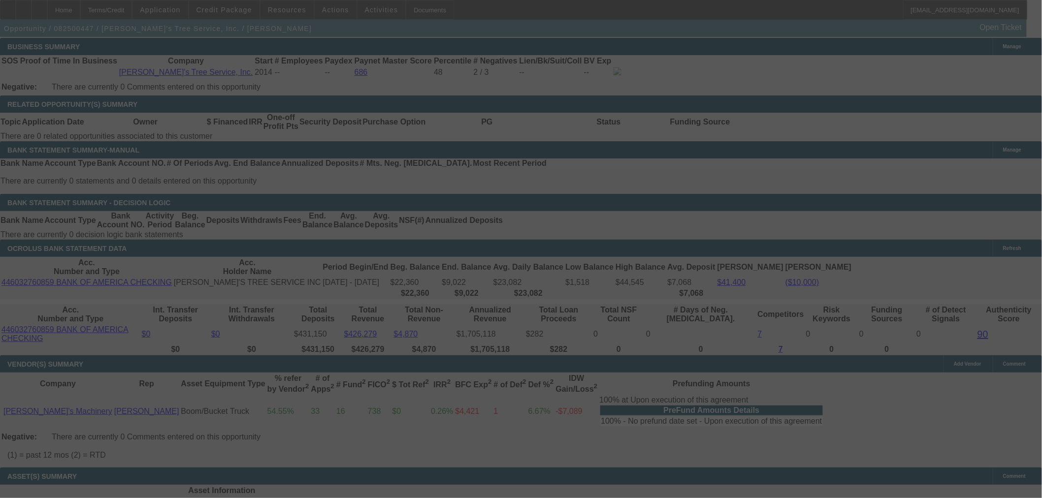
scroll to position [1710, 0]
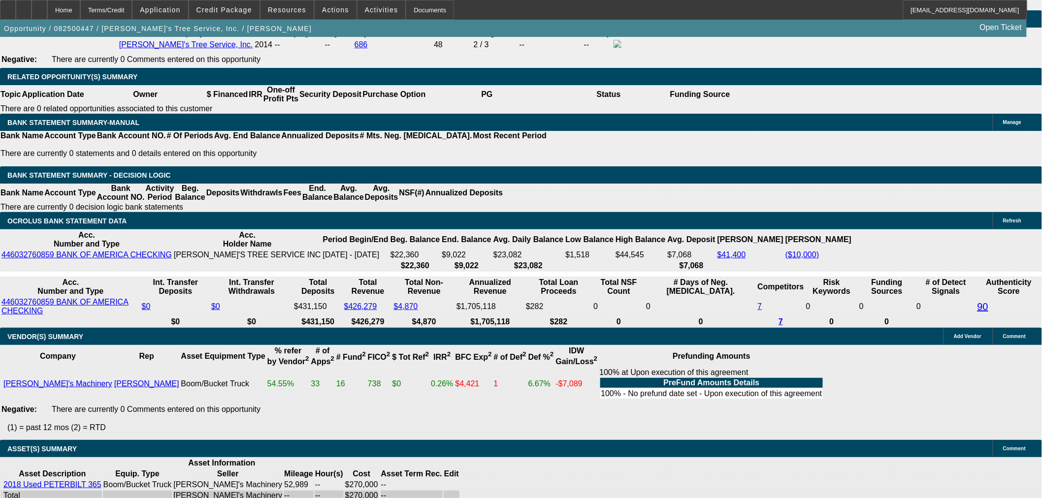
select select "0"
select select "2"
select select "0"
select select "6"
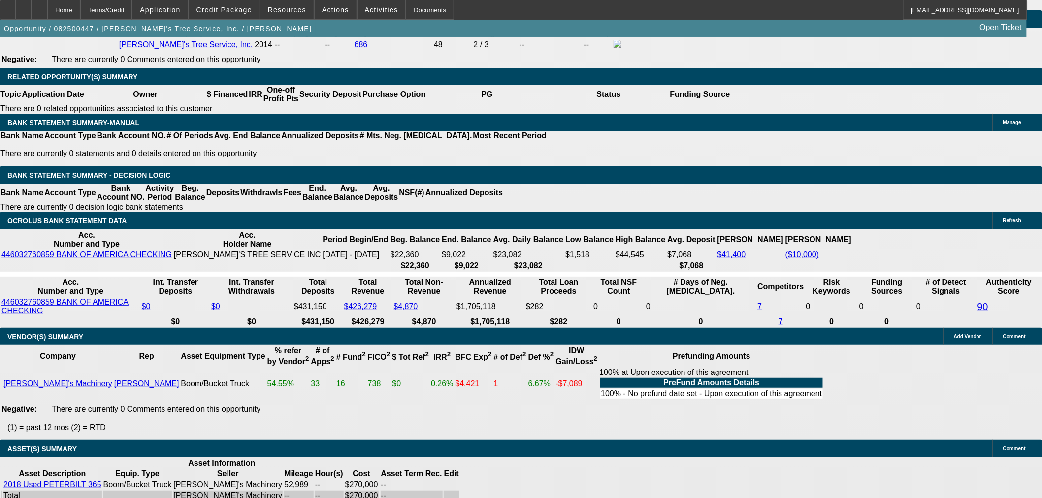
select select "0"
select select "3"
select select "0"
select select "6"
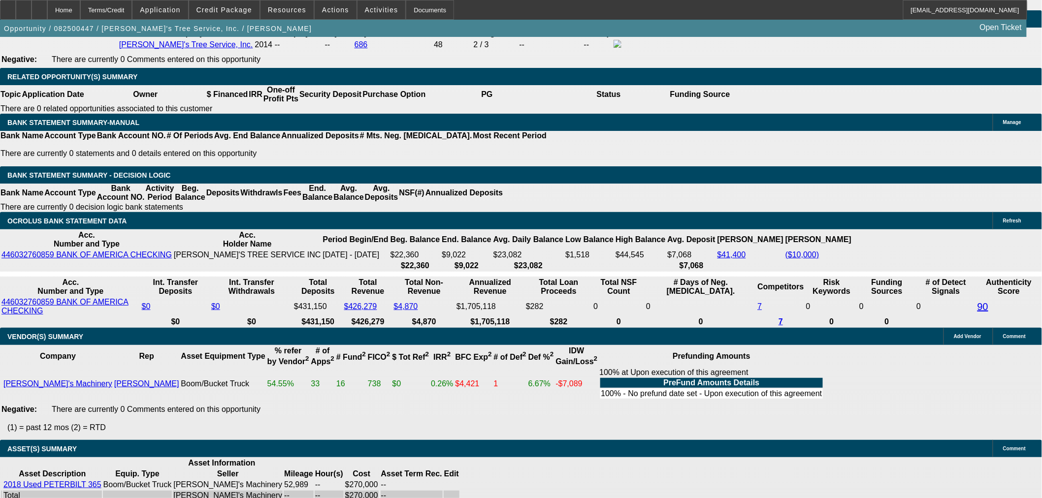
select select "0"
select select "2"
select select "0"
select select "6"
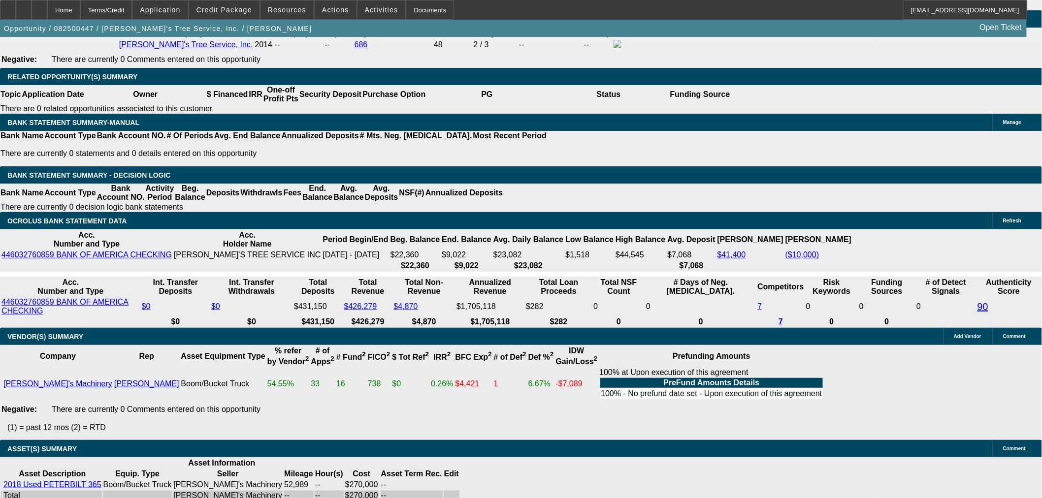
select select "0"
select select "2"
select select "0"
select select "6"
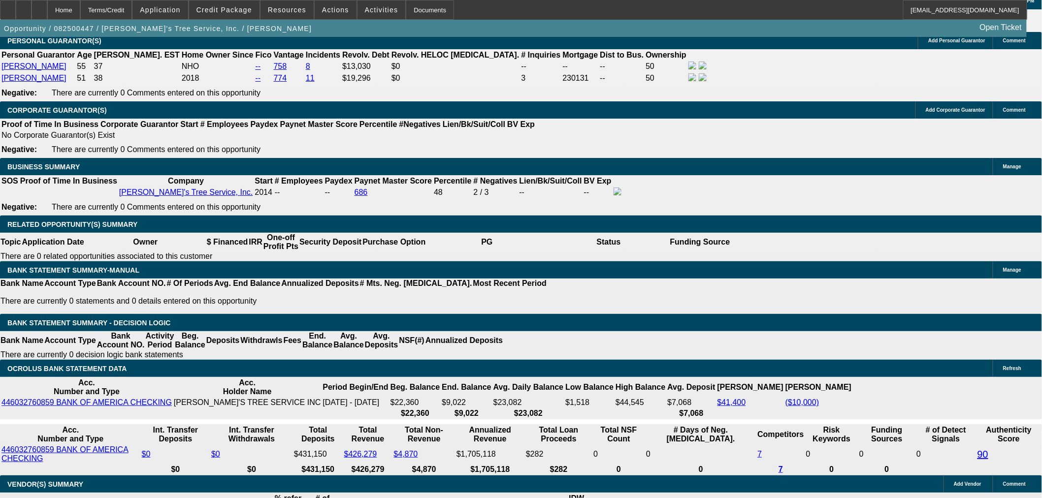
scroll to position [1626, 0]
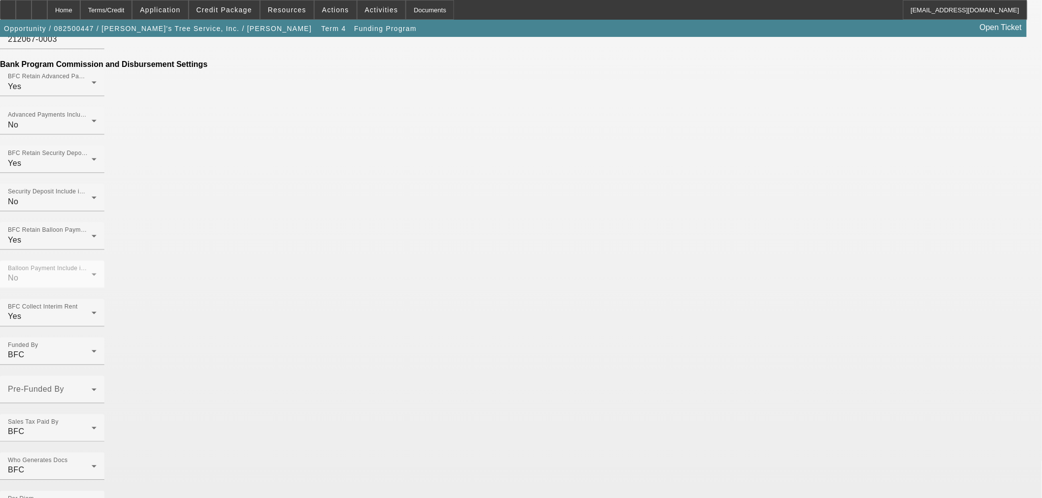
scroll to position [597, 0]
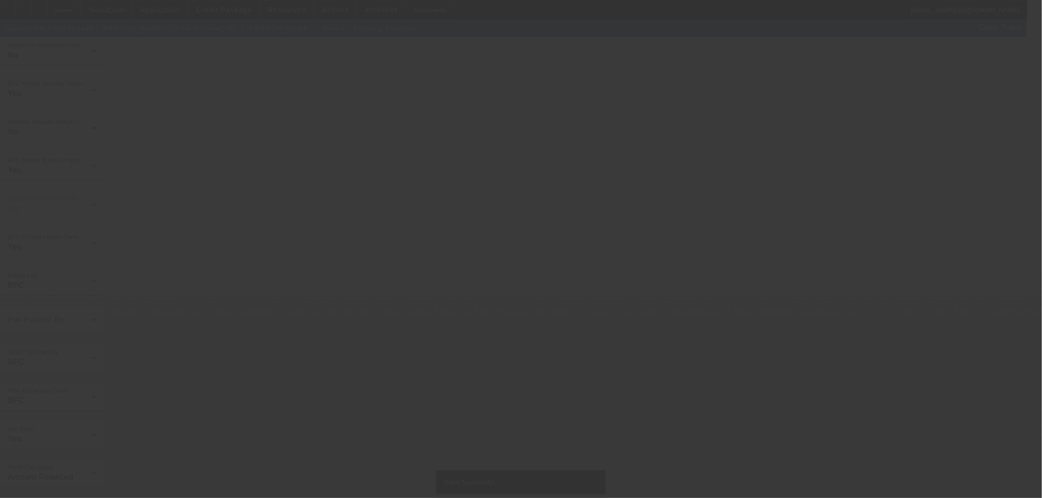
scroll to position [0, 0]
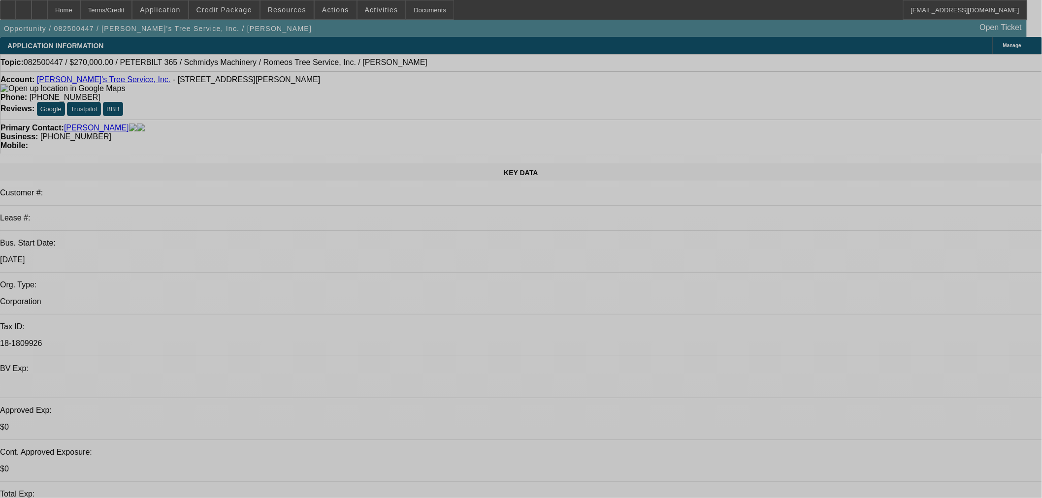
select select "0"
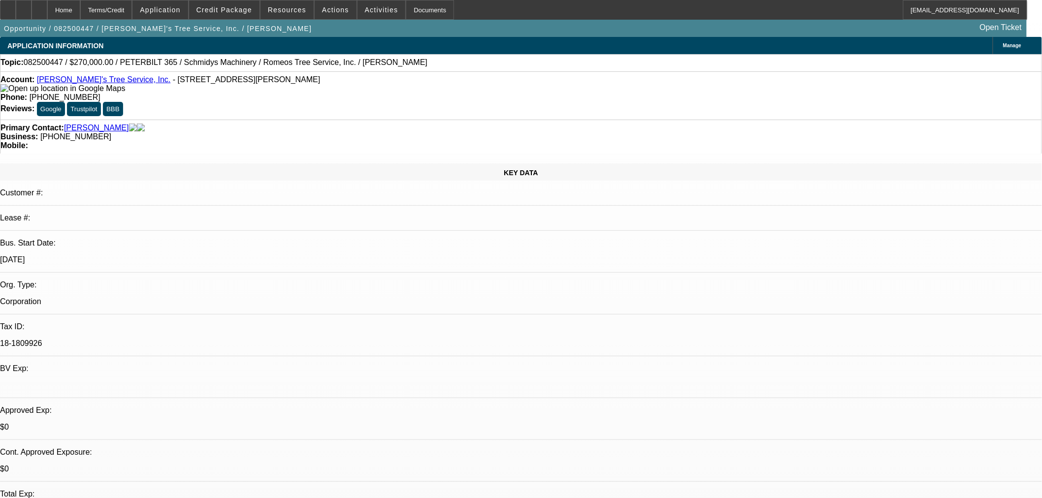
select select "0"
select select "2"
select select "0"
select select "6"
select select "0"
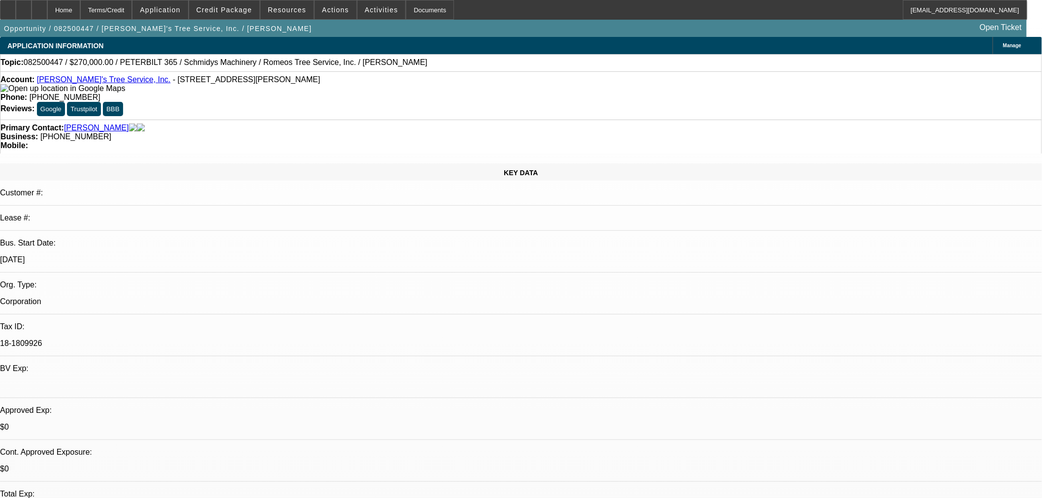
select select "0"
select select "3"
select select "0"
select select "6"
select select "0"
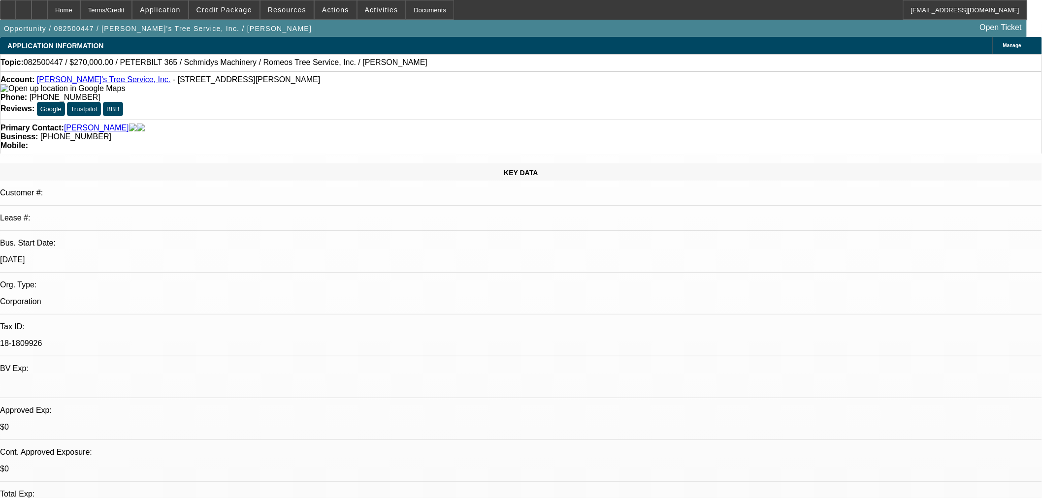
select select "0"
select select "2"
select select "0"
select select "6"
select select "0"
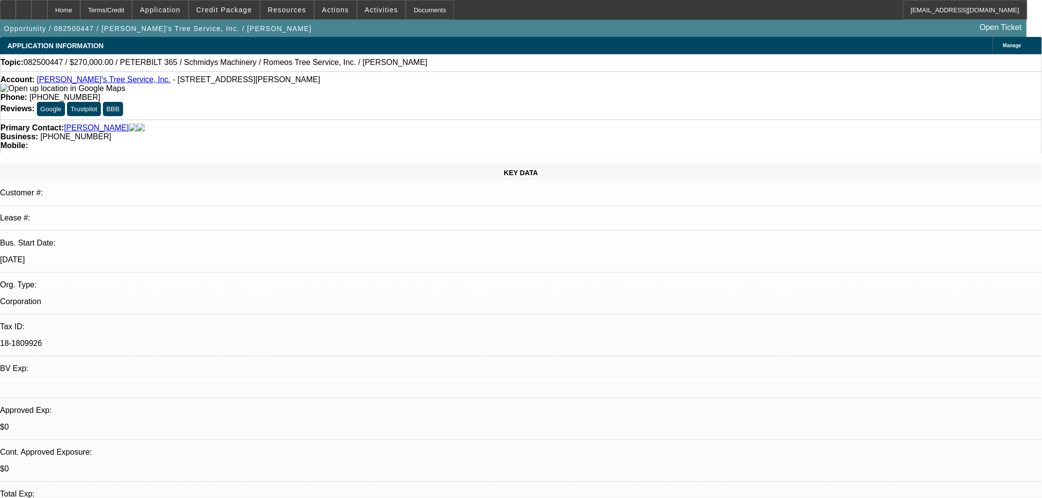
select select "0"
select select "2"
select select "0"
select select "6"
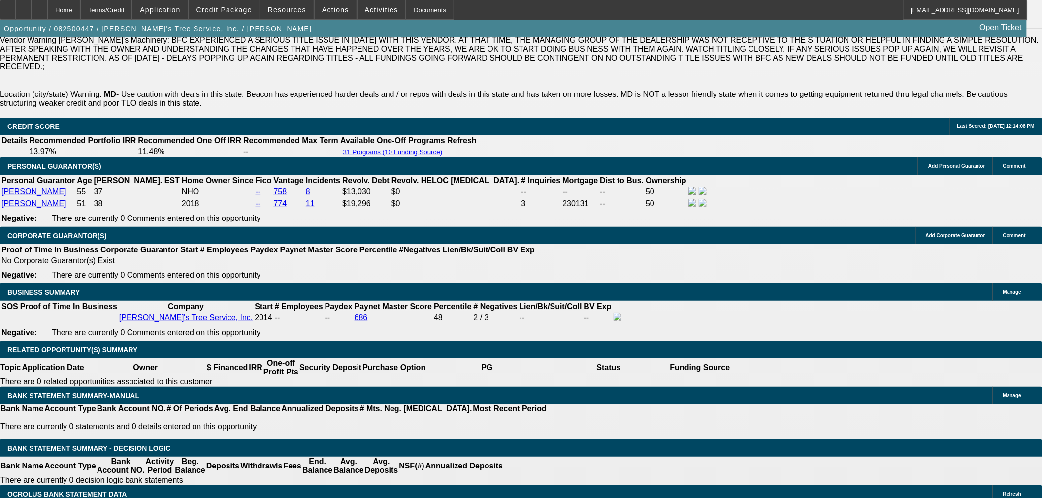
scroll to position [1532, 0]
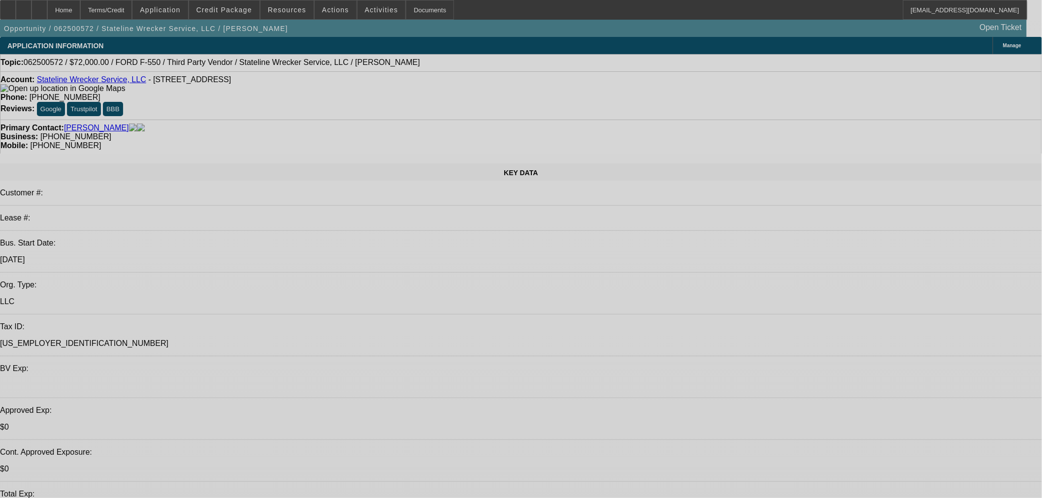
select select "0.1"
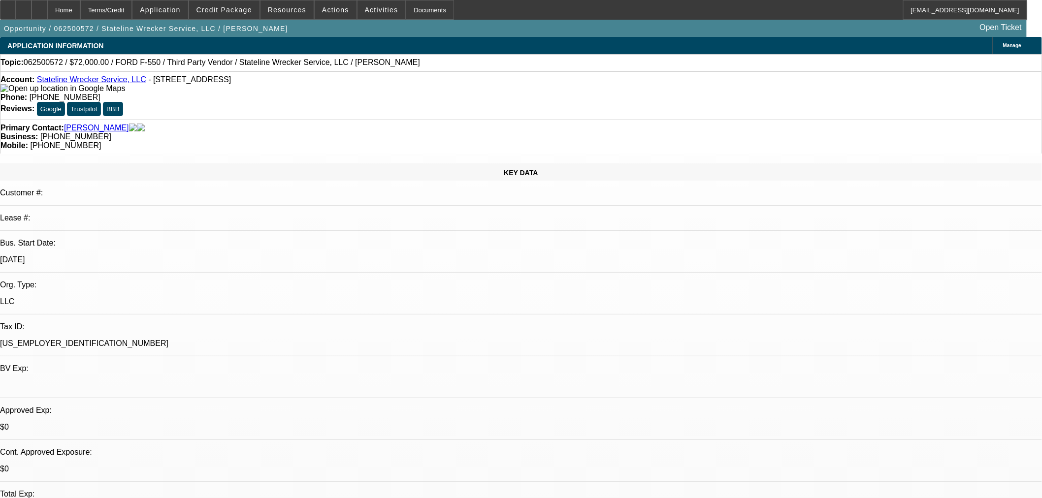
select select "2"
select select "0.1"
select select "4"
select select "0"
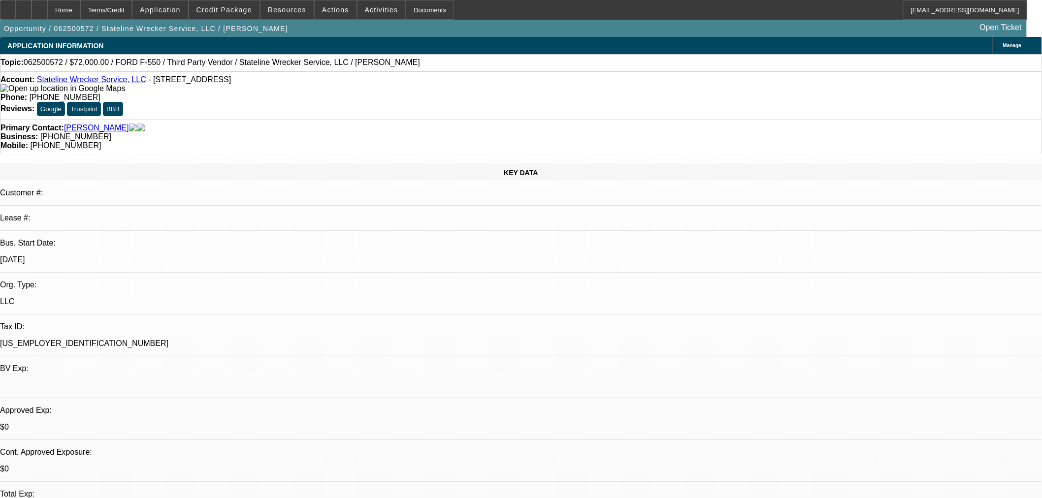
select select "2"
select select "0.1"
select select "4"
select select "0"
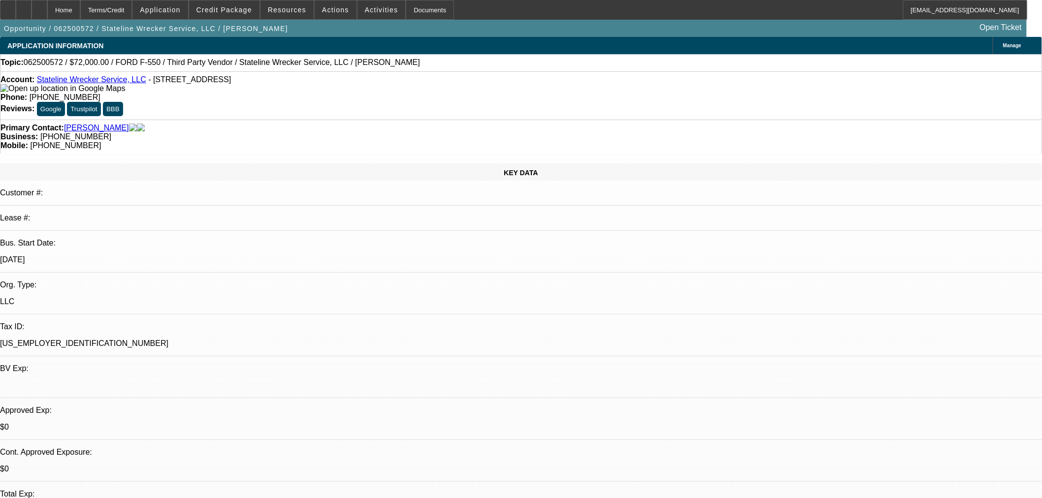
select select "2"
select select "0.1"
select select "4"
select select "0"
select select "2"
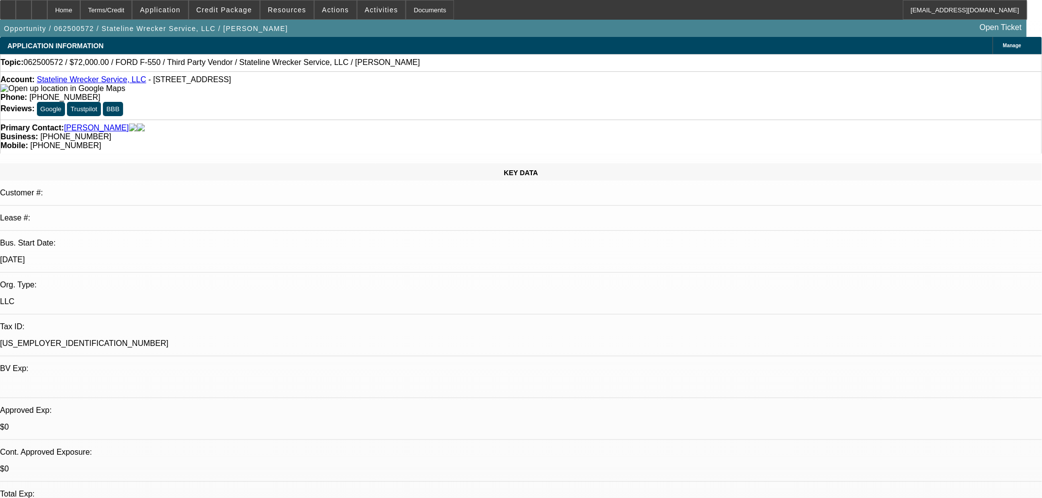
select select "0.1"
select select "4"
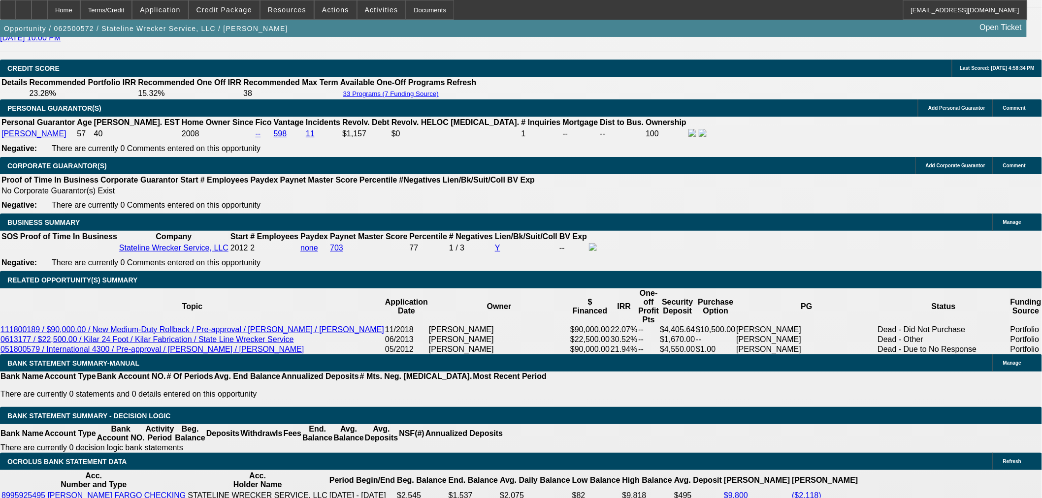
scroll to position [1314, 0]
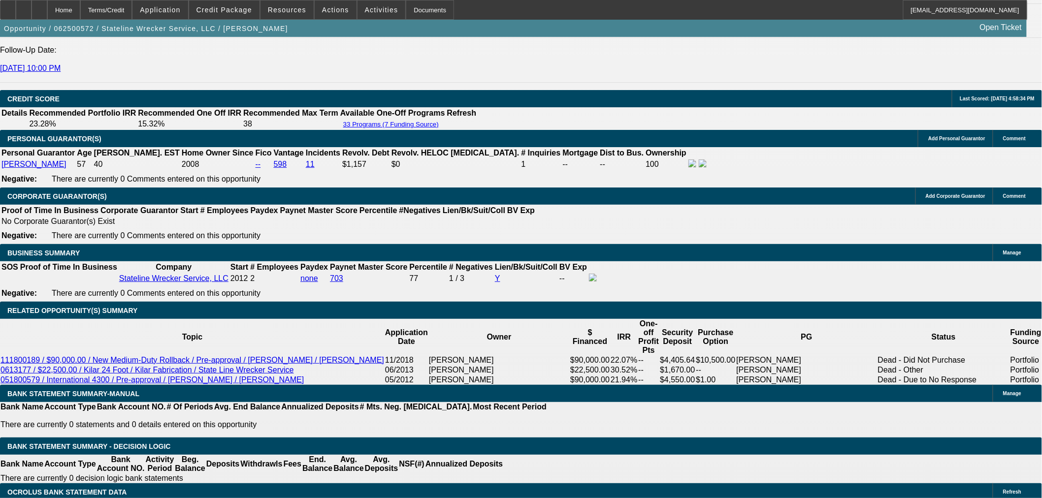
select select "0"
select select "2"
select select "0.1"
select select "4"
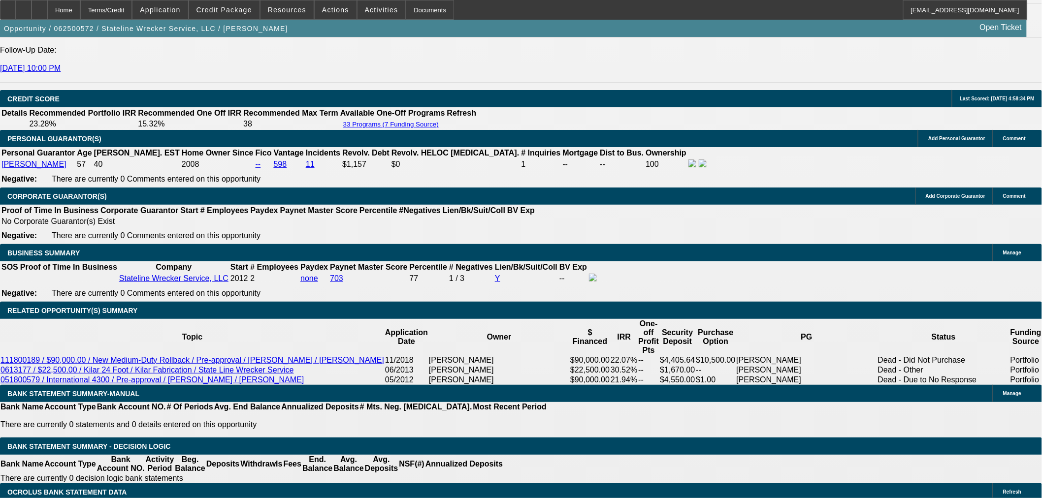
select select "0"
select select "2"
select select "0.1"
select select "4"
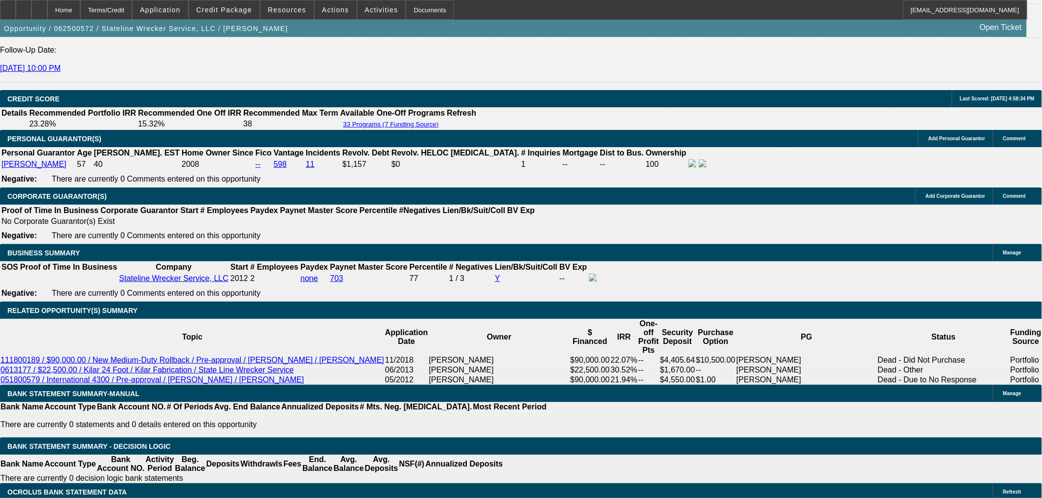
select select "0"
select select "2"
select select "0.1"
select select "4"
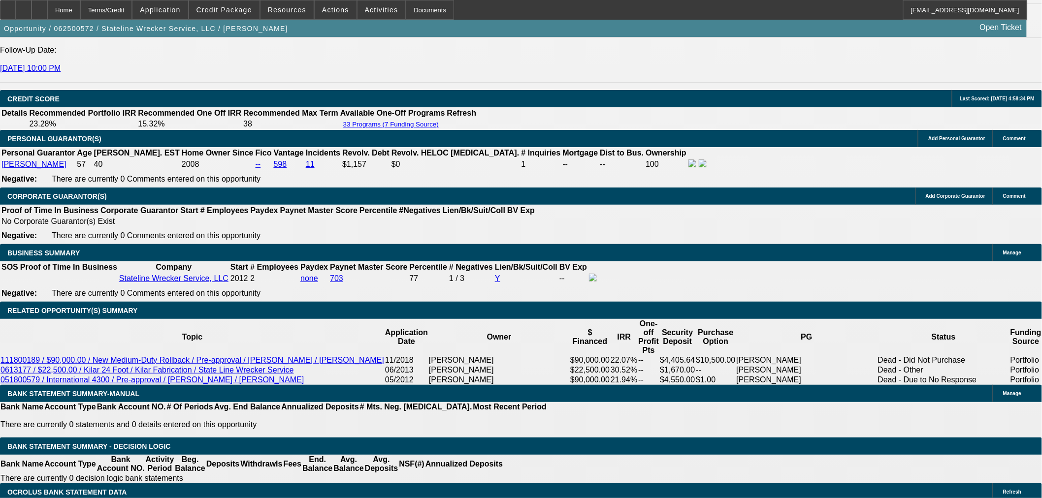
select select "0"
select select "2"
select select "0.1"
select select "4"
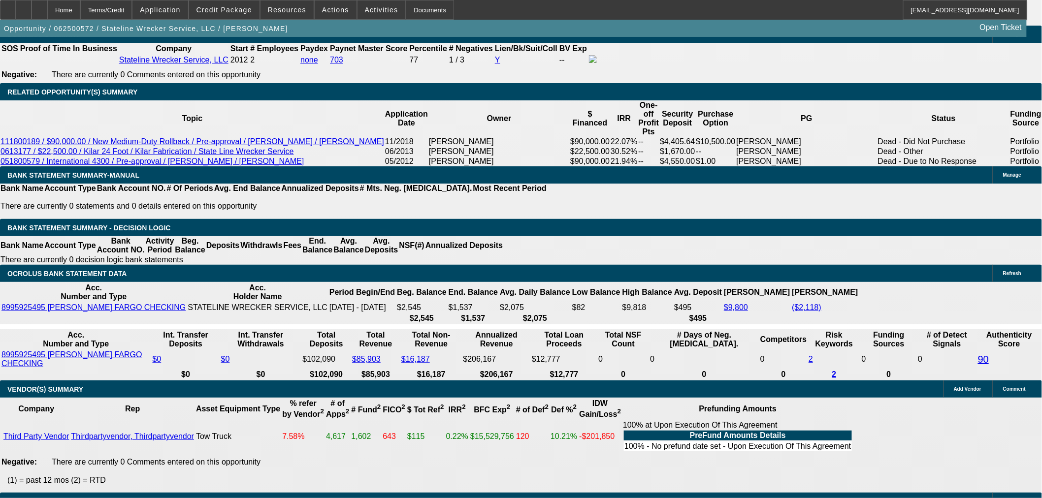
scroll to position [1259, 0]
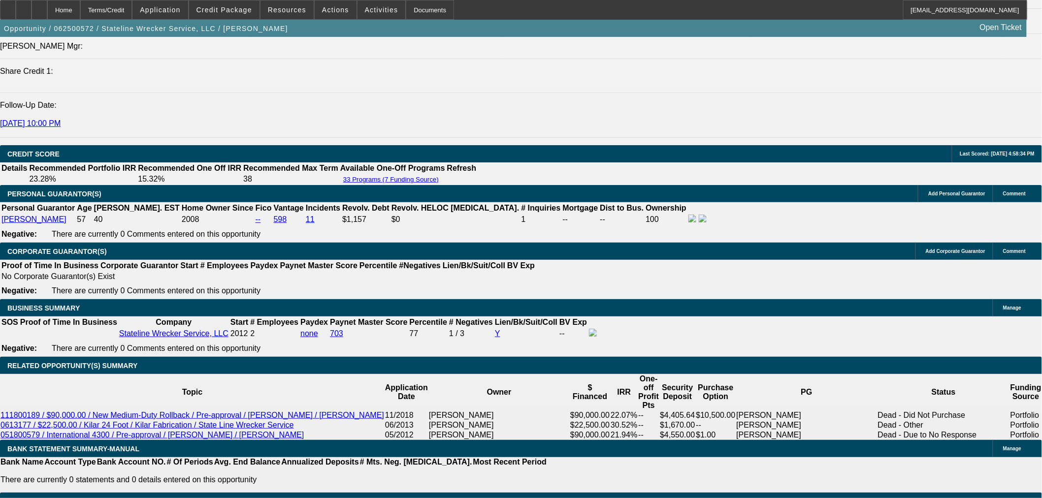
select select "0"
select select "2"
select select "0.1"
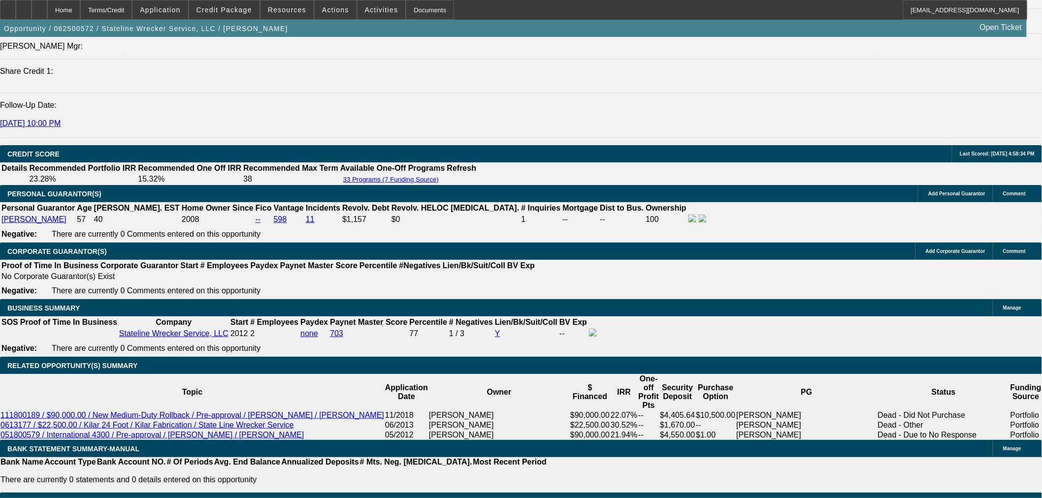
select select "4"
select select "0"
select select "2"
select select "0.1"
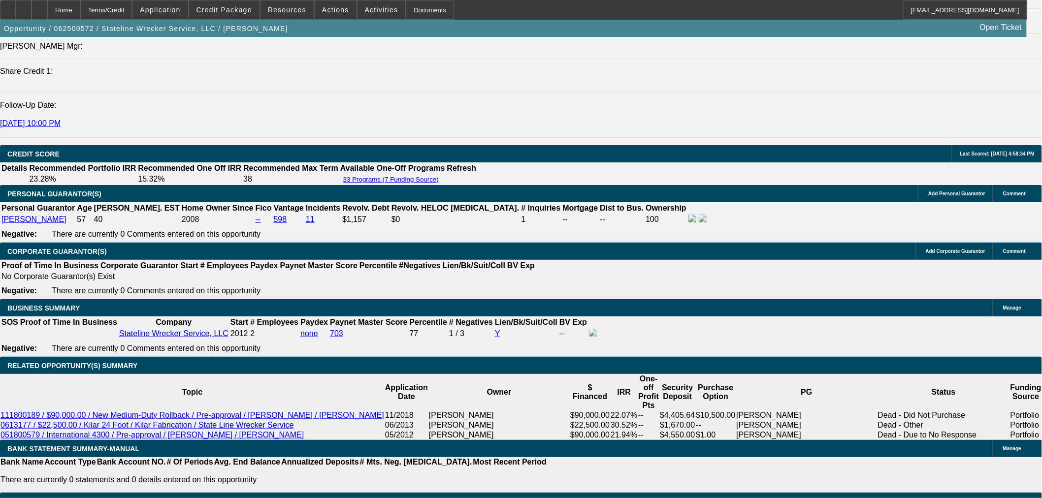
select select "4"
select select "0"
select select "2"
select select "0.1"
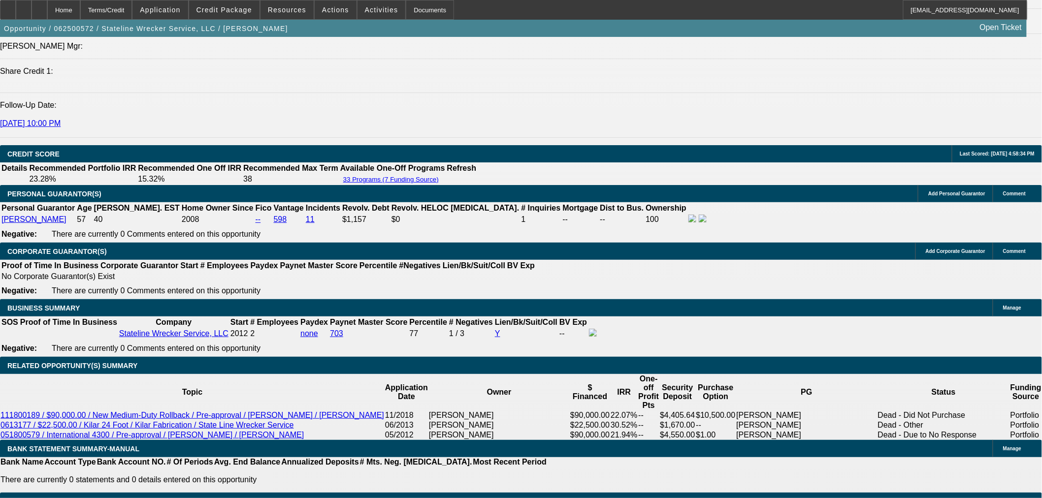
select select "4"
select select "0"
select select "2"
select select "0.1"
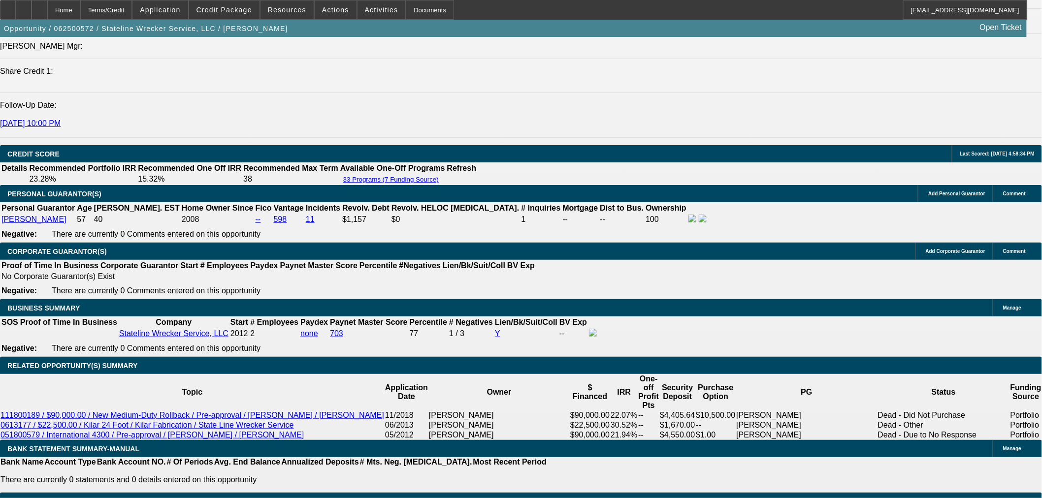
select select "4"
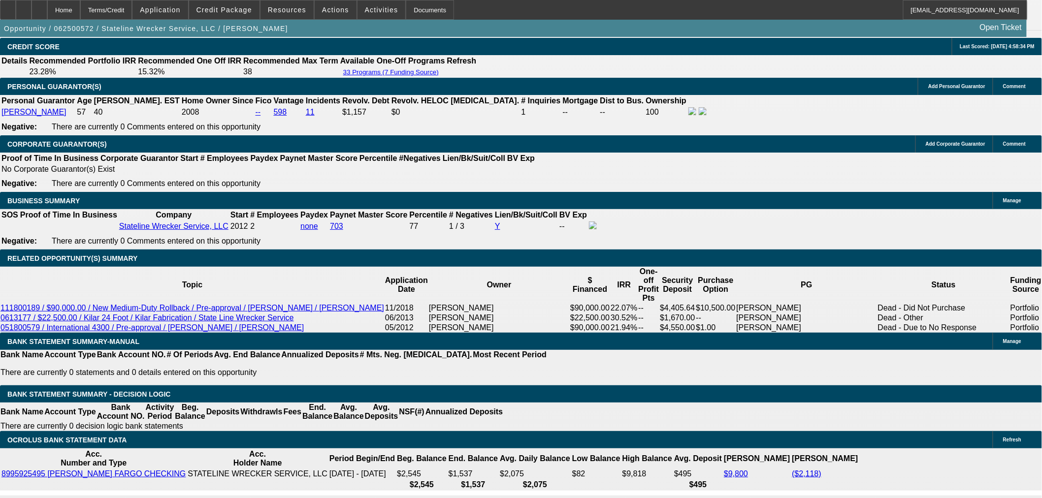
scroll to position [1366, 0]
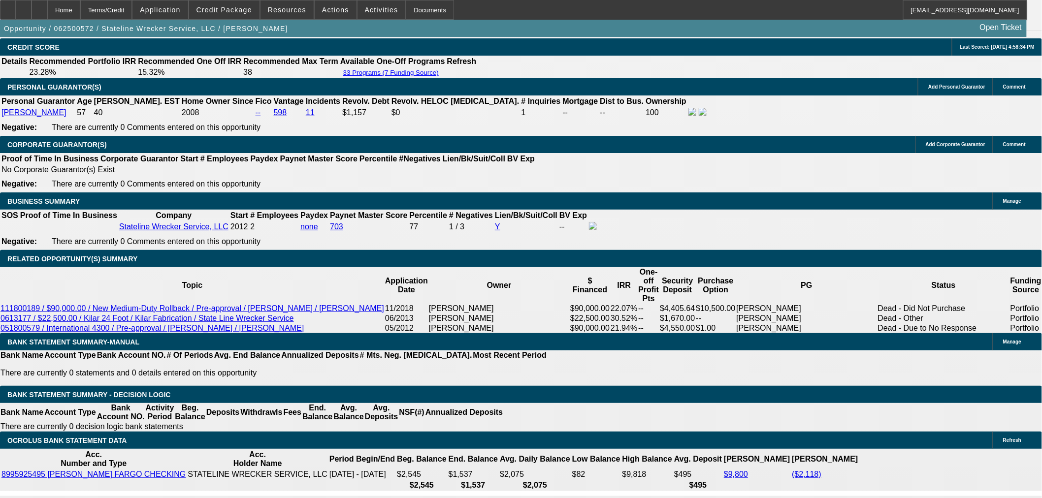
select select "0"
select select "2"
select select "0.1"
select select "4"
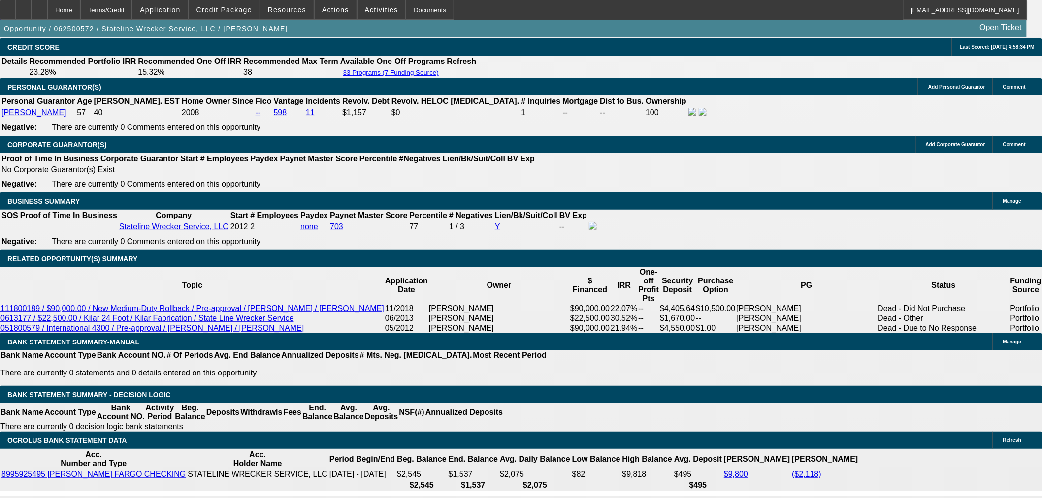
select select "0"
select select "2"
select select "0.1"
select select "4"
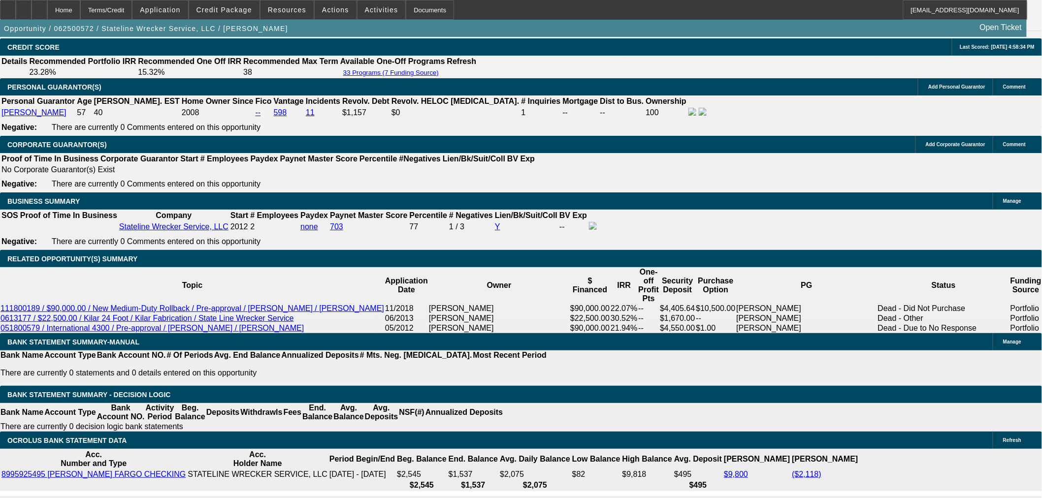
select select "0"
select select "2"
select select "0.1"
select select "4"
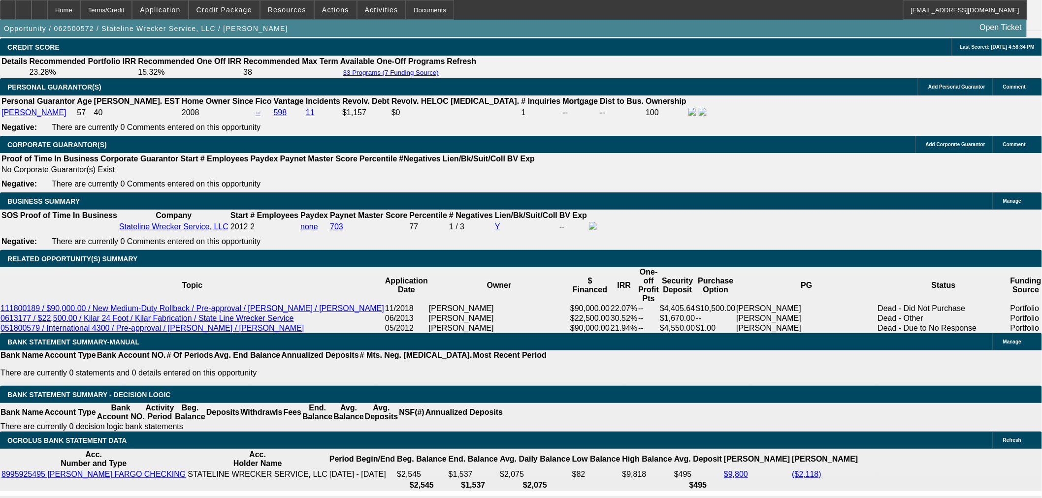
select select "0"
select select "2"
select select "0.1"
select select "4"
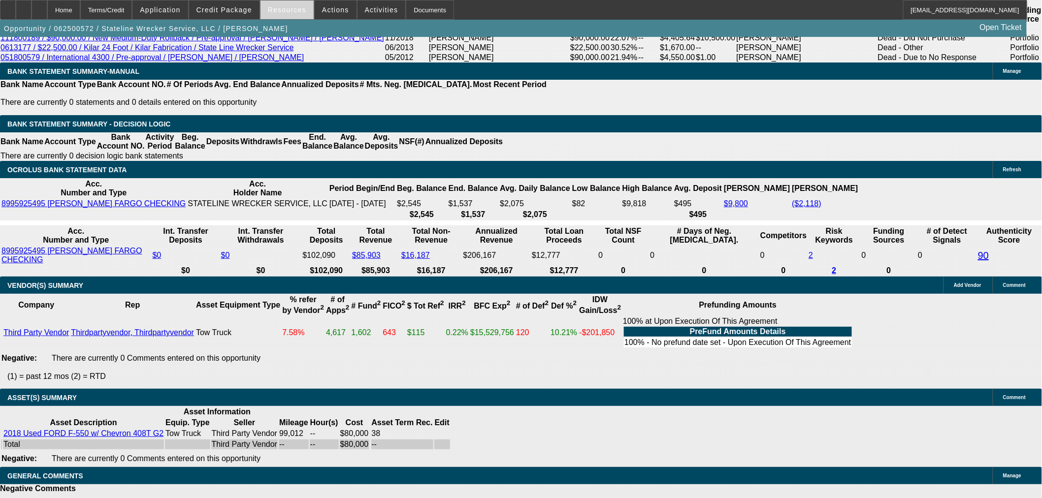
scroll to position [1485, 0]
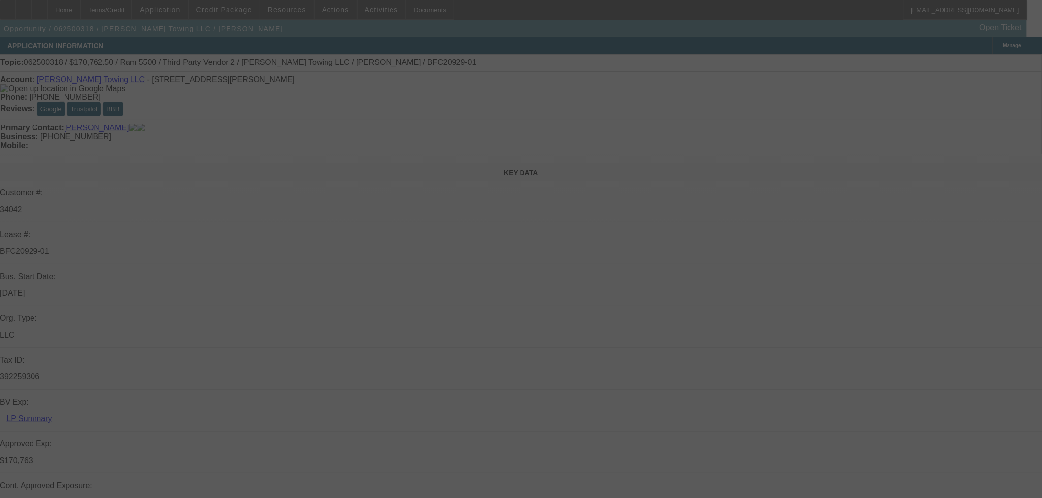
select select "0"
select select "2"
select select "0"
select select "6"
select select "0"
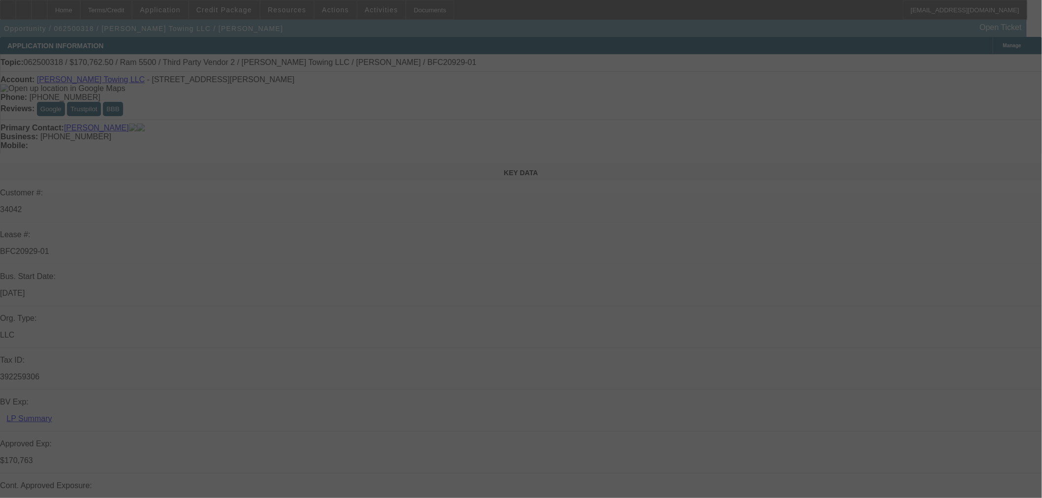
select select "2"
select select "0"
select select "6"
select select "0"
select select "2"
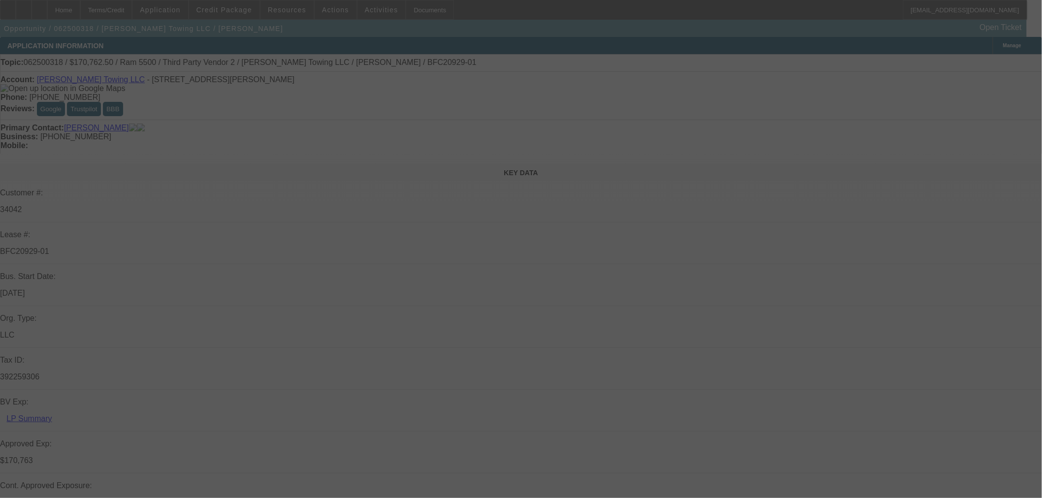
select select "0"
select select "6"
select select "0"
select select "2"
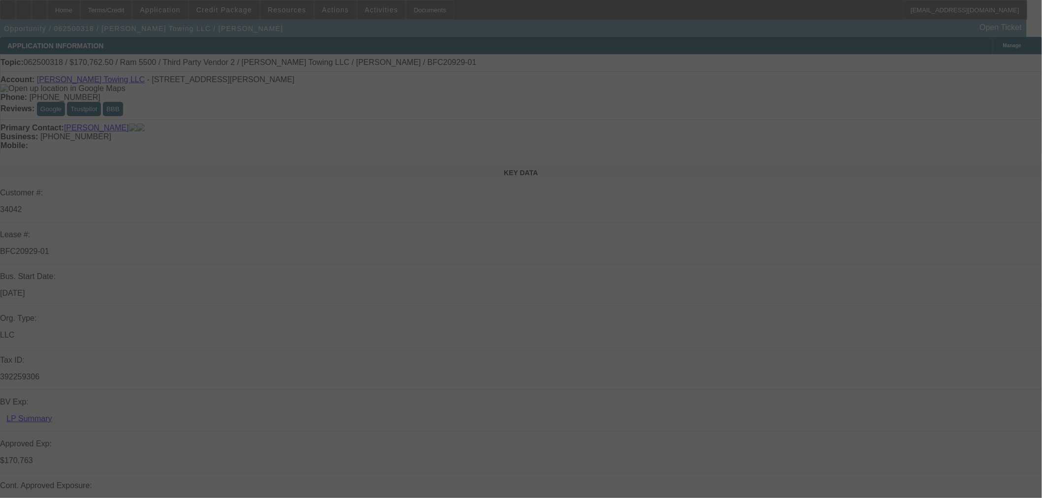
select select "0"
select select "6"
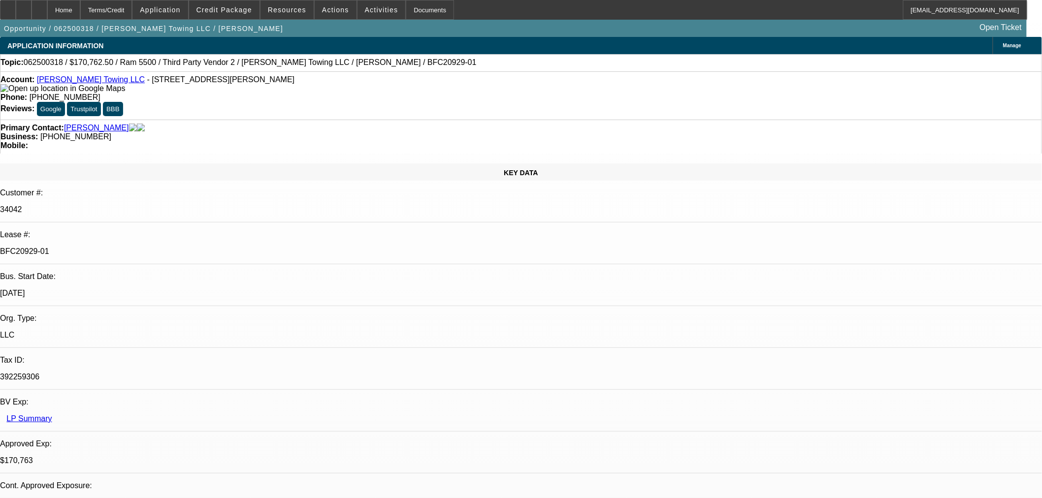
scroll to position [656, 0]
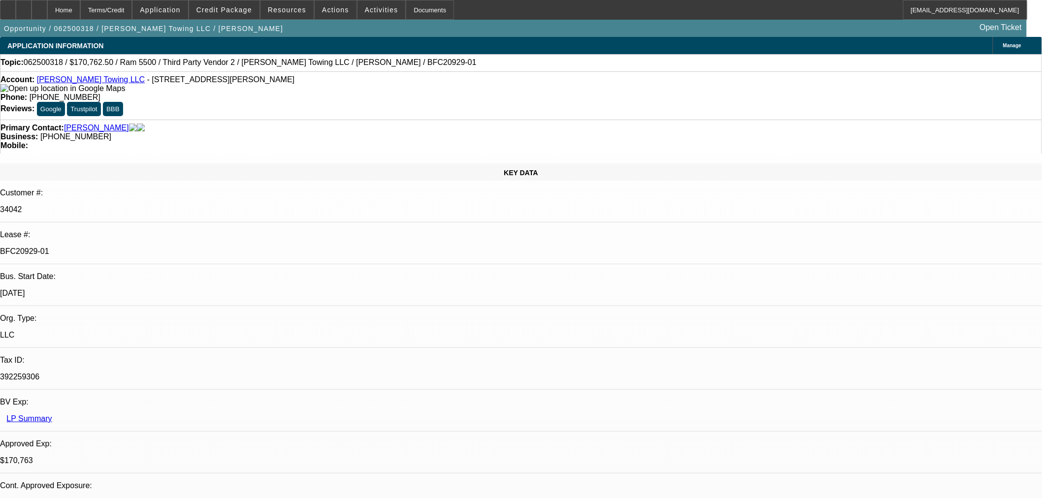
scroll to position [656, 0]
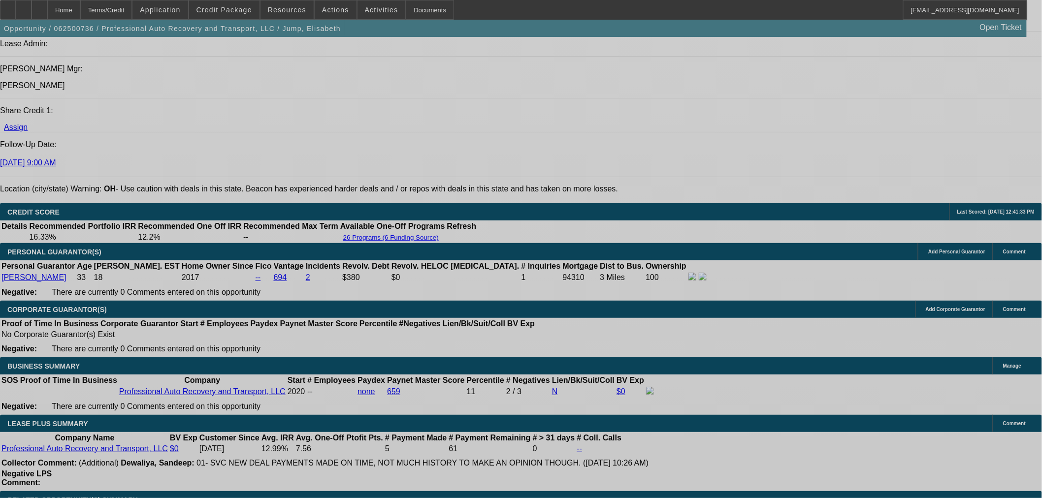
select select "0"
select select "6"
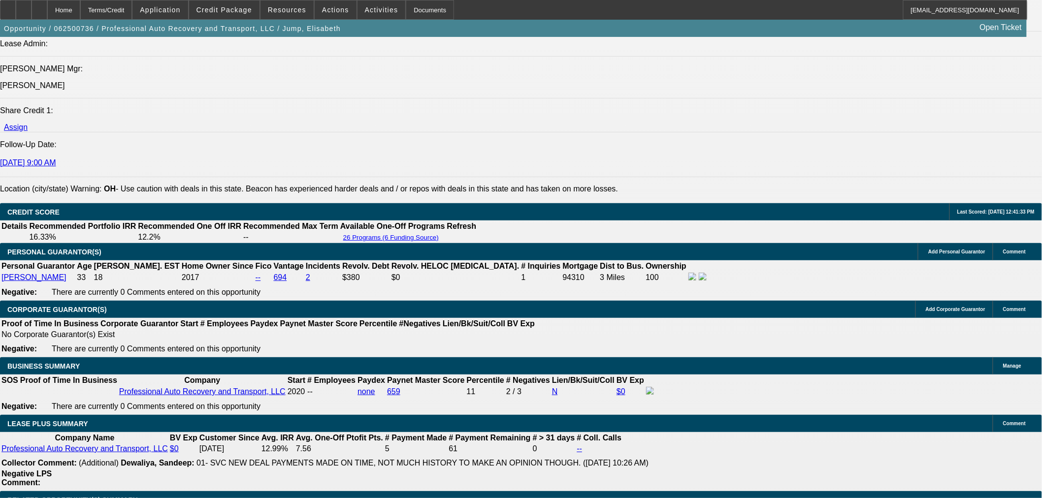
select select "0"
select select "6"
select select "0"
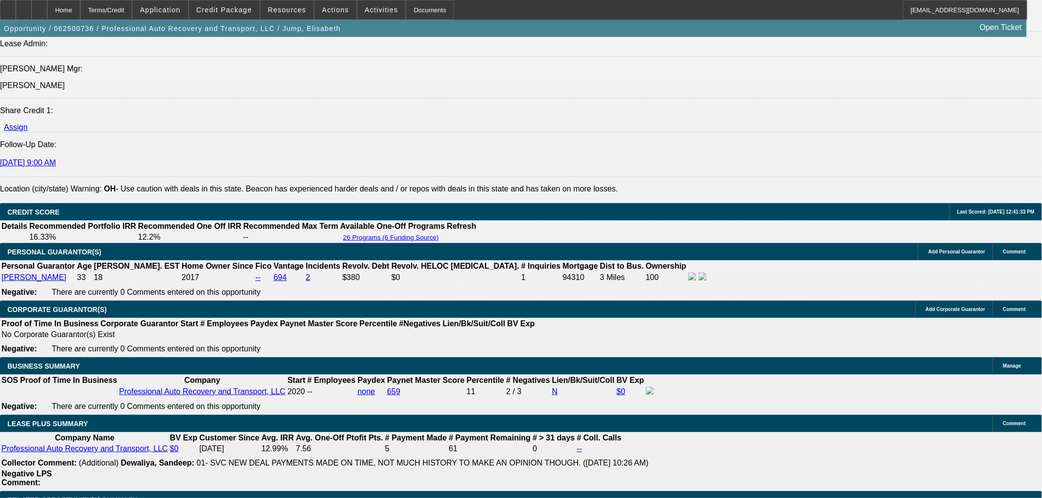
select select "0"
select select "6"
select select "0"
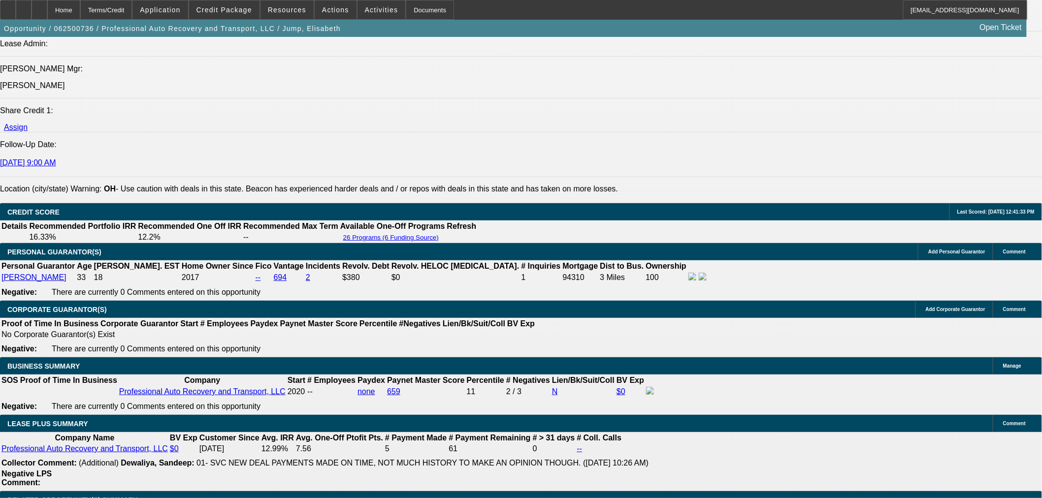
select select "0"
select select "6"
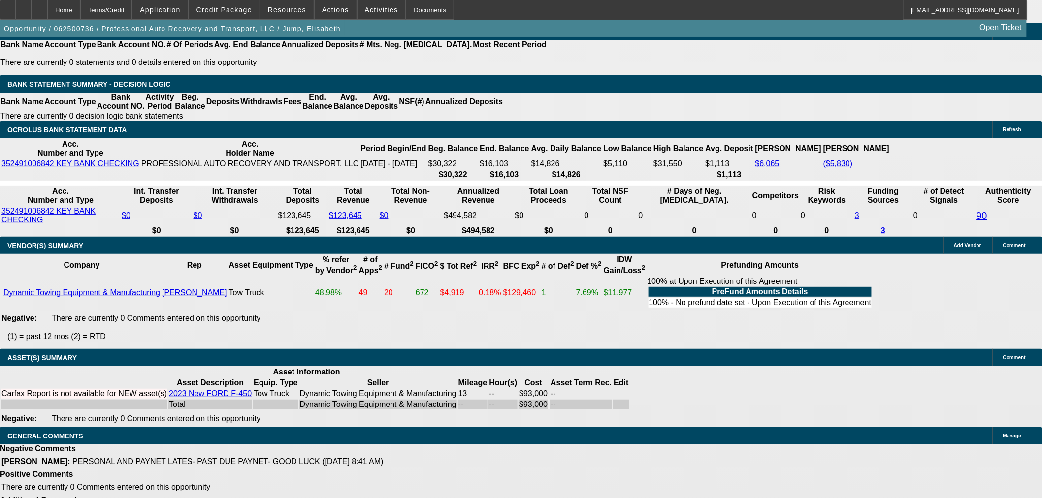
scroll to position [1886, 0]
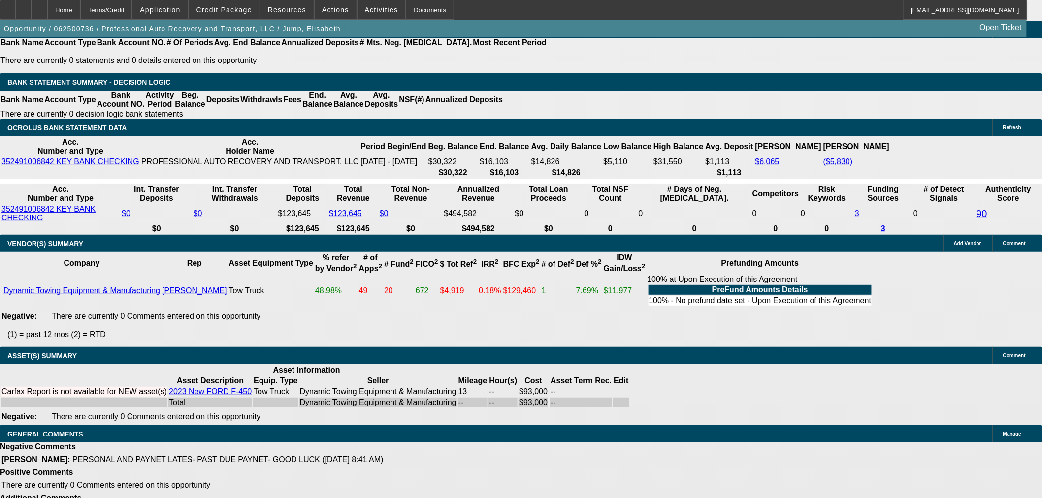
select select "6"
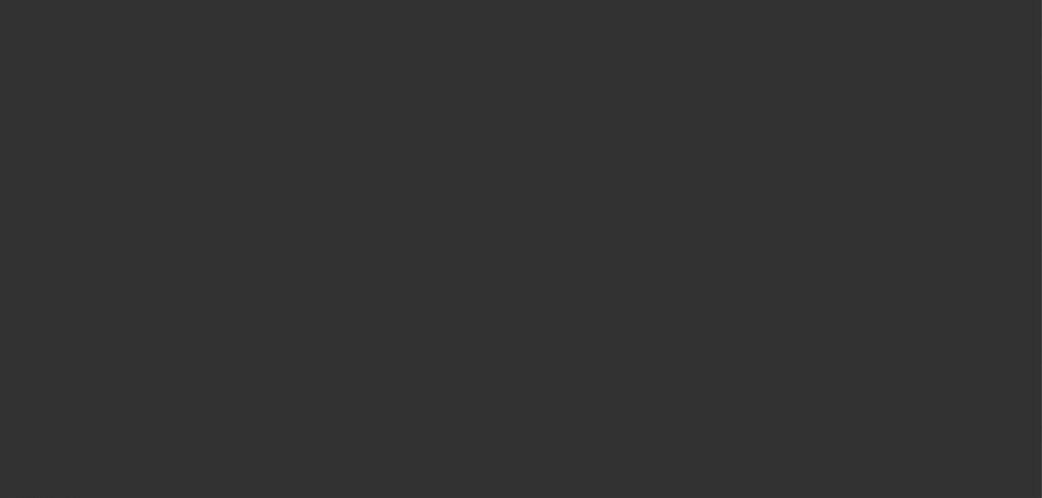
scroll to position [0, 0]
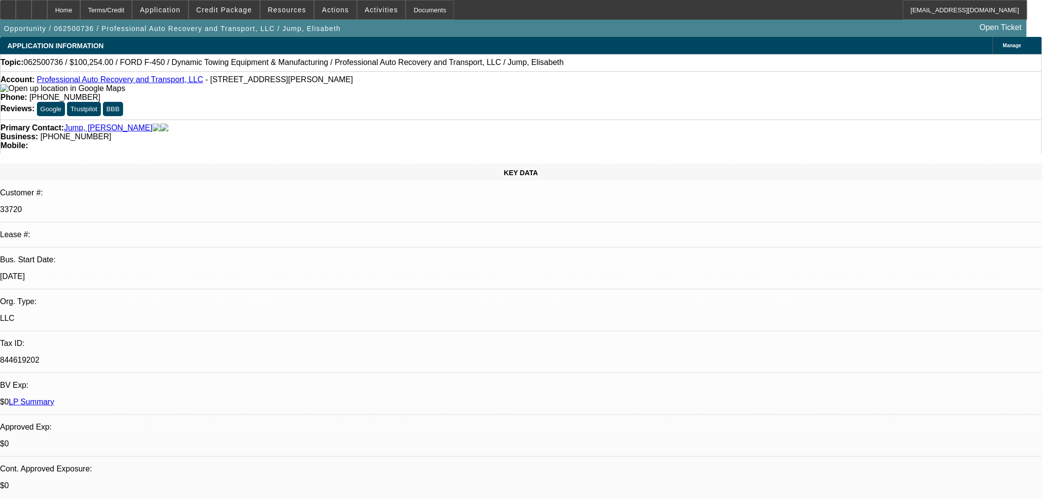
type textarea "OKAY TO MODIFY, WITHIN VARIANCE."
checkbox input "true"
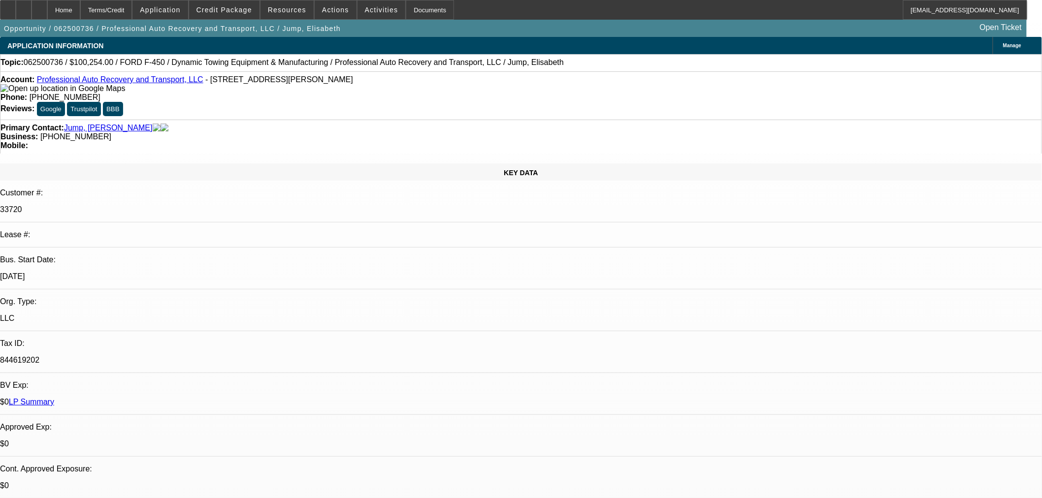
type textarea "OKAY TO MODIFY WITHOUT GOING BACK TO [GEOGRAPHIC_DATA], WITHIN VARIANCE."
select select "0"
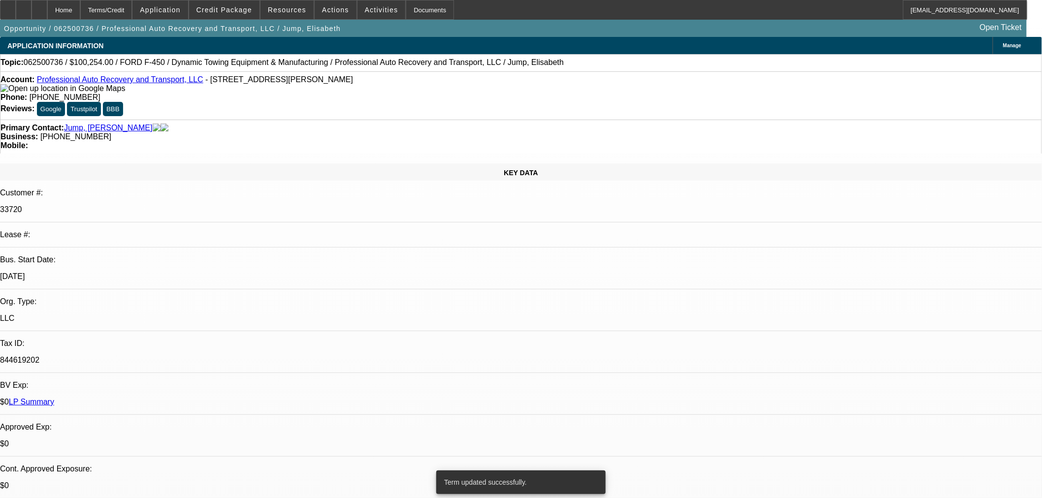
select select "6"
select select "0"
select select "6"
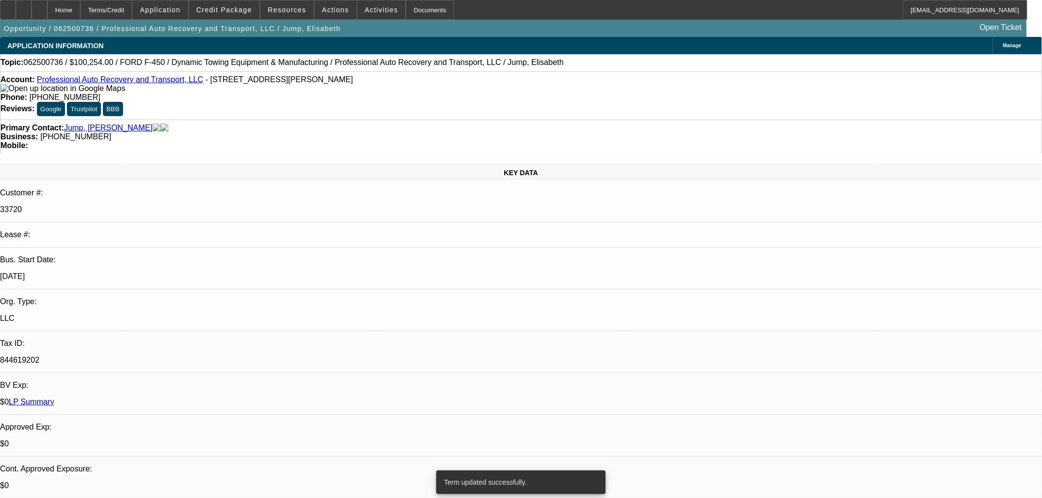
select select "0"
select select "6"
select select "0"
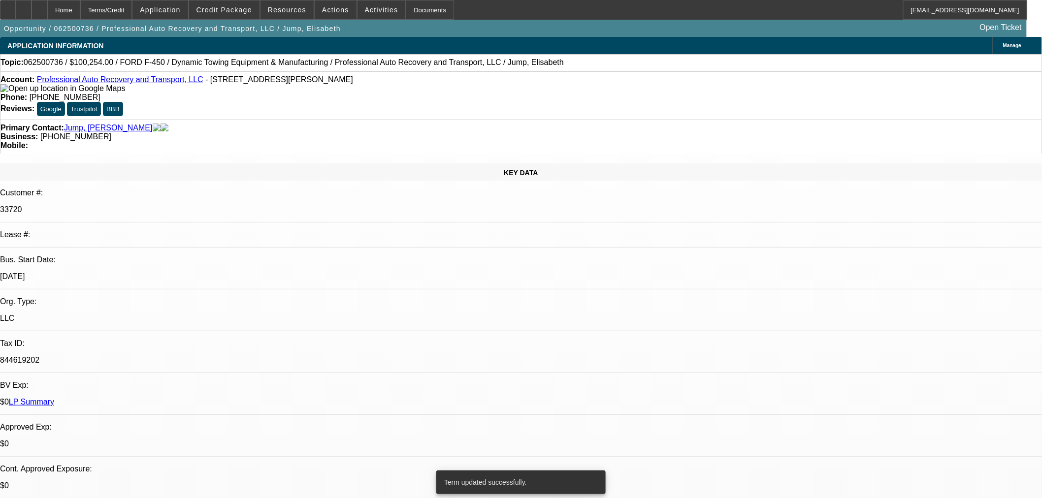
select select "0"
select select "6"
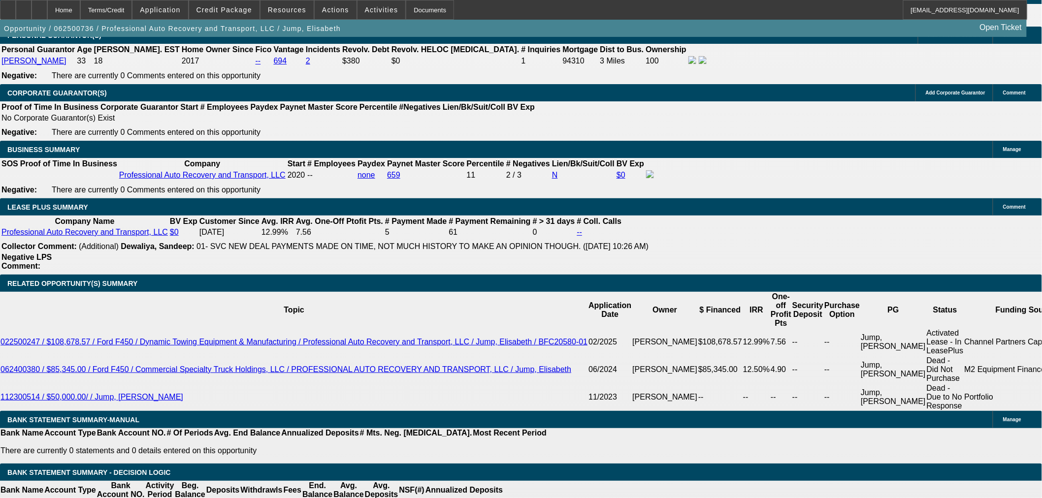
scroll to position [1477, 0]
